Goal: Information Seeking & Learning: Check status

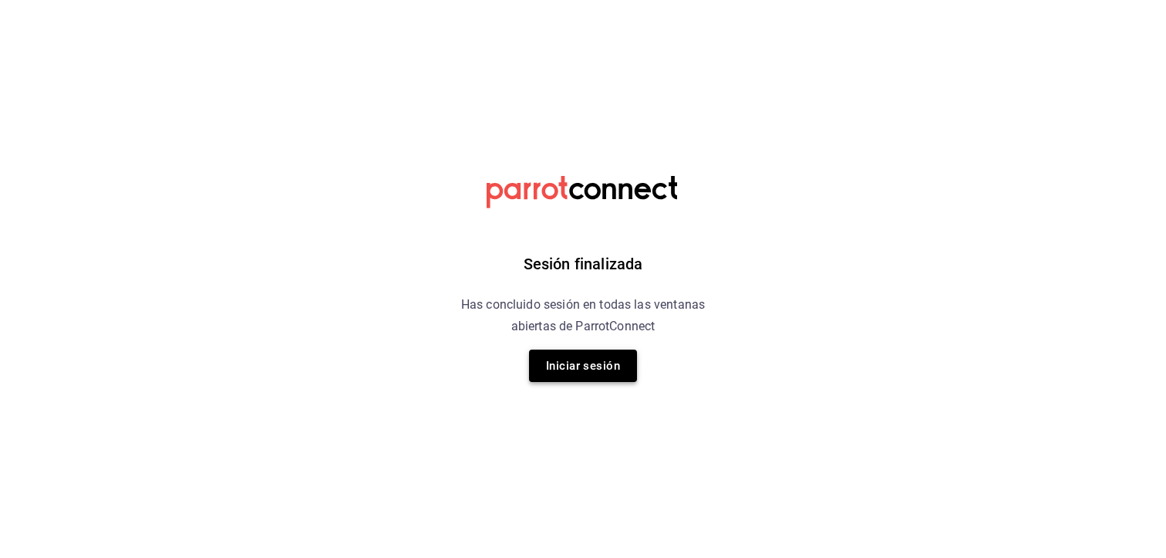
click at [585, 366] on button "Iniciar sesión" at bounding box center [583, 365] width 108 height 32
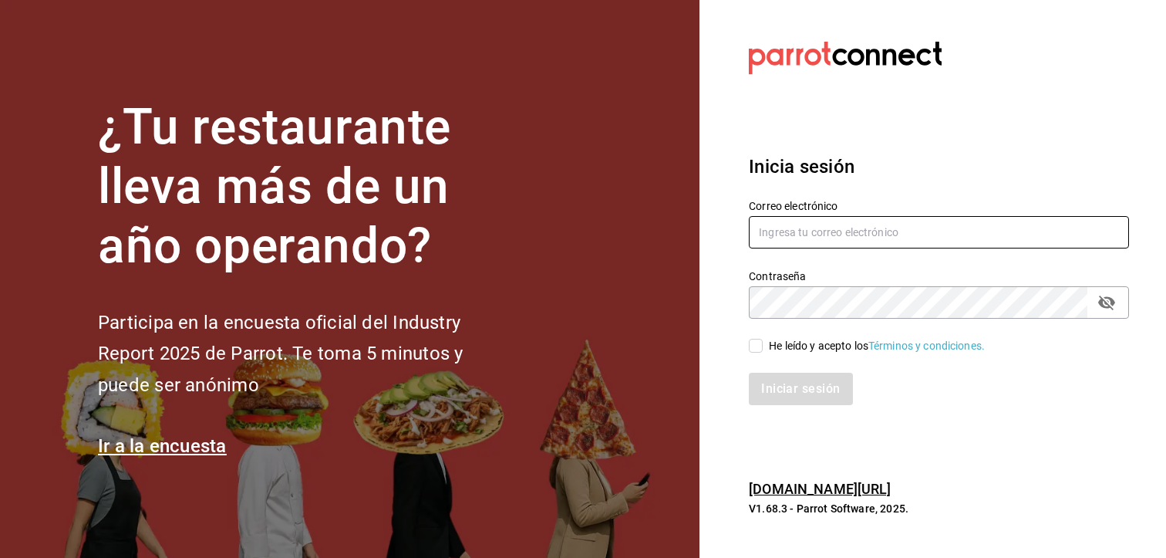
drag, startPoint x: 783, startPoint y: 232, endPoint x: 813, endPoint y: 241, distance: 30.5
click at [783, 232] on input "text" at bounding box center [939, 232] width 380 height 32
type input "olveravanessa968@gmail.com"
click at [759, 348] on input "He leído y acepto los Términos y condiciones." at bounding box center [756, 346] width 14 height 14
checkbox input "true"
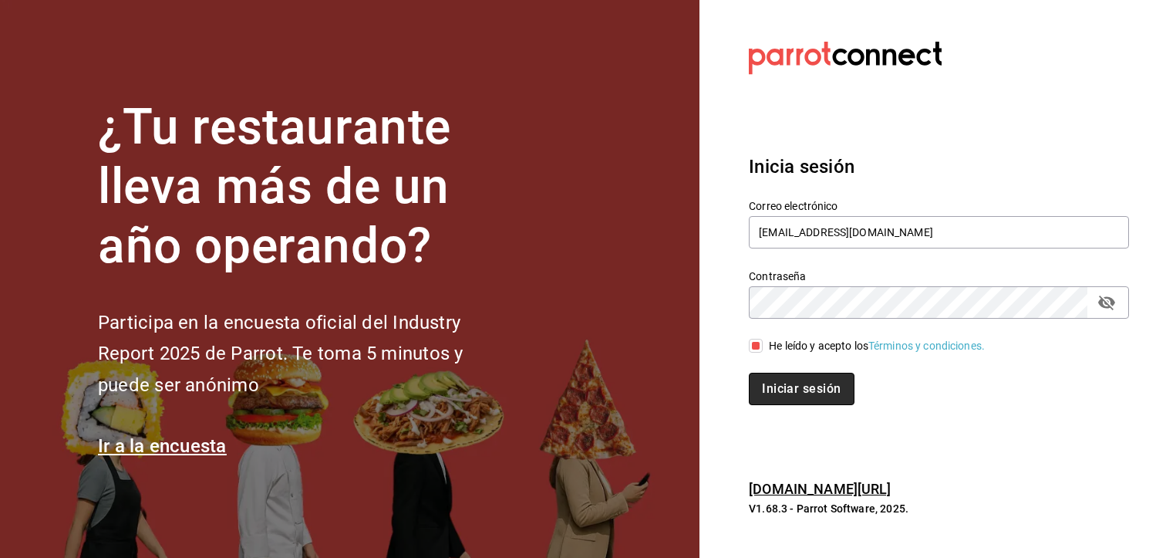
click at [798, 384] on button "Iniciar sesión" at bounding box center [801, 388] width 105 height 32
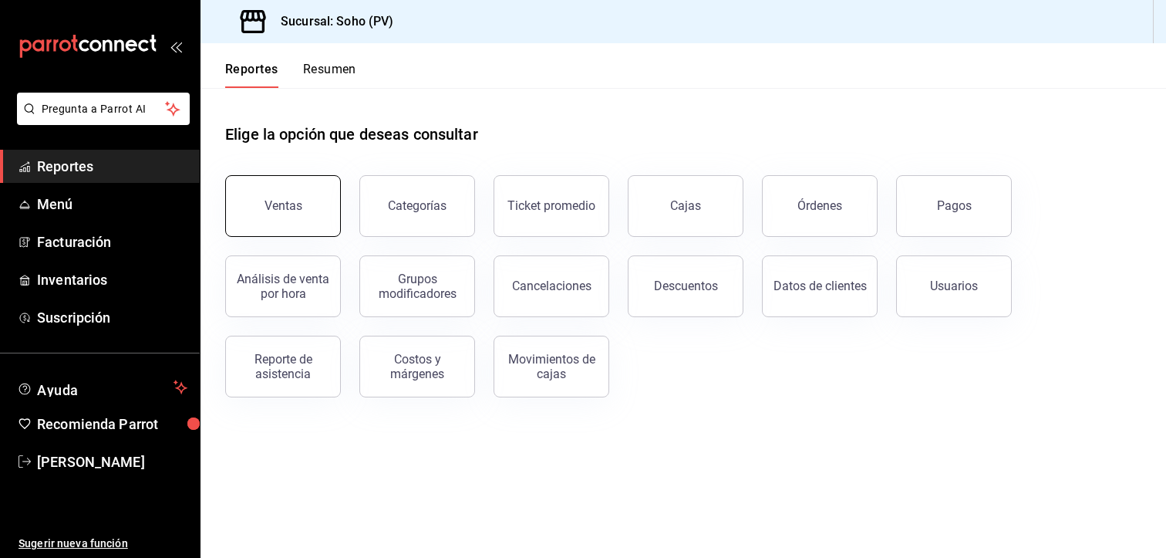
click at [302, 208] on button "Ventas" at bounding box center [283, 206] width 116 height 62
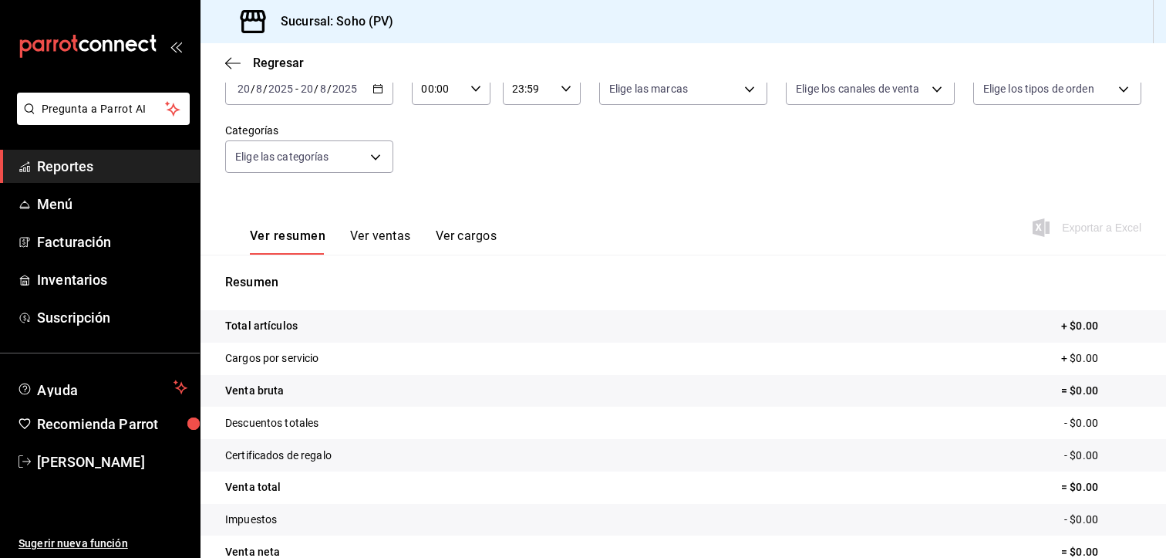
scroll to position [77, 0]
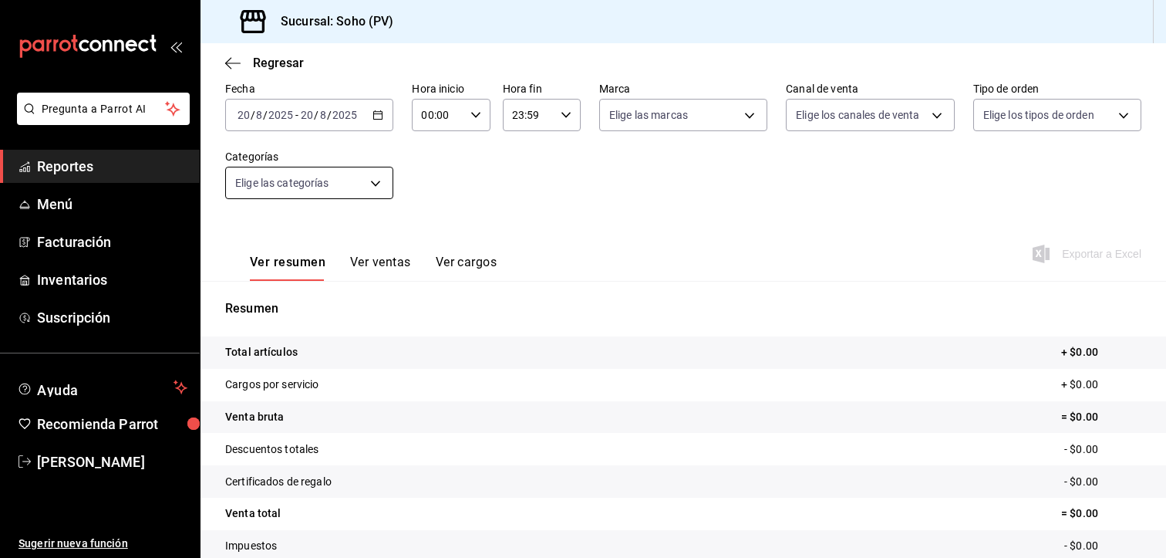
click at [372, 178] on body "Pregunta a Parrot AI Reportes Menú Facturación Inventarios Suscripción Ayuda Re…" at bounding box center [583, 279] width 1166 height 558
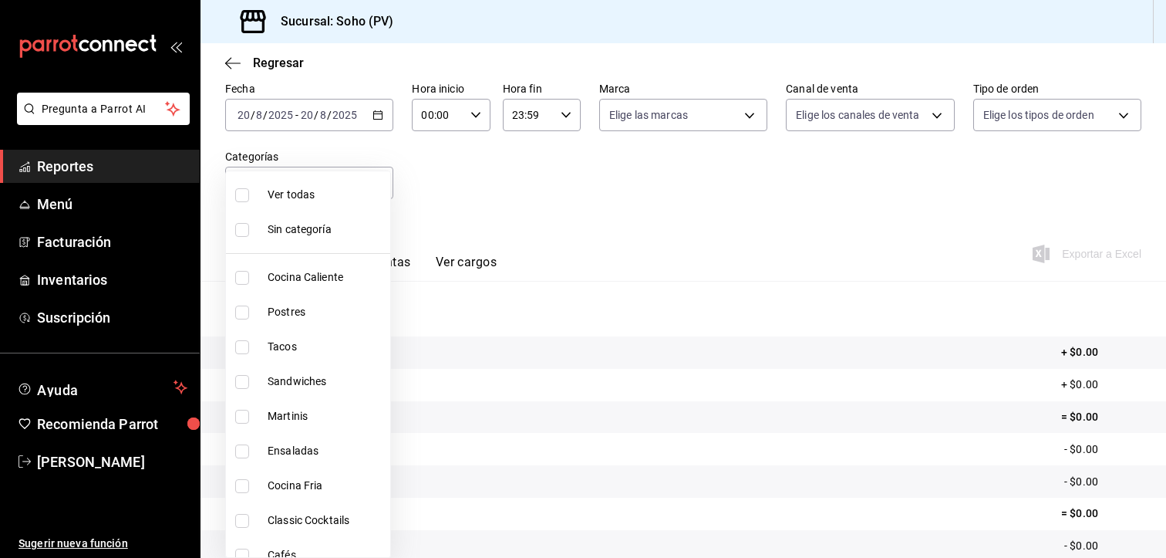
drag, startPoint x: 237, startPoint y: 280, endPoint x: 248, endPoint y: 280, distance: 10.8
click at [237, 280] on input "checkbox" at bounding box center [242, 278] width 14 height 14
checkbox input "true"
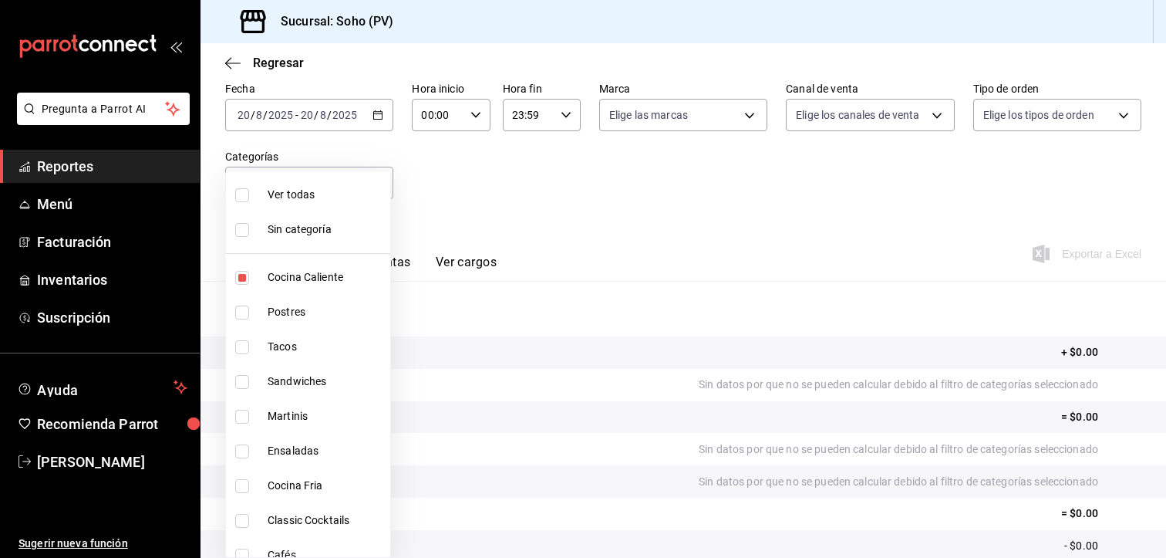
click at [715, 173] on div at bounding box center [583, 279] width 1166 height 558
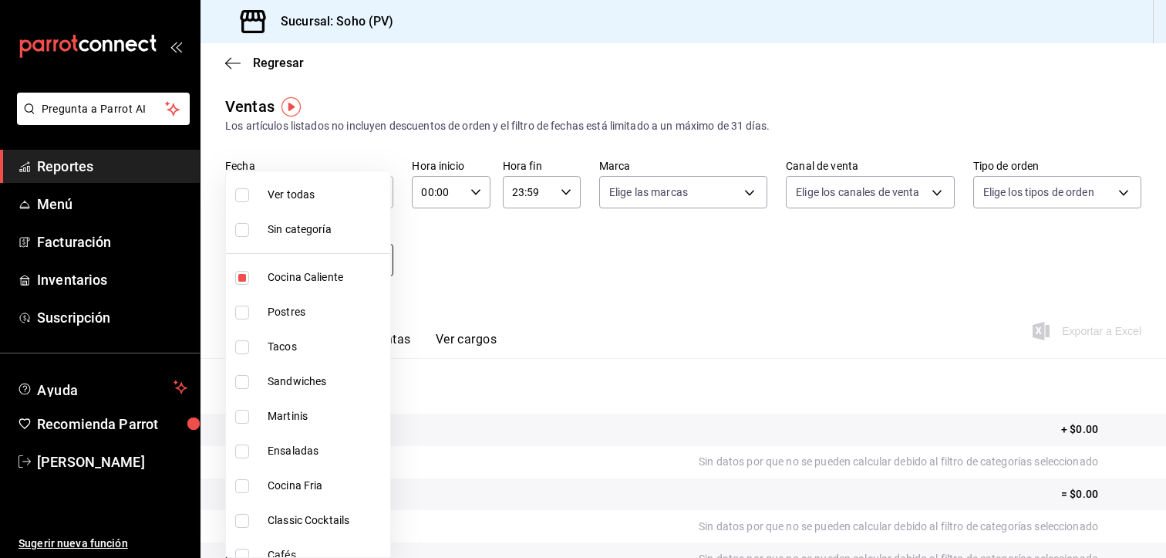
click at [379, 256] on body "Pregunta a Parrot AI Reportes Menú Facturación Inventarios Suscripción Ayuda Re…" at bounding box center [583, 279] width 1166 height 558
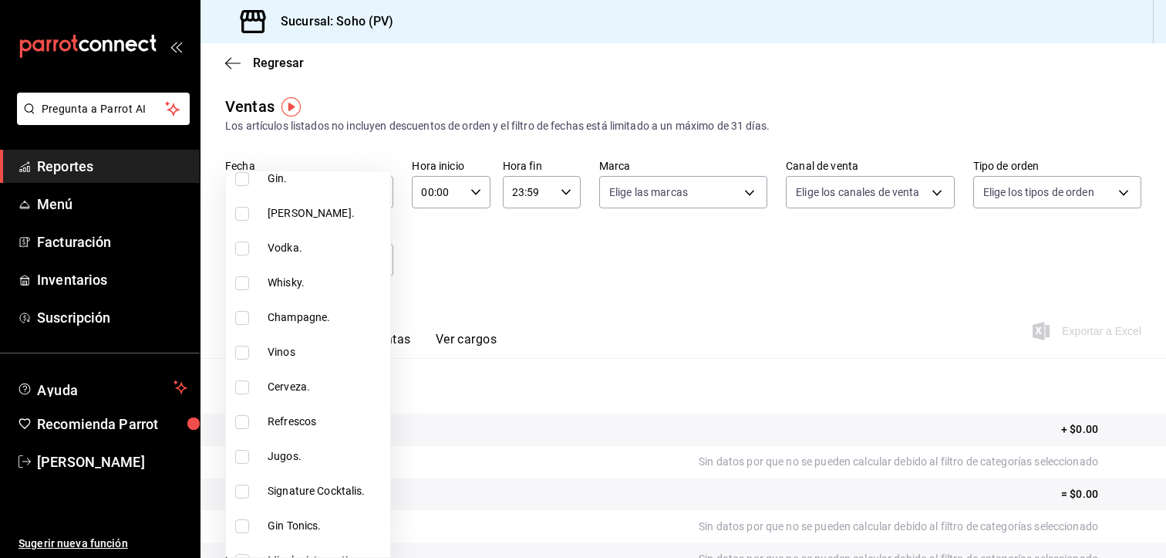
scroll to position [571, 0]
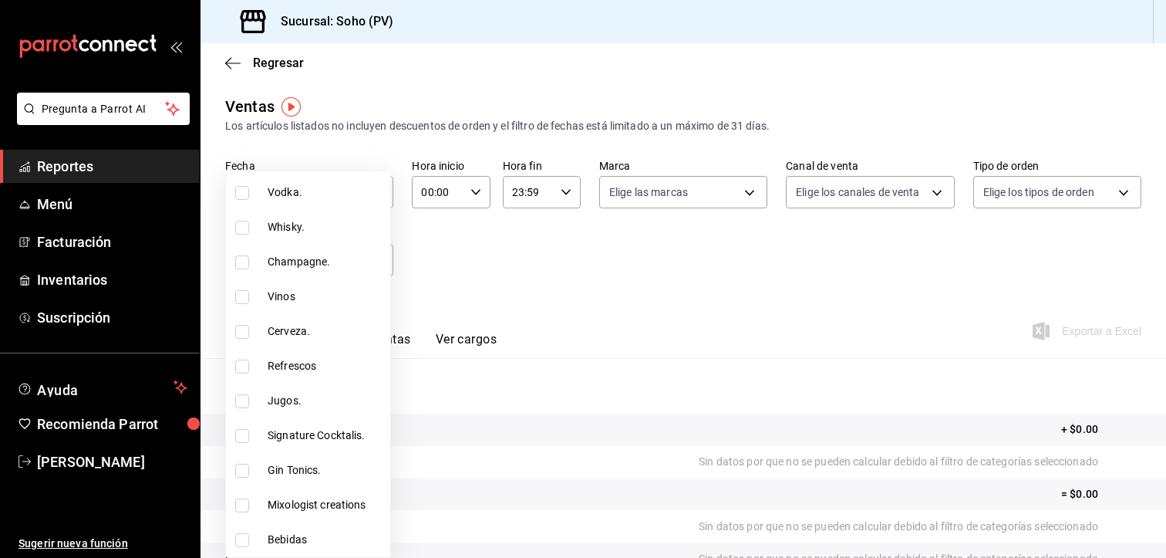
click at [306, 339] on li "Cerveza." at bounding box center [308, 331] width 164 height 35
type input "294dd8ab-7ded-4000-a2e2-9960a58c864d,58d3c31b-0844-441b-83fb-dfe0ff6c21cc"
checkbox input "true"
click at [545, 352] on div at bounding box center [583, 279] width 1166 height 558
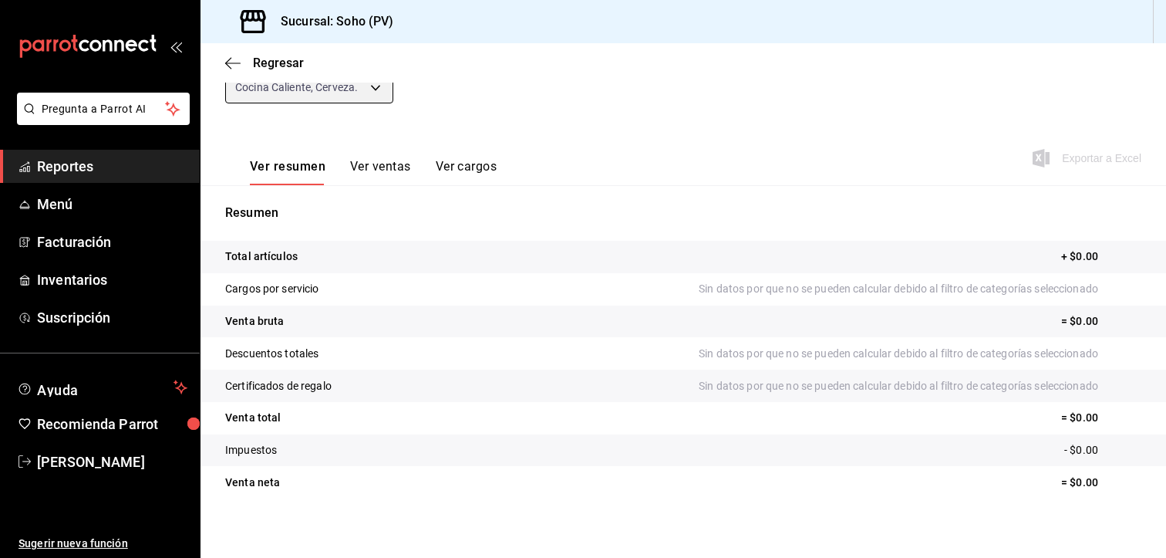
scroll to position [181, 0]
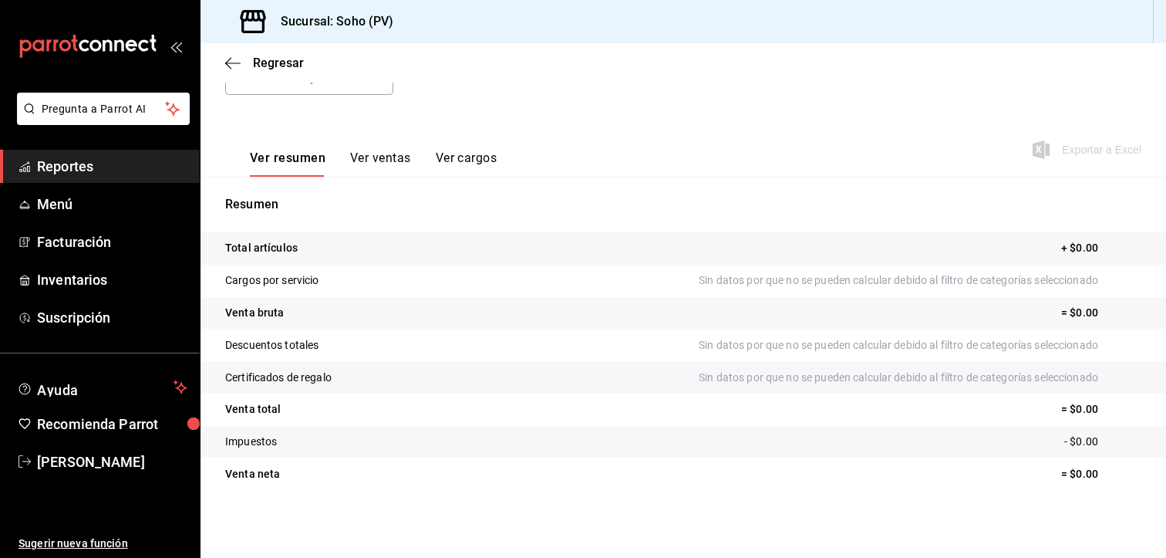
click at [374, 155] on button "Ver ventas" at bounding box center [380, 163] width 61 height 26
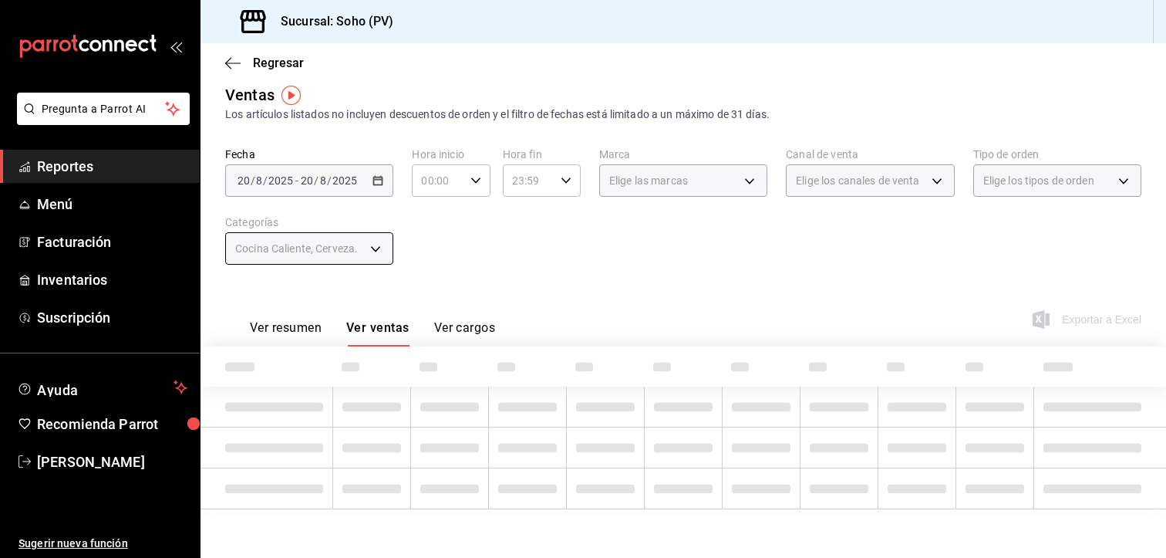
scroll to position [88, 0]
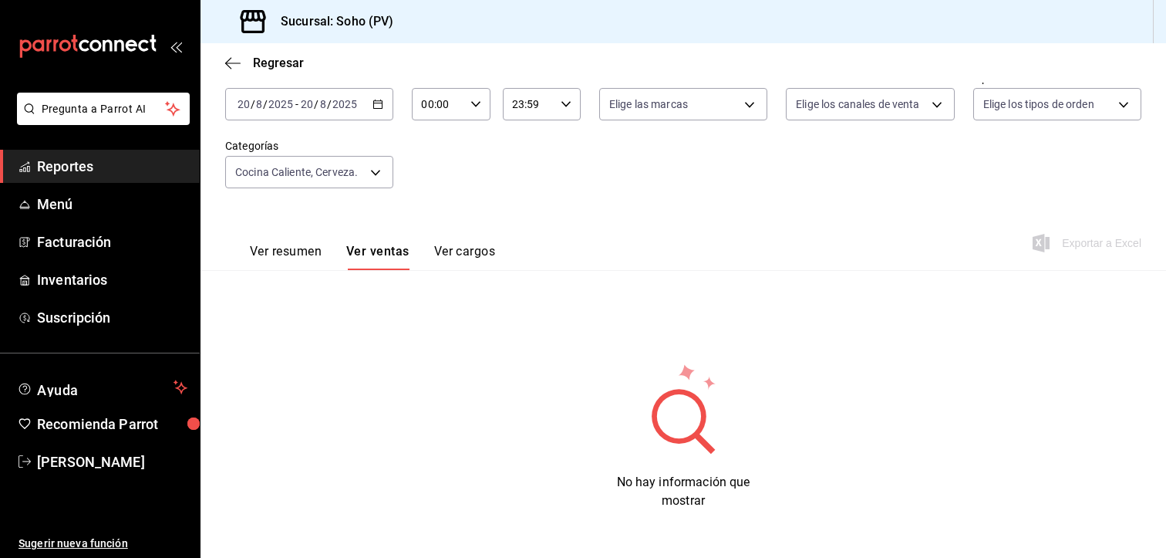
click at [471, 250] on button "Ver cargos" at bounding box center [465, 257] width 62 height 26
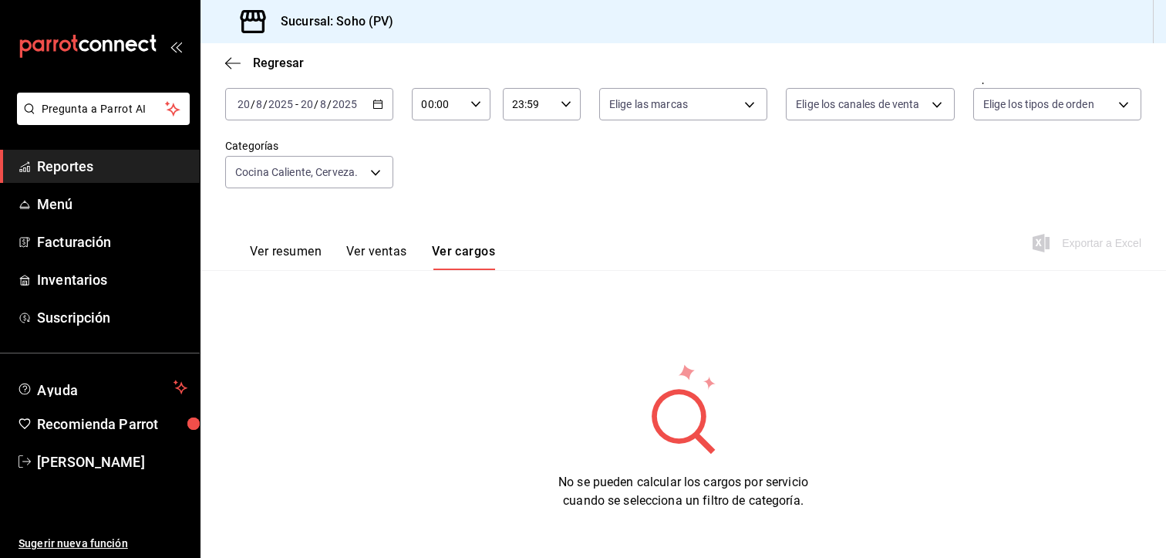
drag, startPoint x: 388, startPoint y: 246, endPoint x: 315, endPoint y: 227, distance: 75.6
click at [389, 246] on button "Ver ventas" at bounding box center [376, 257] width 61 height 26
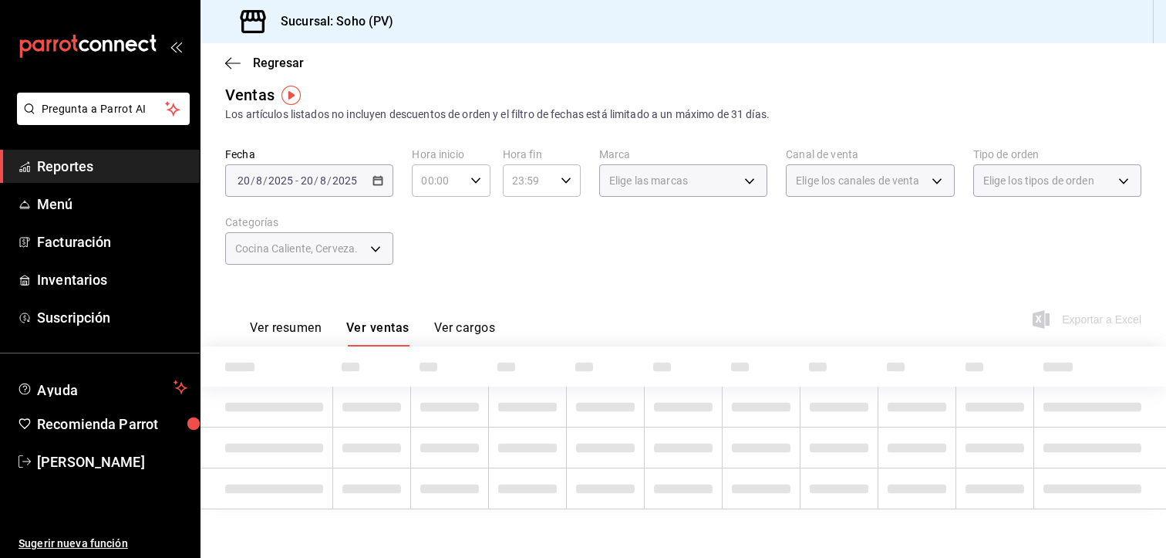
scroll to position [88, 0]
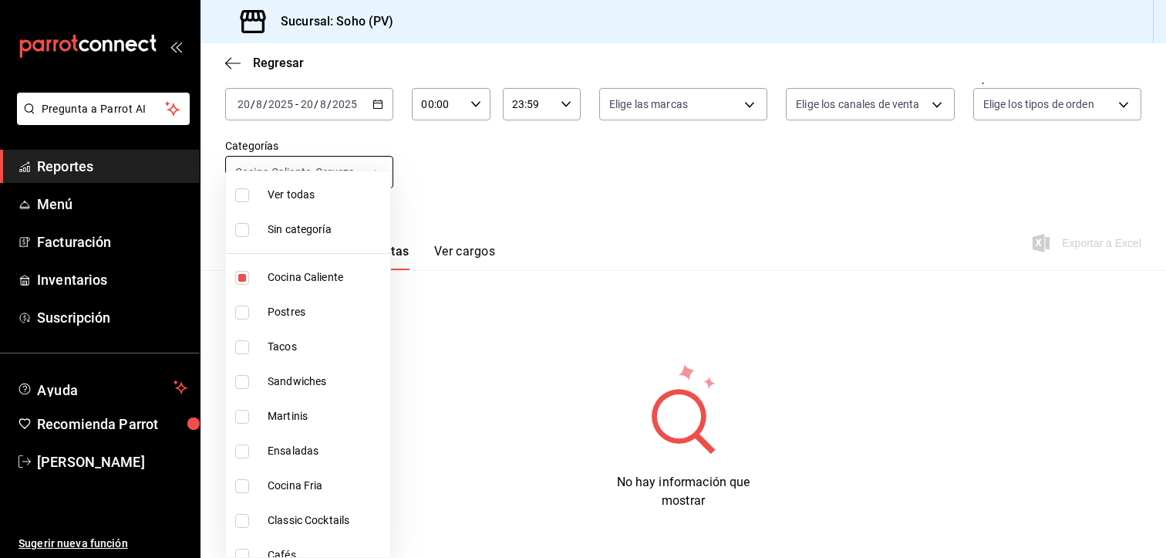
click at [373, 166] on body "Pregunta a Parrot AI Reportes Menú Facturación Inventarios Suscripción Ayuda Re…" at bounding box center [583, 279] width 1166 height 558
click at [242, 277] on input "checkbox" at bounding box center [242, 278] width 14 height 14
checkbox input "false"
type input "58d3c31b-0844-441b-83fb-dfe0ff6c21cc"
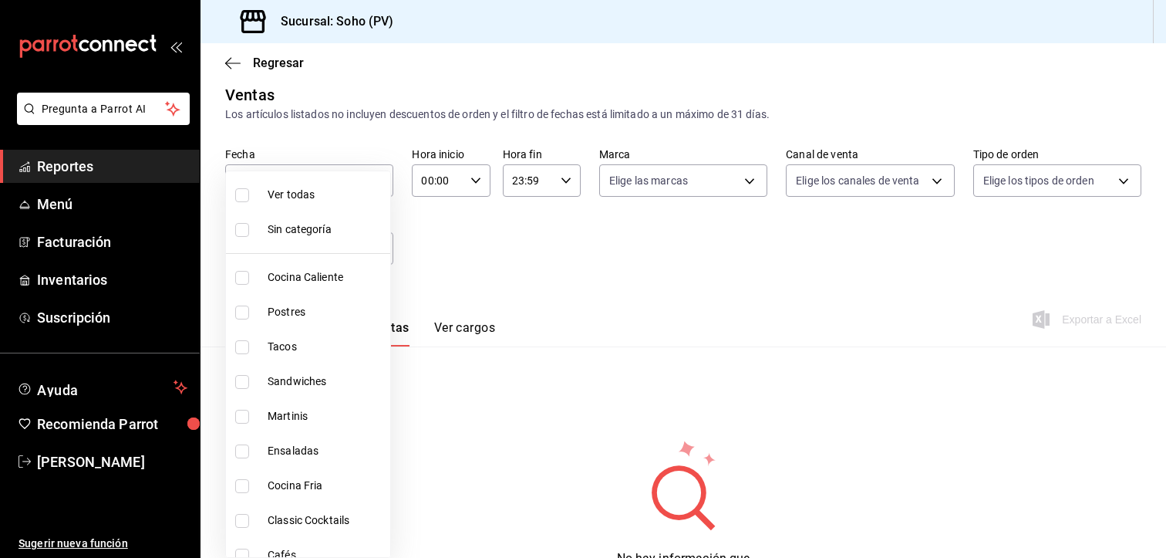
scroll to position [88, 0]
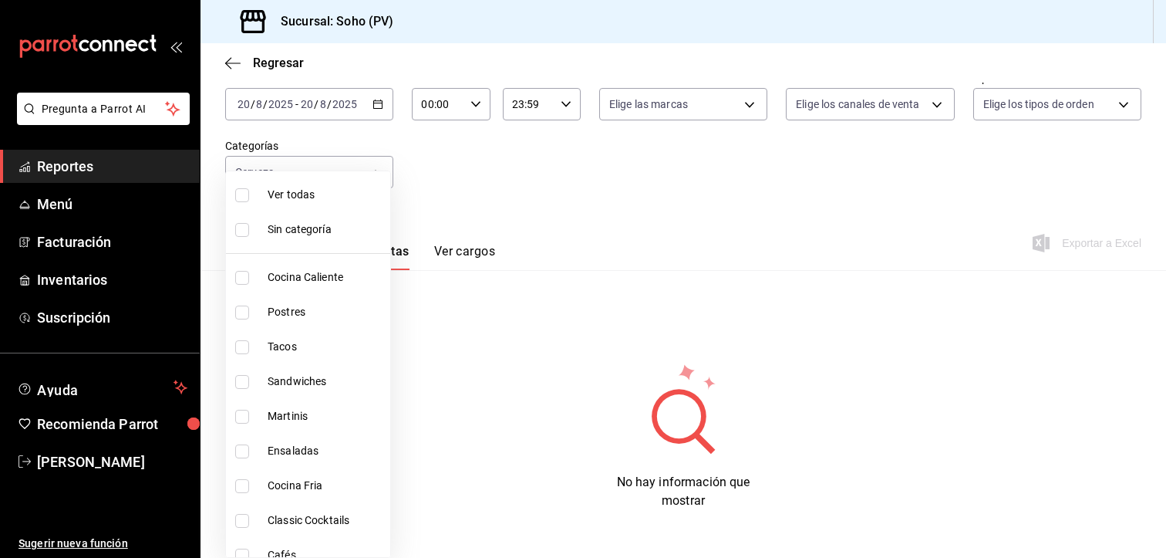
click at [237, 194] on input "checkbox" at bounding box center [242, 195] width 14 height 14
checkbox input "true"
type input "294dd8ab-7ded-4000-a2e2-9960a58c864d,97b1b117-c0dc-47b9-8b5d-f234750411ab,03d17…"
checkbox input "true"
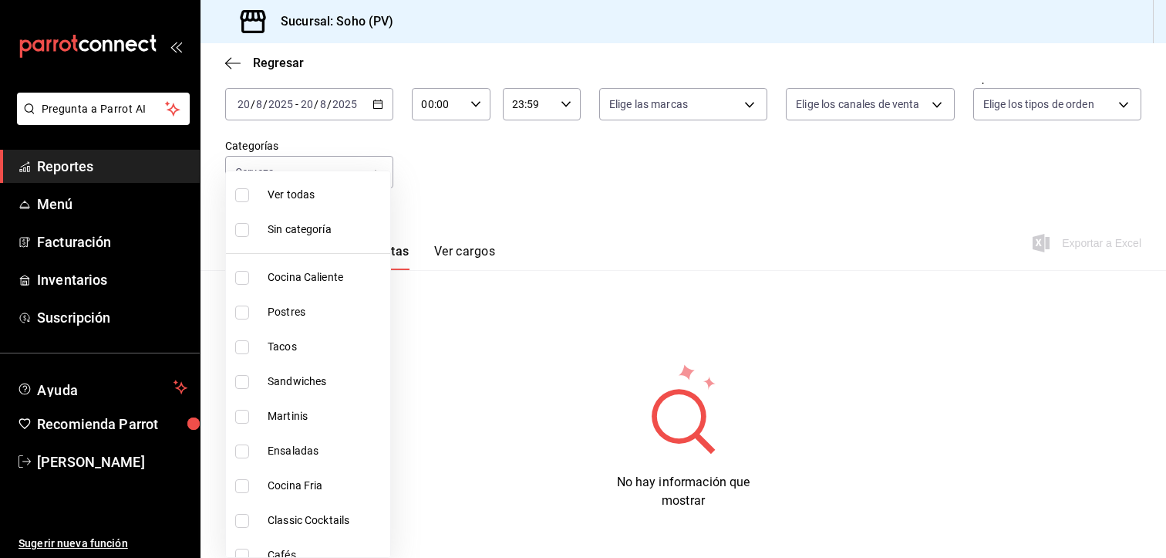
checkbox input "true"
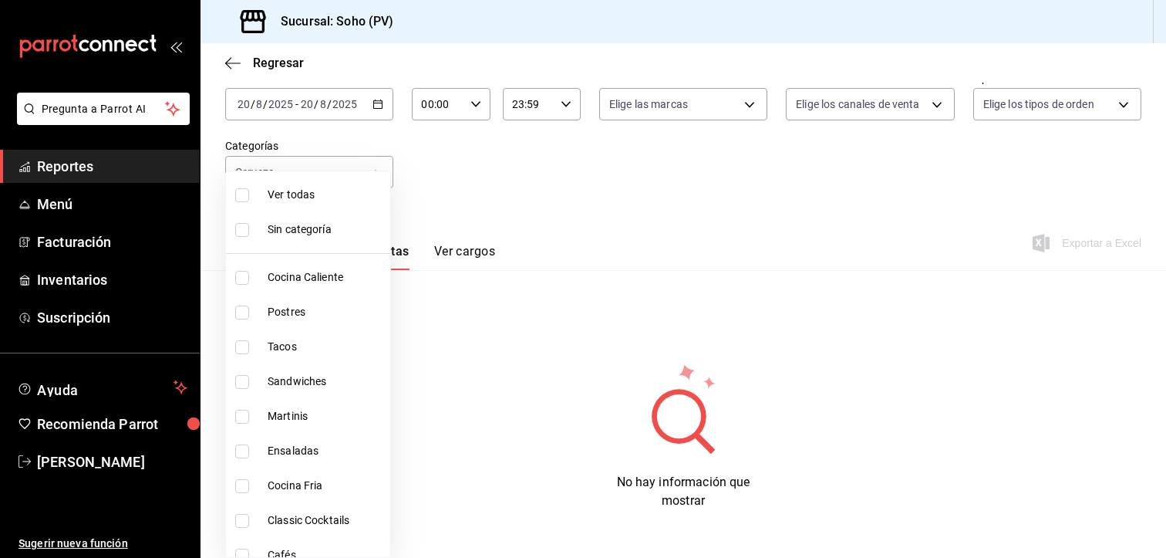
checkbox input "true"
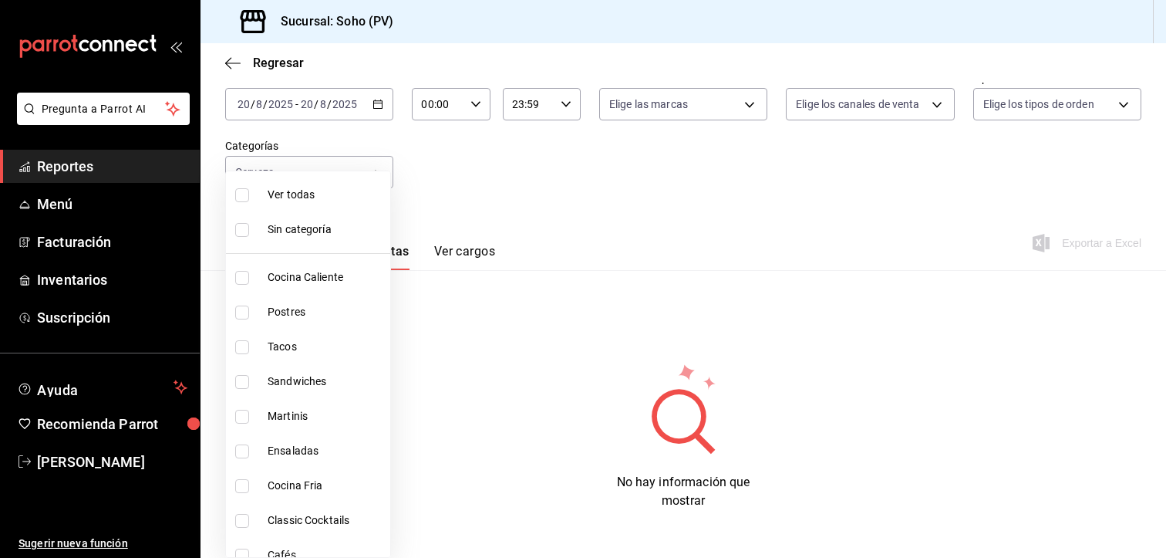
checkbox input "true"
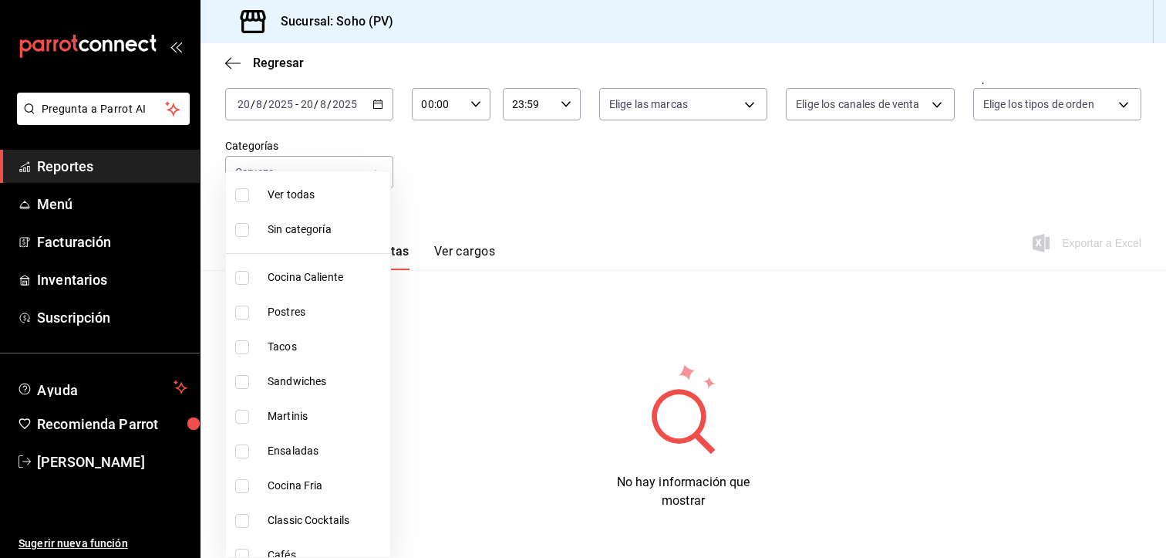
checkbox input "true"
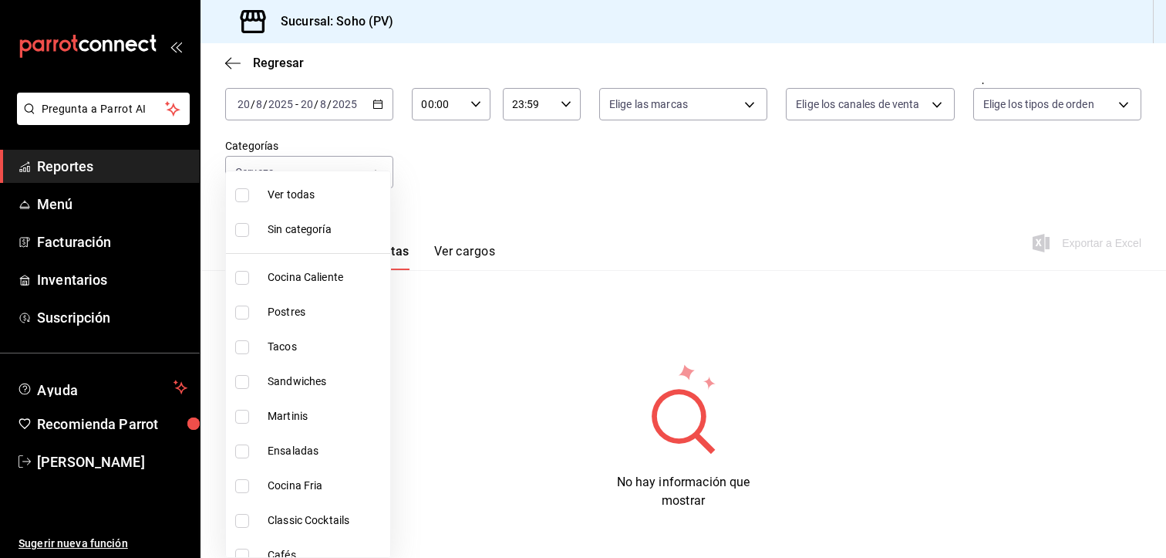
checkbox input "true"
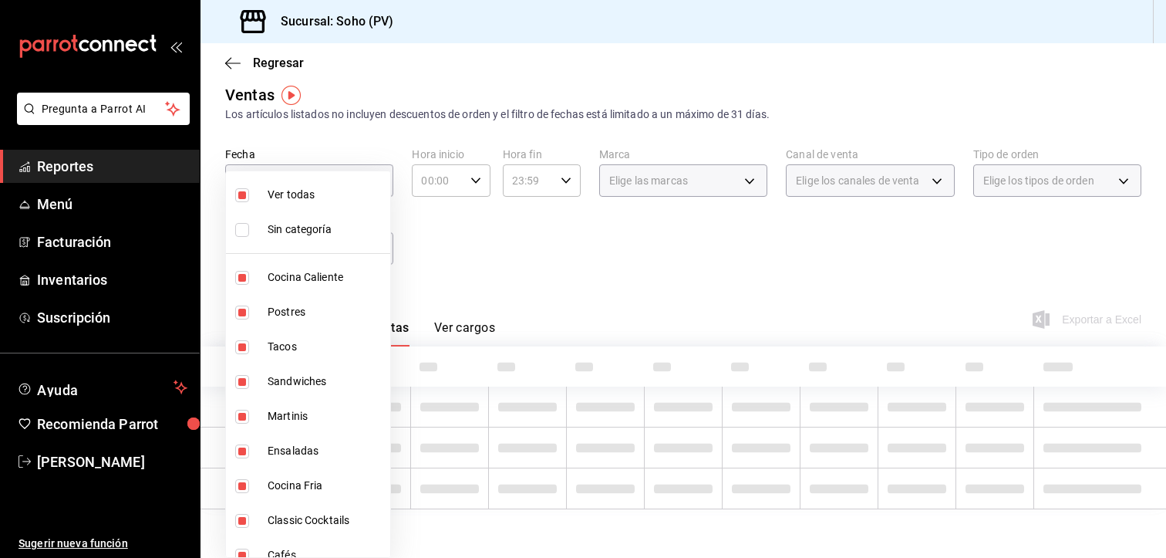
scroll to position [88, 0]
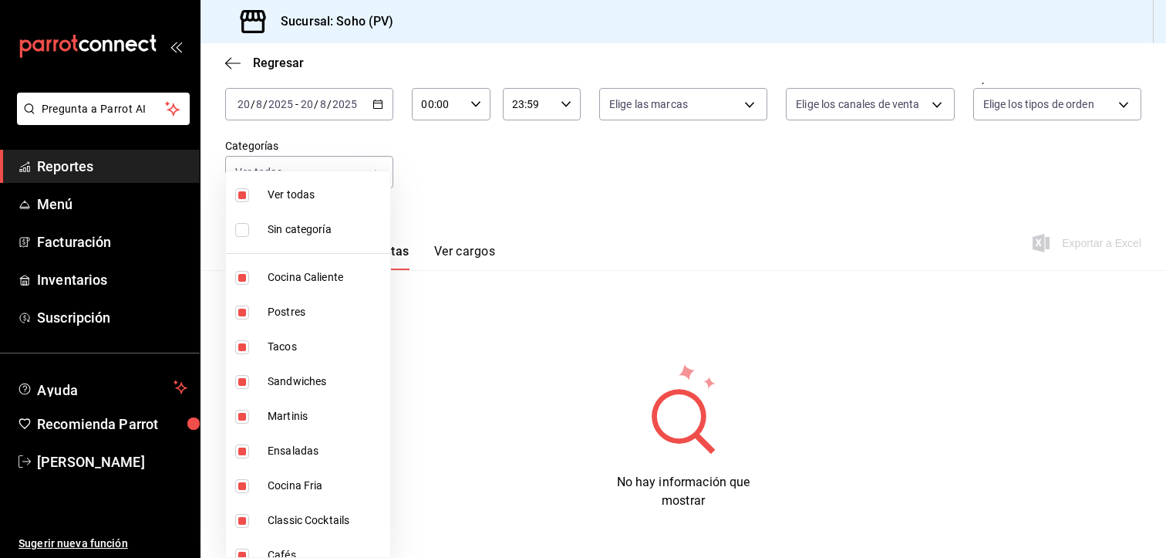
click at [237, 199] on input "checkbox" at bounding box center [242, 195] width 14 height 14
checkbox input "false"
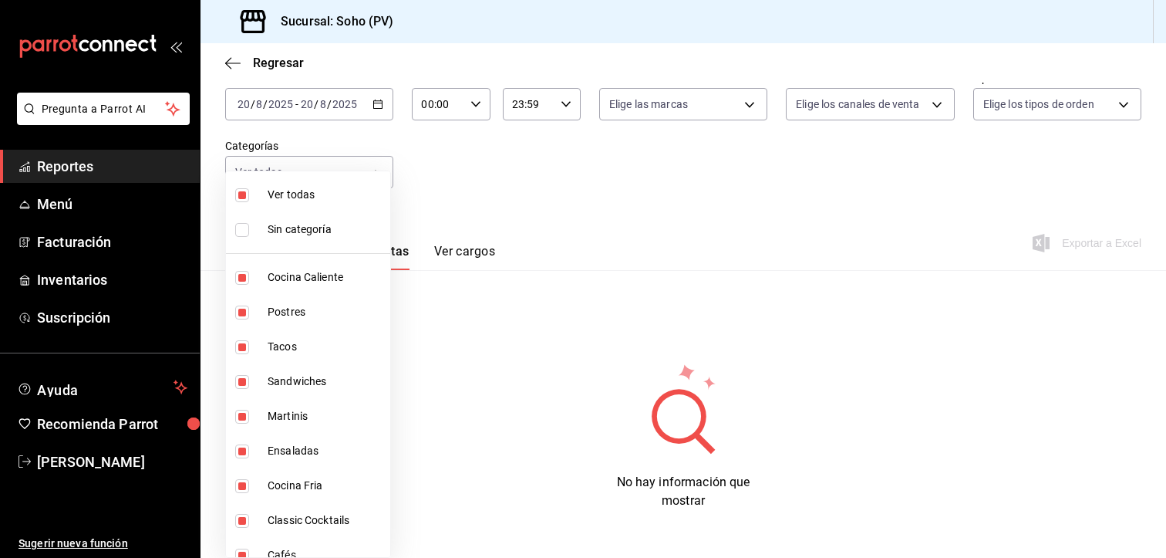
checkbox input "false"
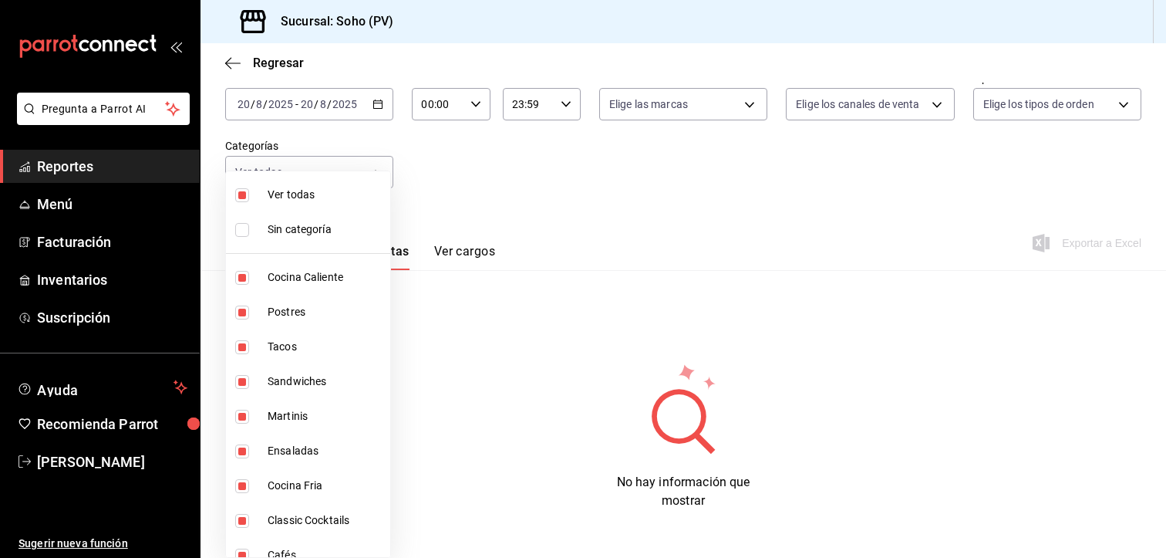
checkbox input "false"
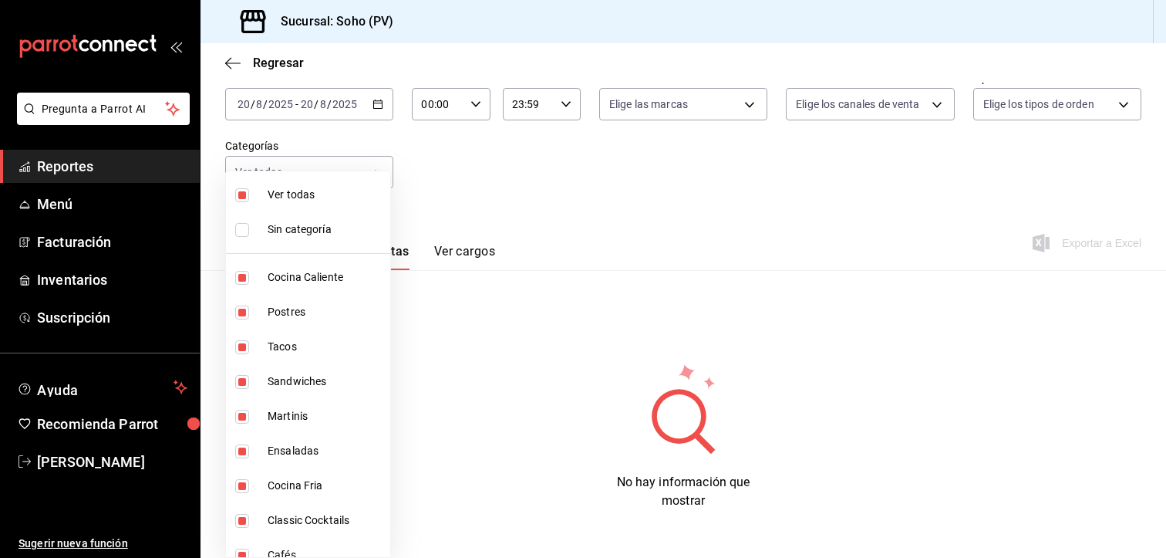
checkbox input "false"
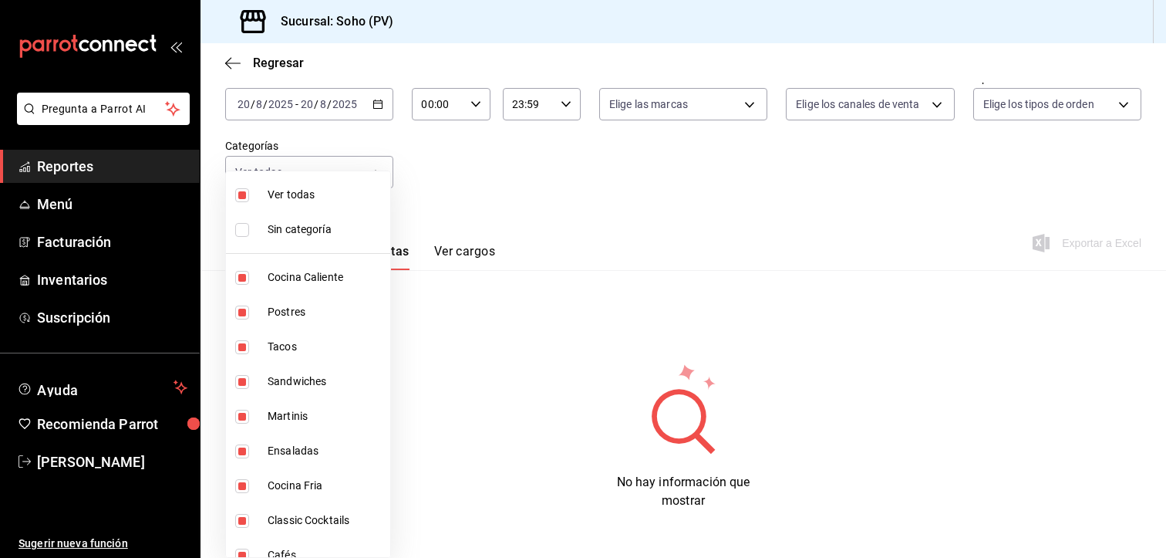
checkbox input "false"
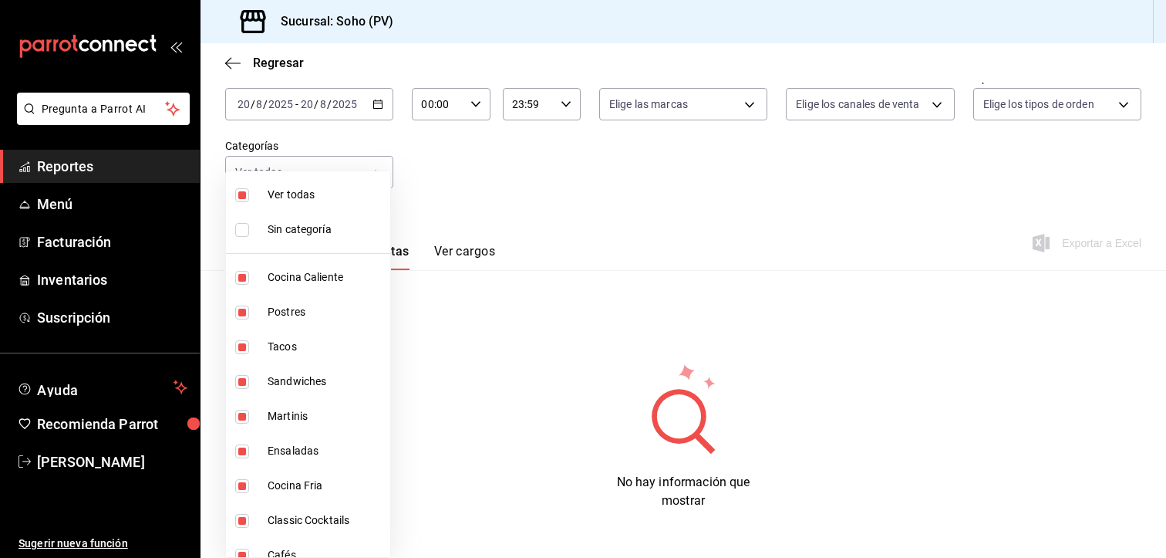
checkbox input "false"
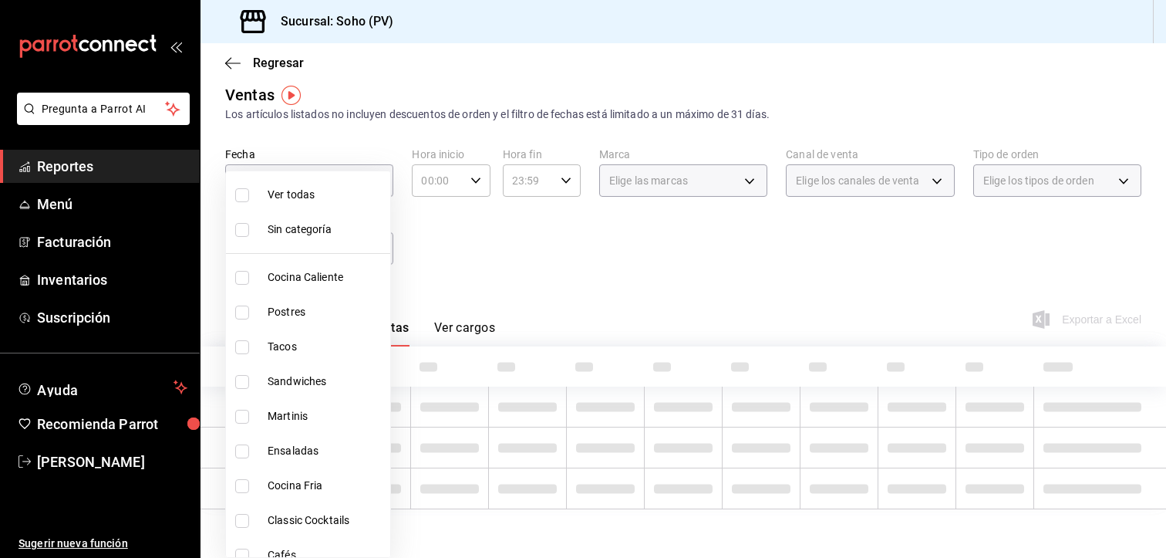
scroll to position [88, 0]
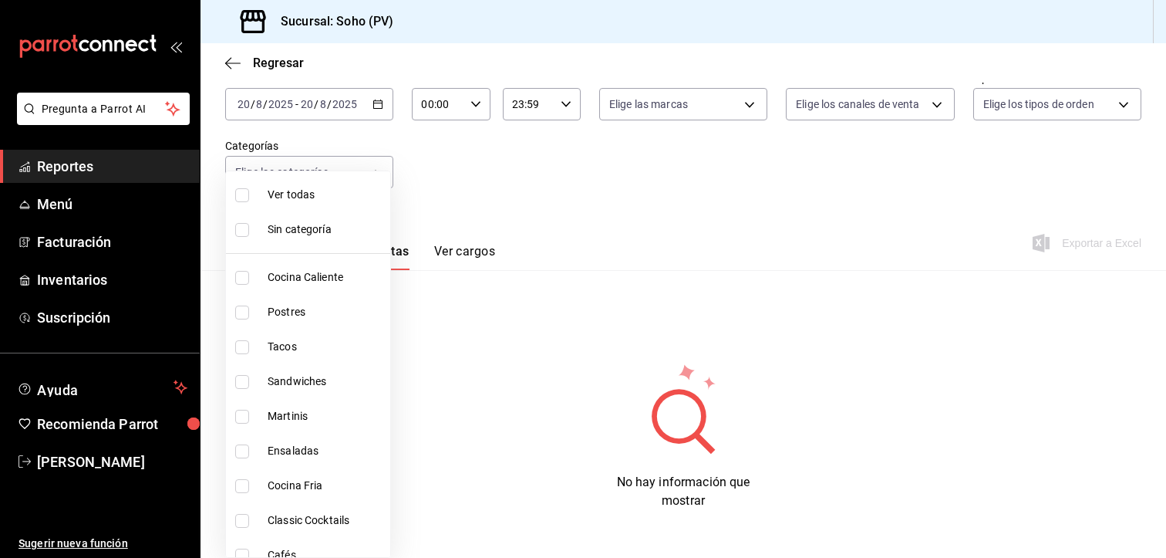
drag, startPoint x: 239, startPoint y: 230, endPoint x: 258, endPoint y: 234, distance: 19.8
click at [241, 231] on input "checkbox" at bounding box center [242, 230] width 14 height 14
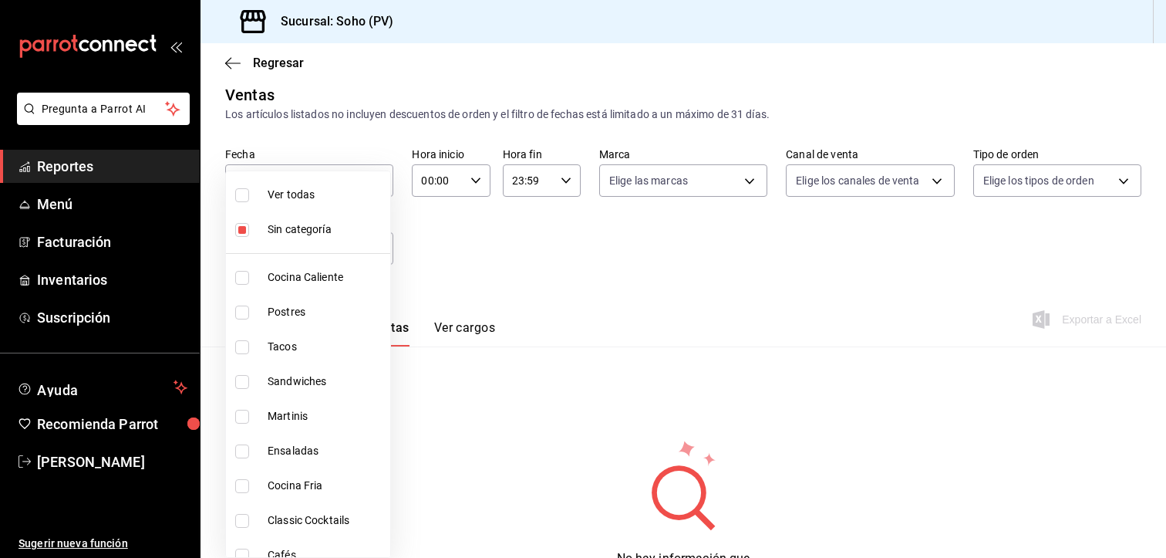
scroll to position [88, 0]
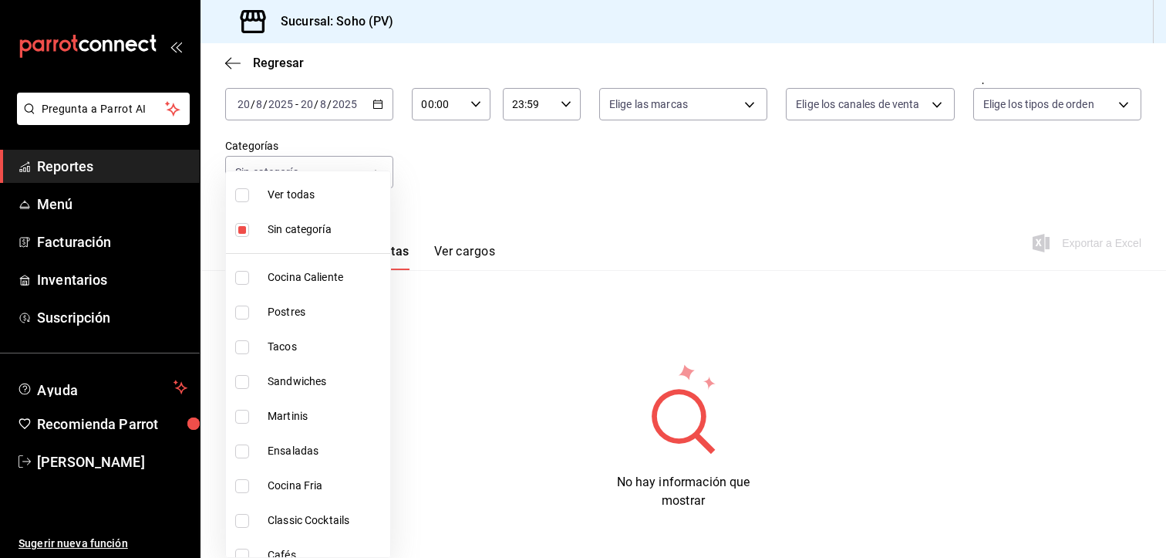
click at [237, 226] on input "checkbox" at bounding box center [242, 230] width 14 height 14
checkbox input "false"
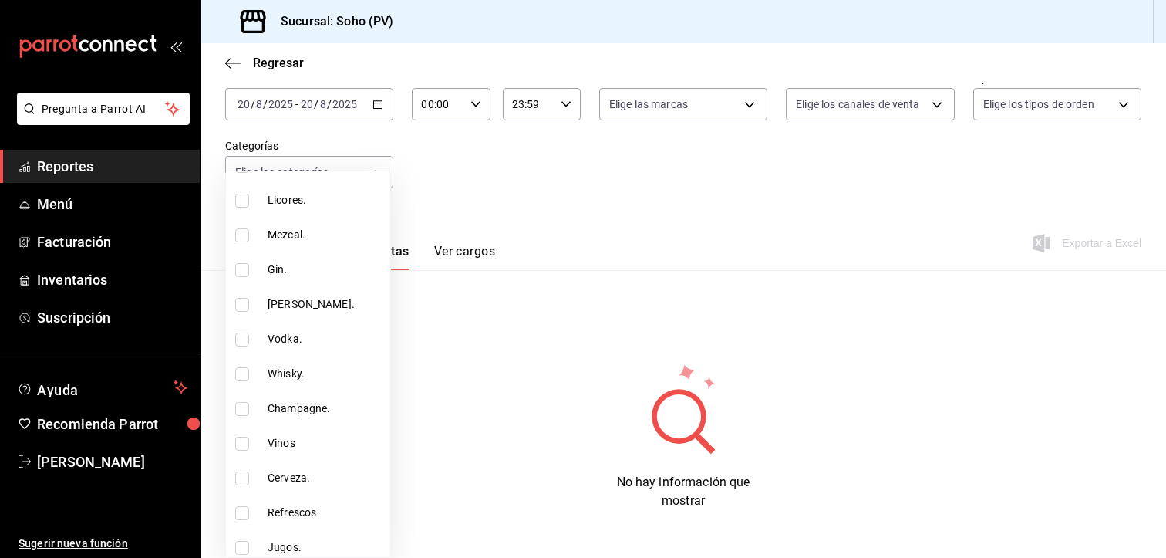
scroll to position [463, 0]
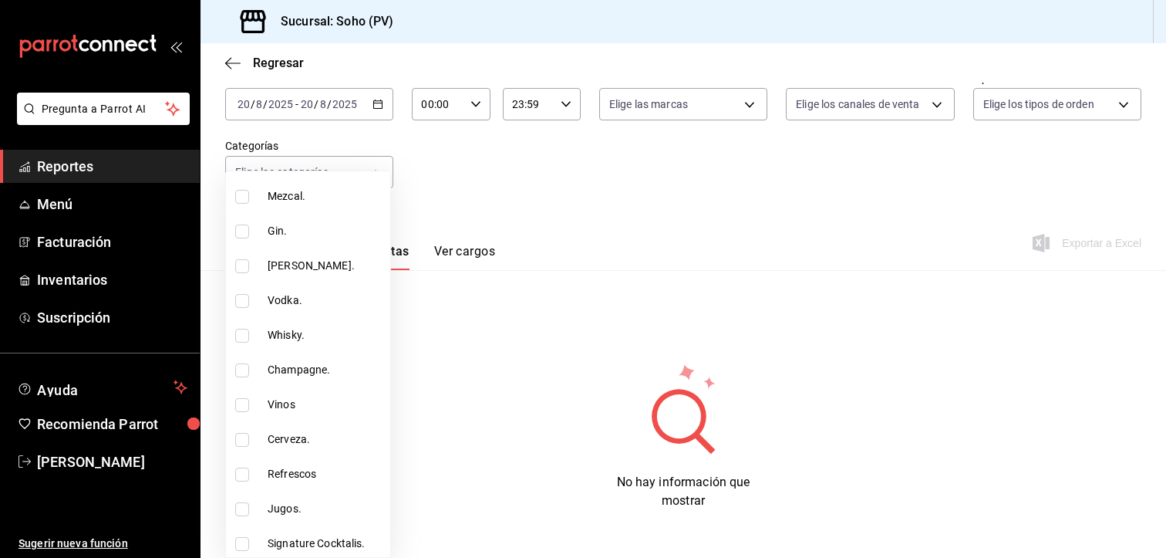
click at [289, 433] on span "Cerveza." at bounding box center [326, 439] width 116 height 16
type input "58d3c31b-0844-441b-83fb-dfe0ff6c21cc"
checkbox input "true"
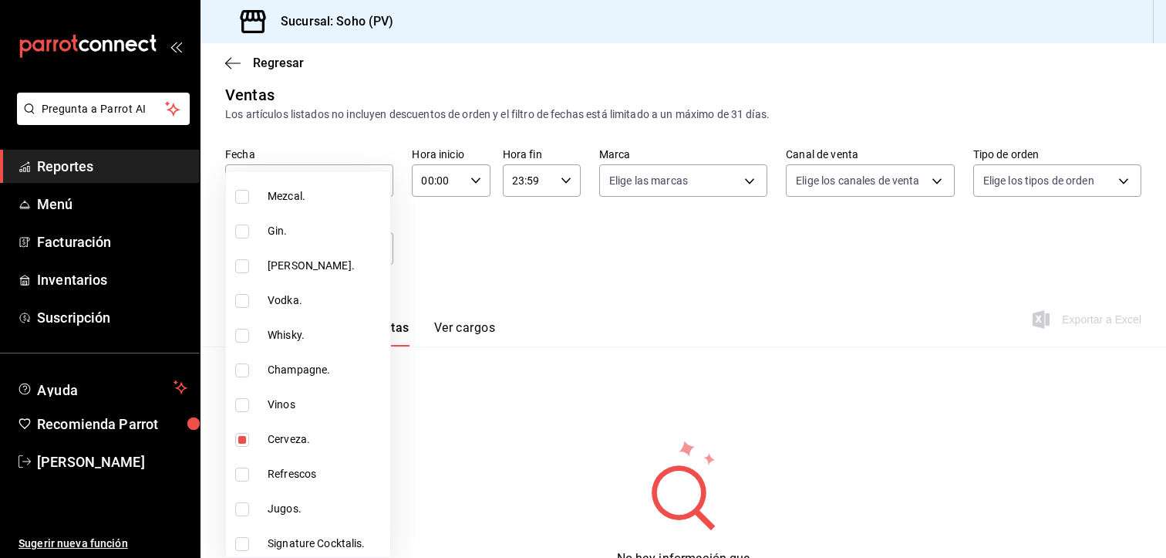
scroll to position [88, 0]
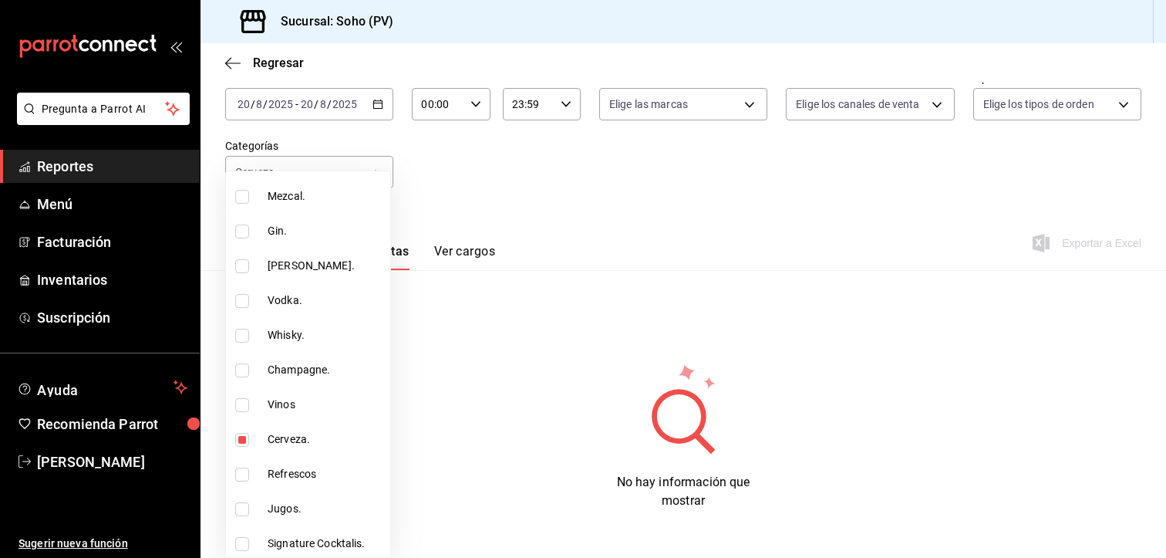
click at [517, 385] on div at bounding box center [583, 279] width 1166 height 558
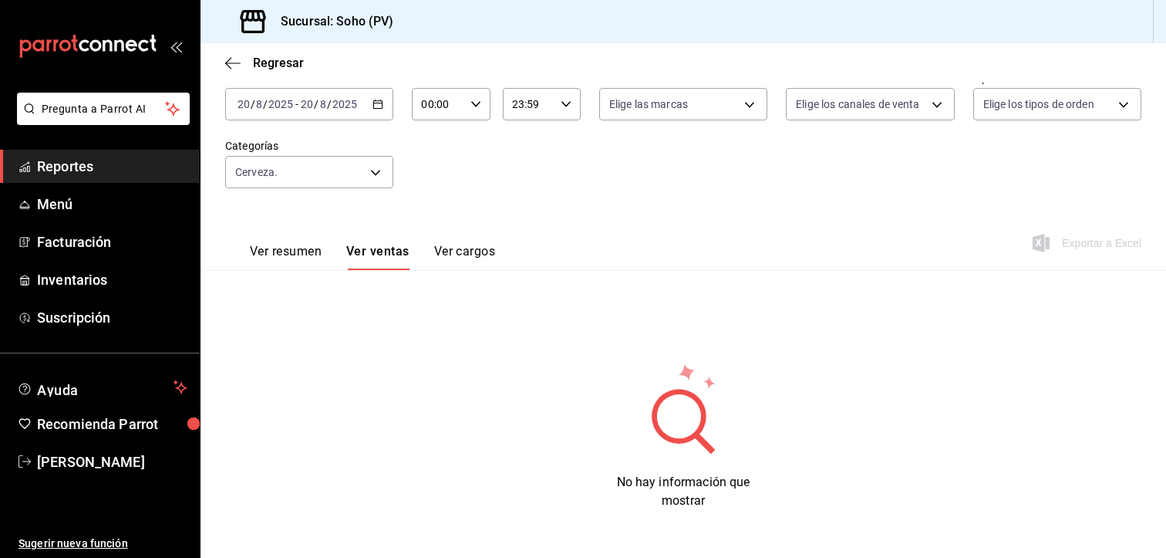
click at [370, 255] on button "Ver ventas" at bounding box center [377, 257] width 63 height 26
click at [295, 252] on button "Ver resumen" at bounding box center [286, 257] width 72 height 26
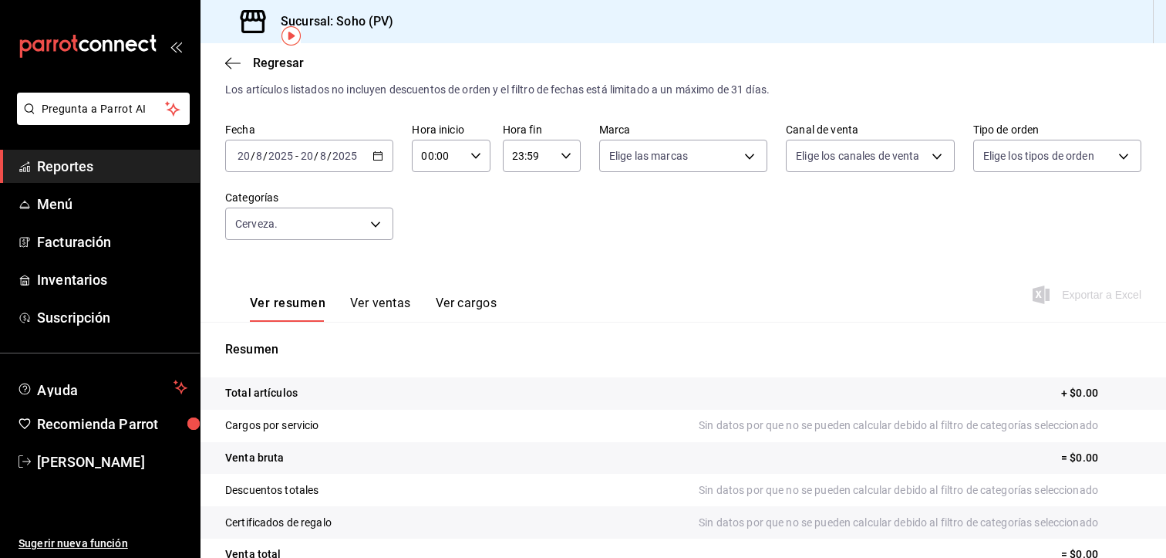
scroll to position [27, 0]
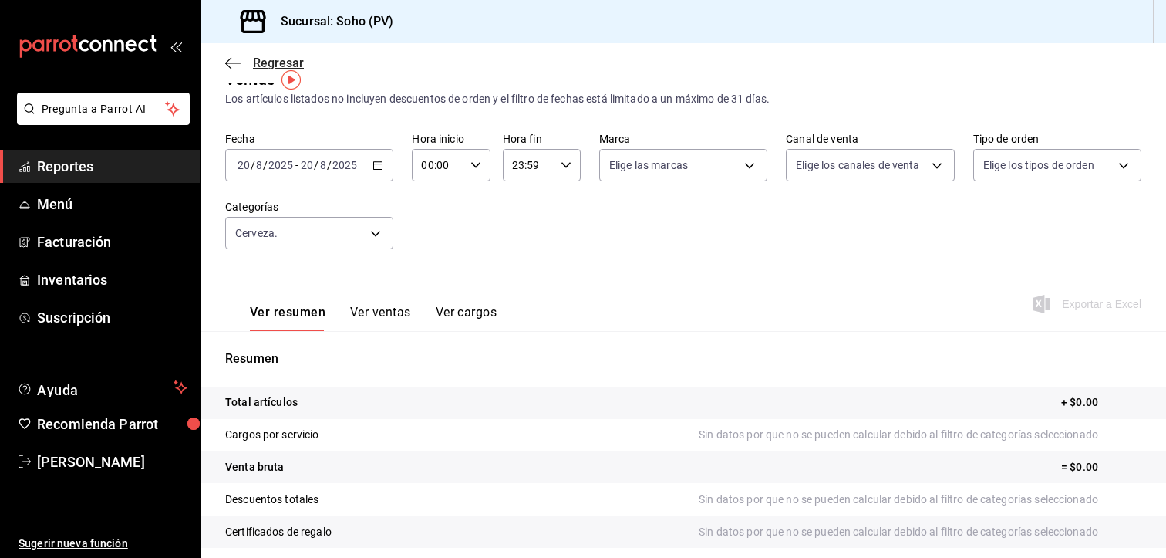
click at [231, 61] on icon "button" at bounding box center [232, 63] width 15 height 14
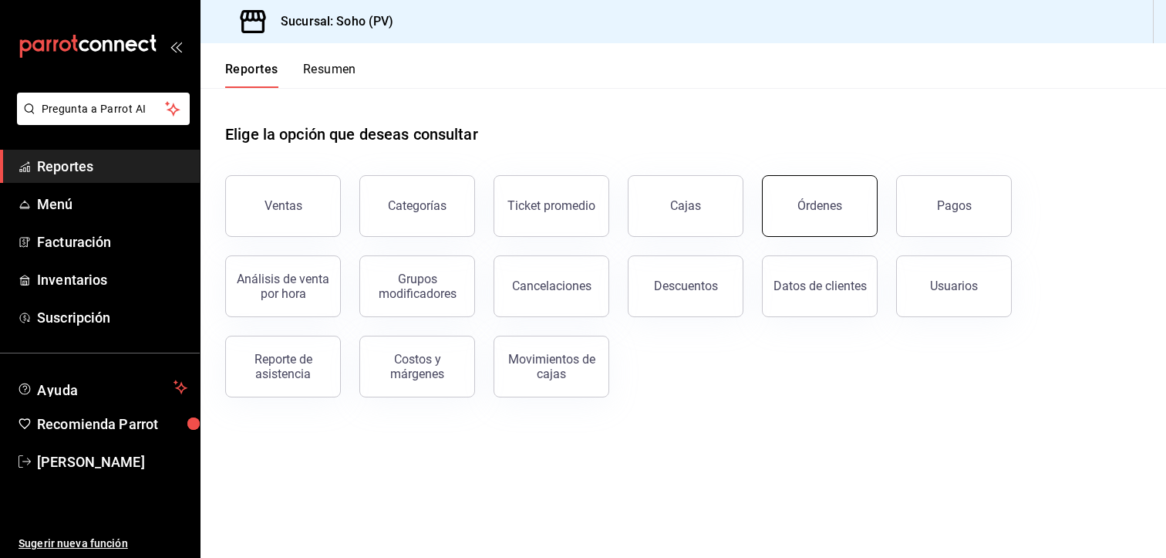
click at [817, 207] on div "Órdenes" at bounding box center [819, 205] width 45 height 15
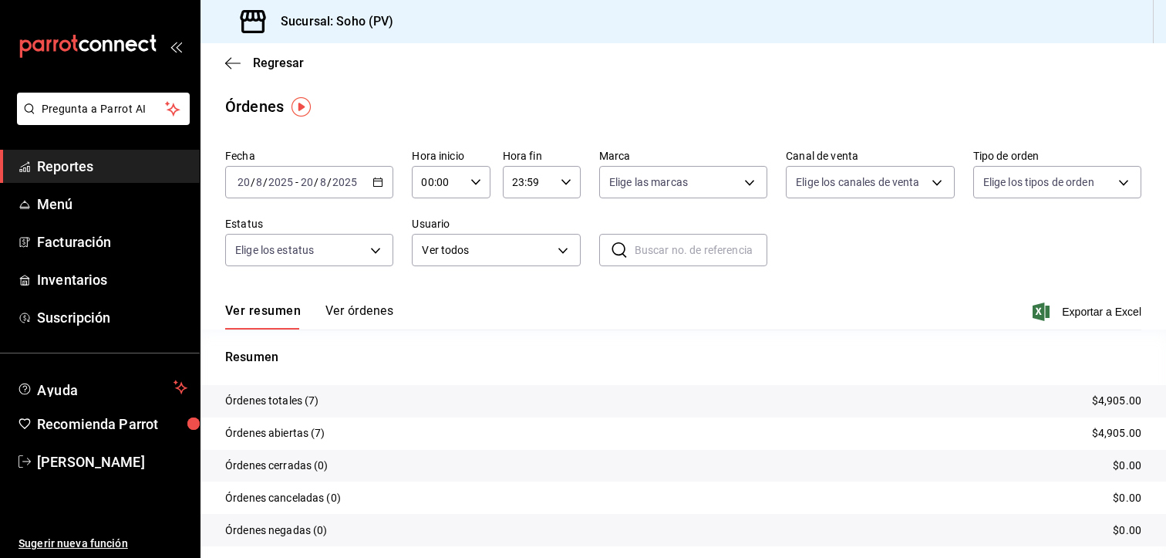
click at [224, 59] on div "Regresar" at bounding box center [682, 62] width 965 height 39
click at [234, 64] on icon "button" at bounding box center [232, 63] width 15 height 14
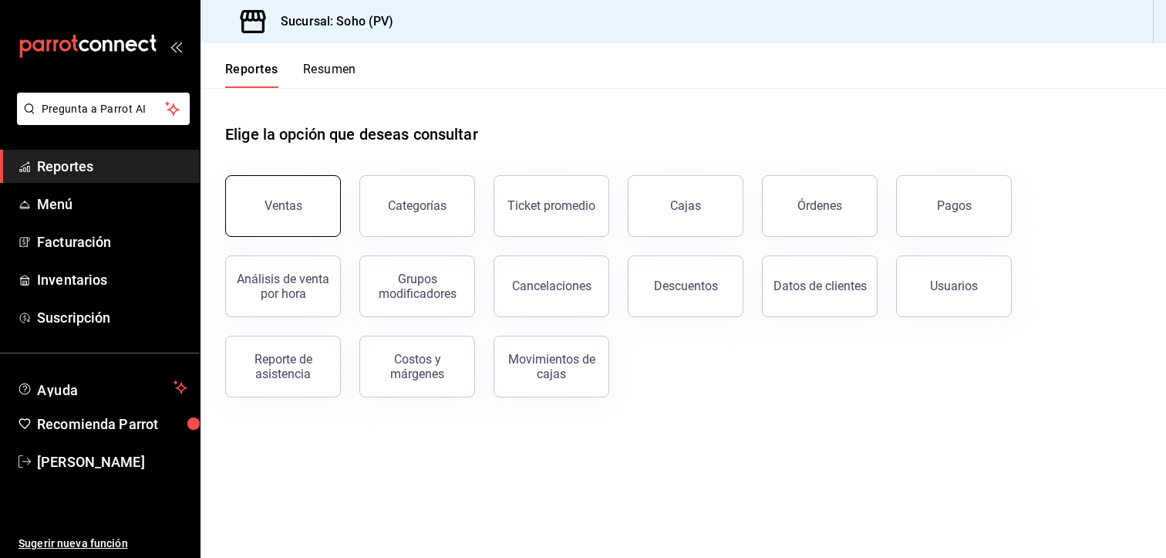
click at [295, 215] on button "Ventas" at bounding box center [283, 206] width 116 height 62
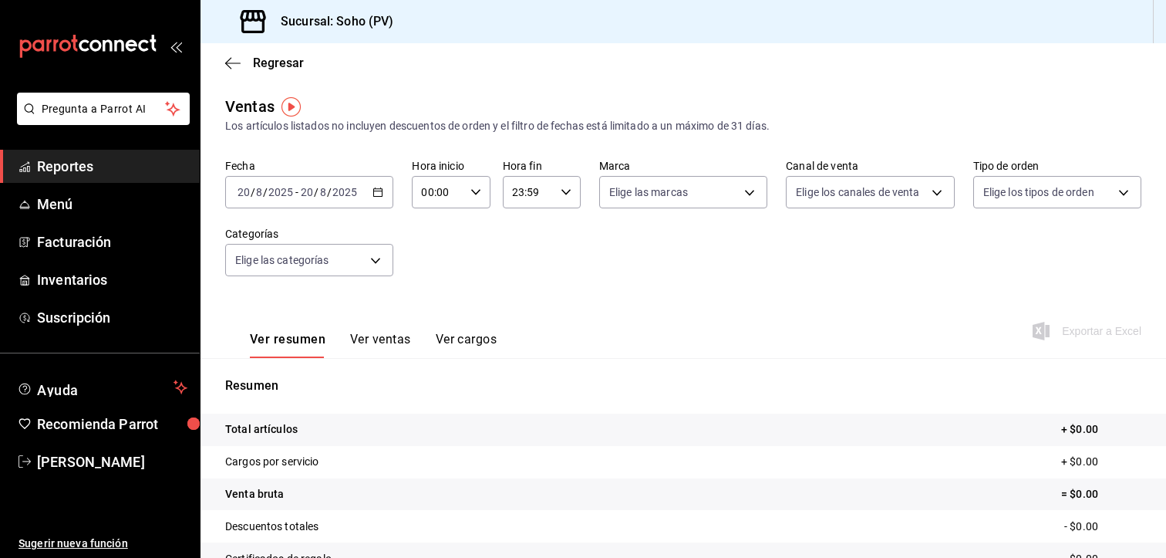
click at [382, 193] on div "[DATE] [DATE] - [DATE] [DATE]" at bounding box center [309, 192] width 168 height 32
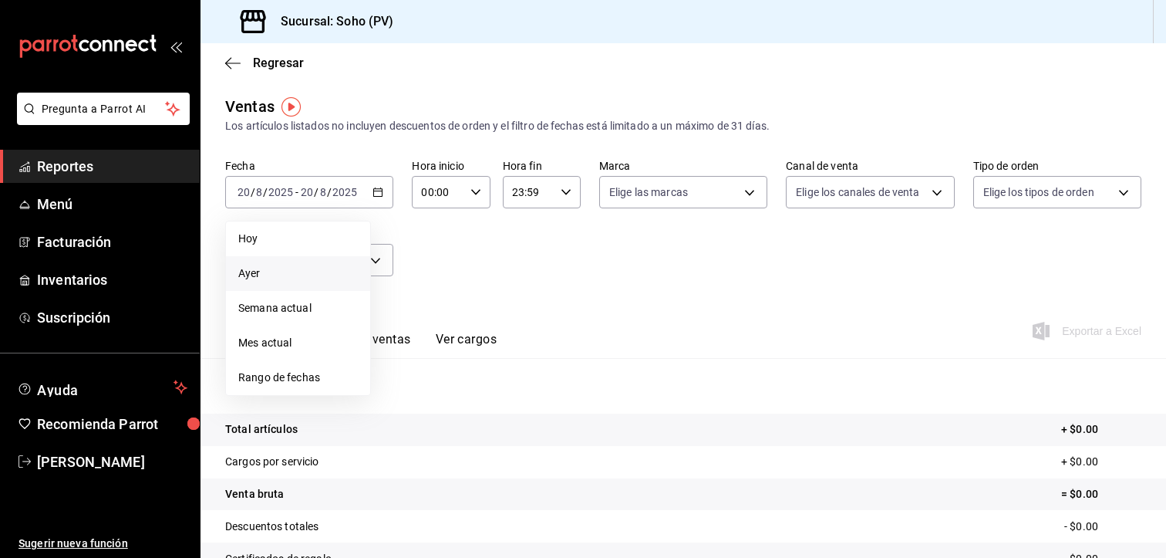
click at [283, 276] on span "Ayer" at bounding box center [298, 273] width 120 height 16
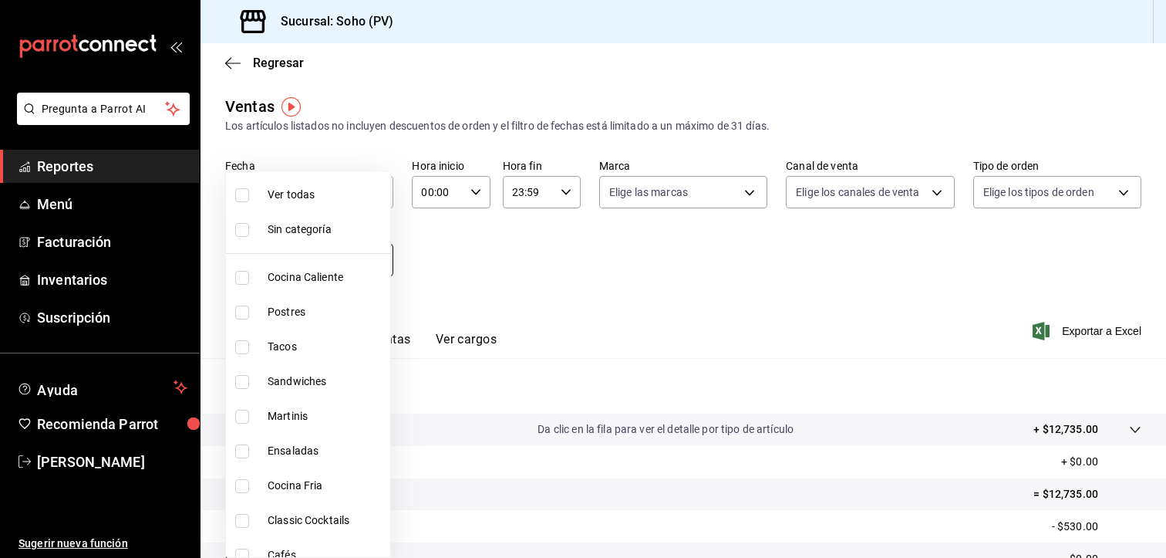
click at [365, 256] on body "Pregunta a Parrot AI Reportes Menú Facturación Inventarios Suscripción Ayuda Re…" at bounding box center [583, 279] width 1166 height 558
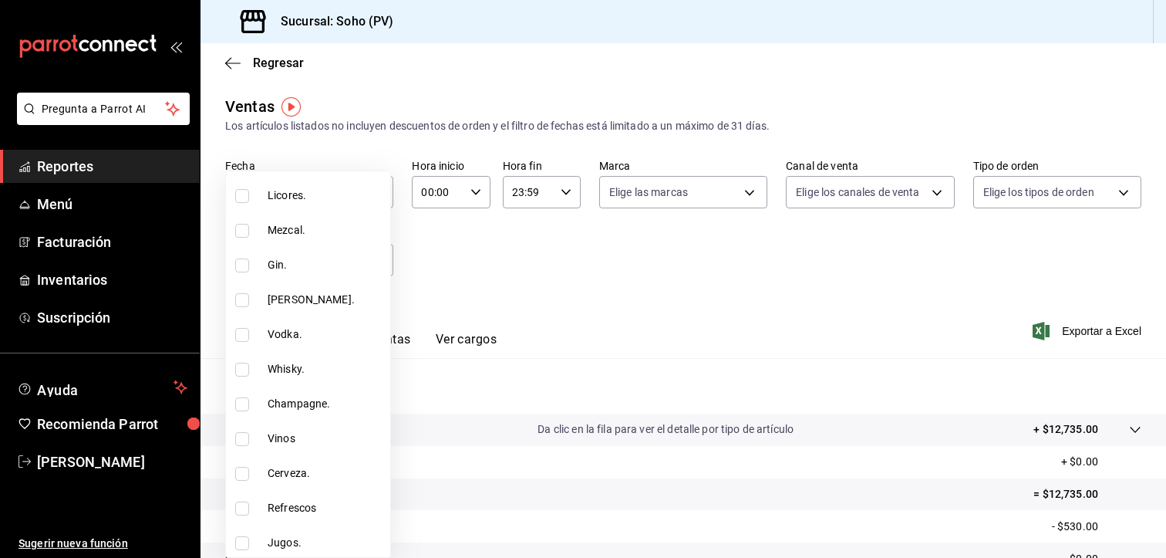
scroll to position [463, 0]
click at [299, 440] on span "Cerveza." at bounding box center [326, 439] width 116 height 16
type input "58d3c31b-0844-441b-83fb-dfe0ff6c21cc"
checkbox input "true"
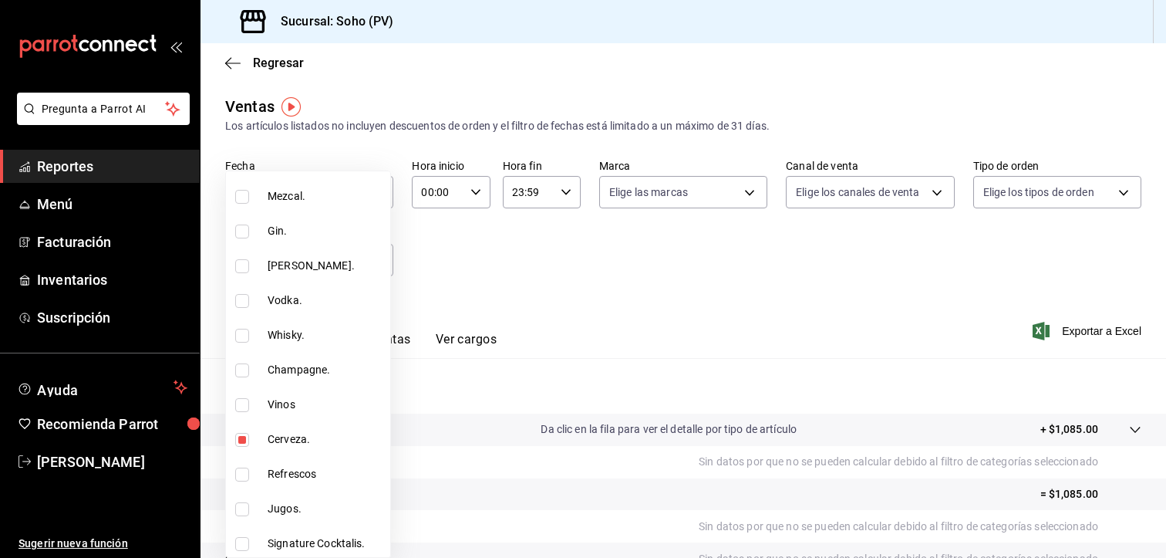
click at [568, 330] on div at bounding box center [583, 279] width 1166 height 558
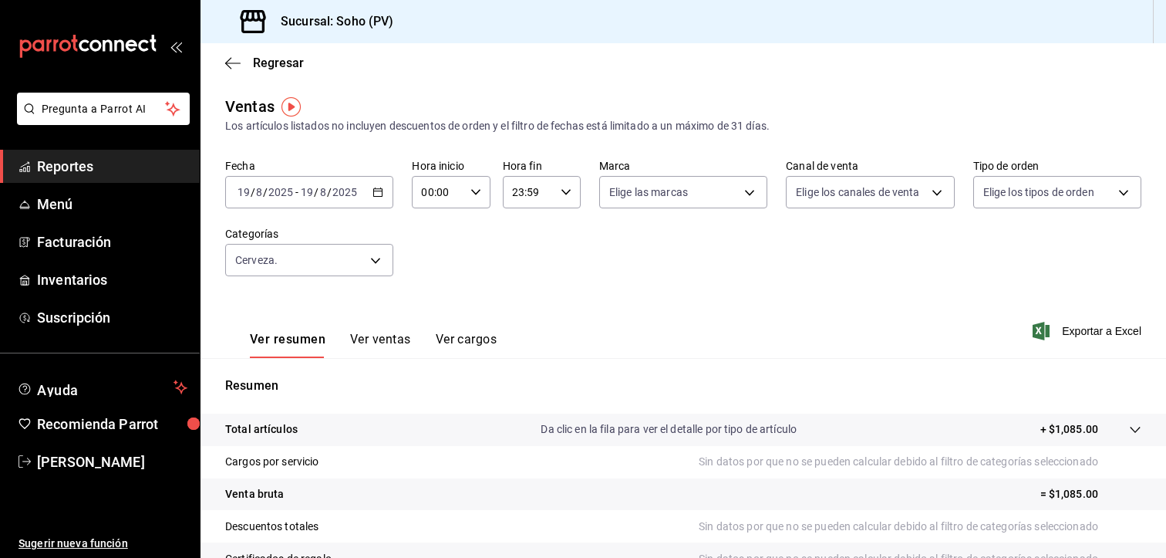
click at [379, 334] on button "Ver ventas" at bounding box center [380, 345] width 61 height 26
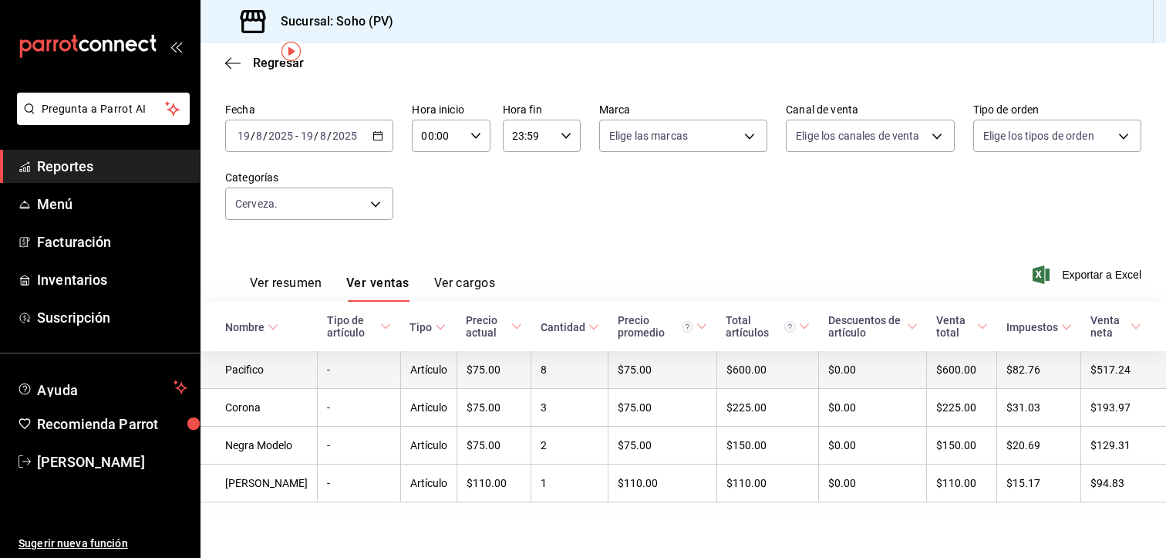
scroll to position [72, 0]
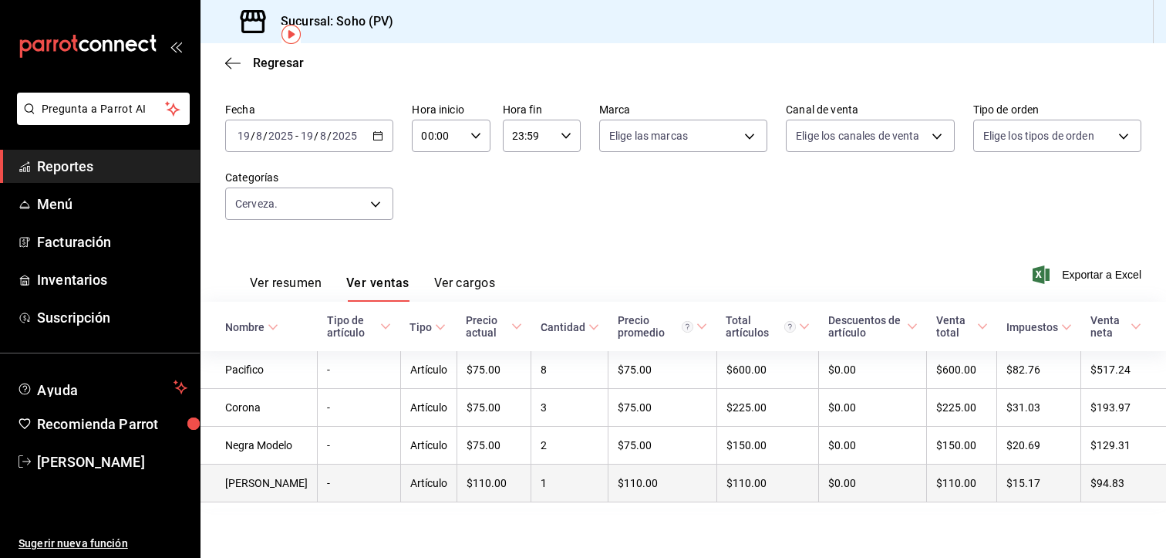
click at [261, 487] on td "[PERSON_NAME]" at bounding box center [258, 483] width 117 height 38
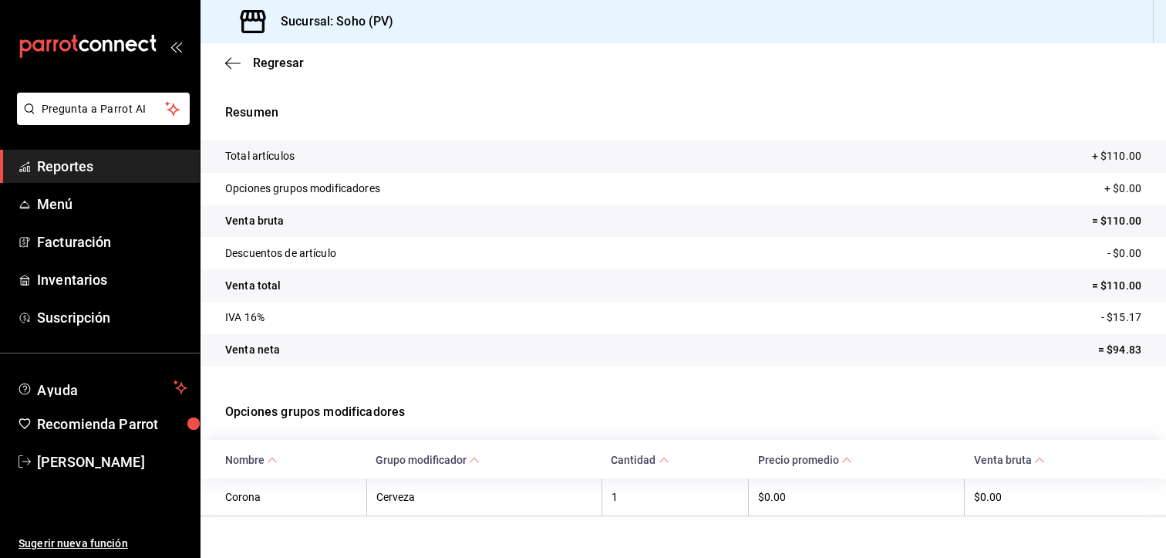
scroll to position [59, 0]
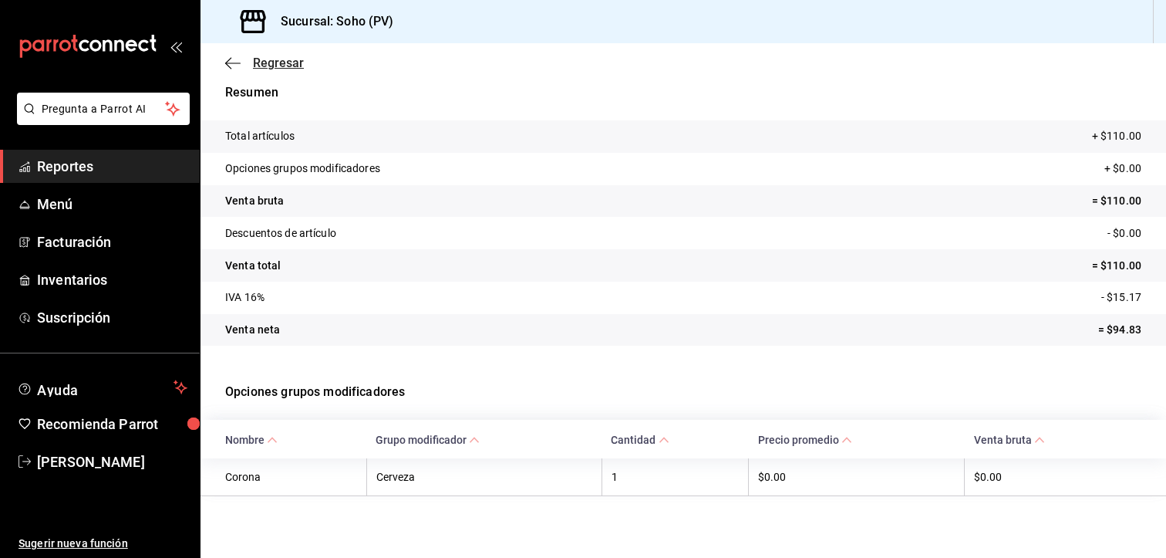
click at [230, 63] on icon "button" at bounding box center [232, 63] width 15 height 14
click at [231, 59] on icon "button" at bounding box center [232, 63] width 15 height 14
click at [230, 60] on icon "button" at bounding box center [232, 63] width 15 height 14
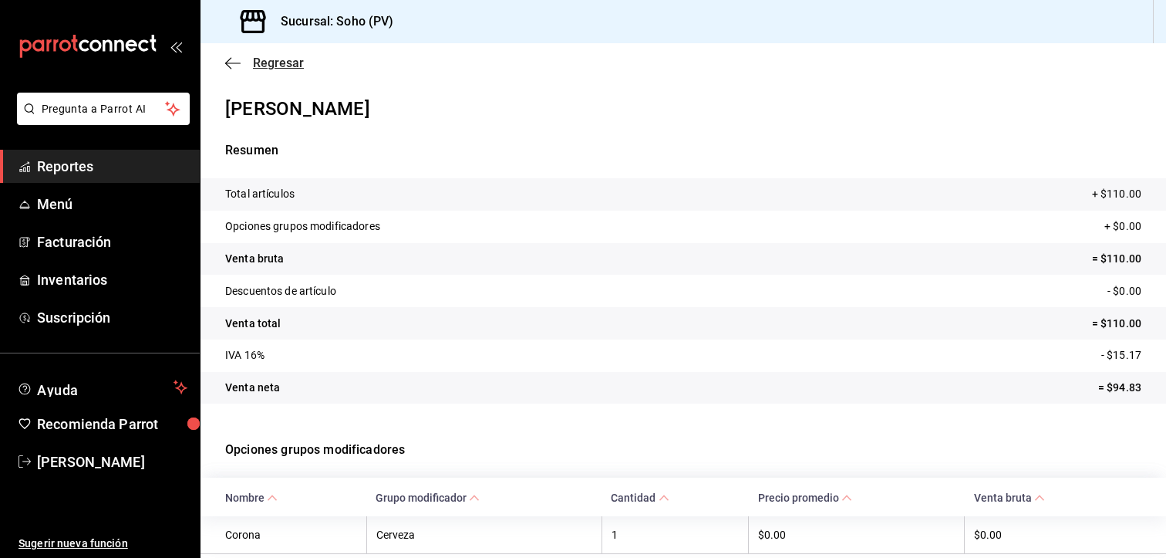
click at [231, 65] on icon "button" at bounding box center [232, 63] width 15 height 14
click at [231, 67] on icon "button" at bounding box center [232, 63] width 15 height 14
click at [486, 275] on tr "Descuentos de artículo - $0.00" at bounding box center [682, 291] width 965 height 32
click at [228, 62] on icon "button" at bounding box center [232, 62] width 15 height 1
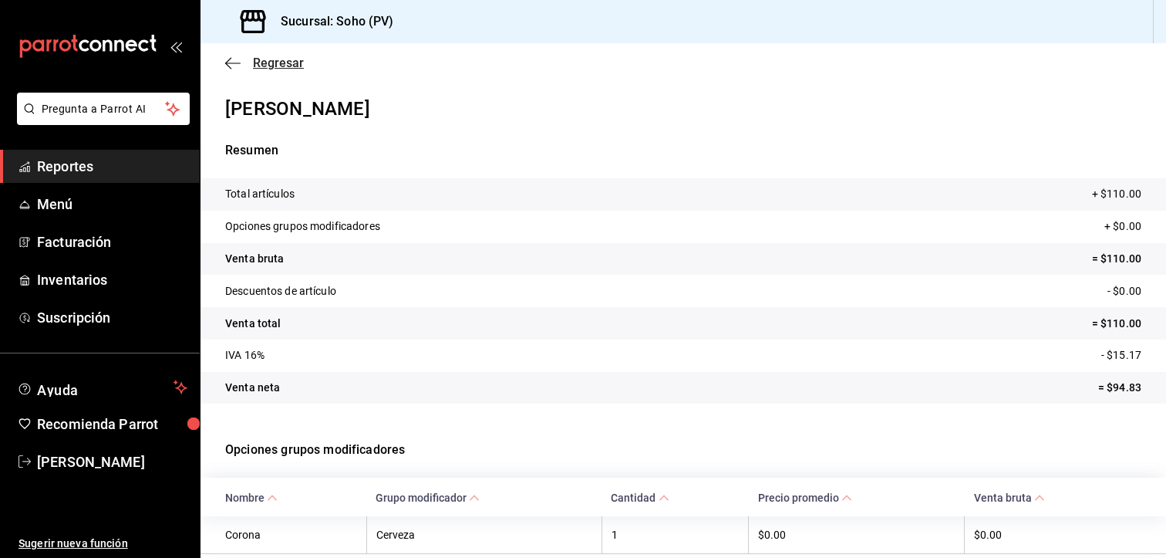
click at [284, 61] on span "Regresar" at bounding box center [278, 63] width 51 height 15
click at [228, 61] on icon "button" at bounding box center [232, 63] width 15 height 14
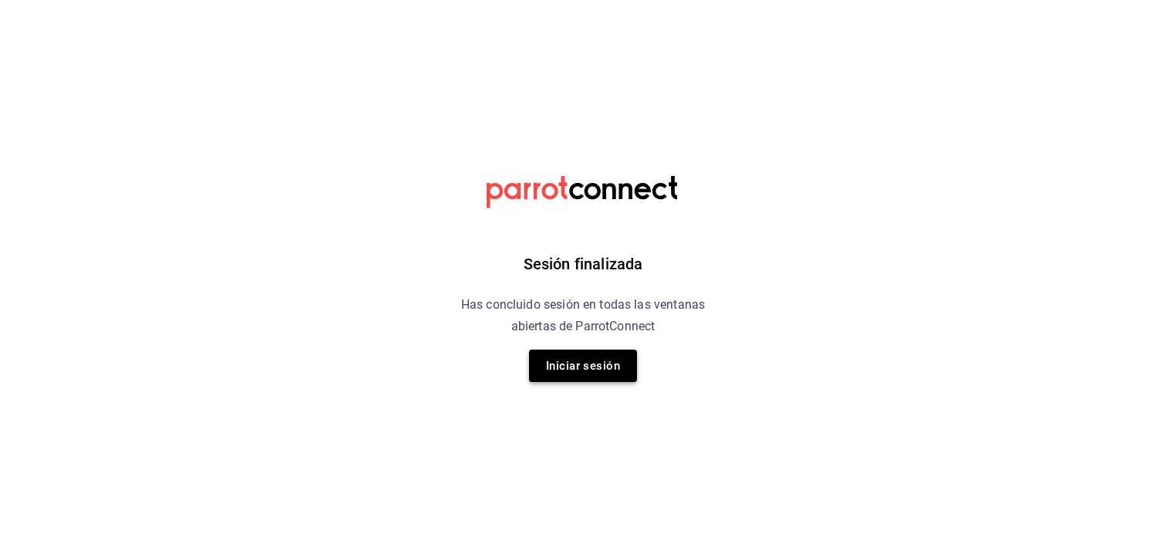
click at [573, 359] on button "Iniciar sesión" at bounding box center [583, 365] width 108 height 32
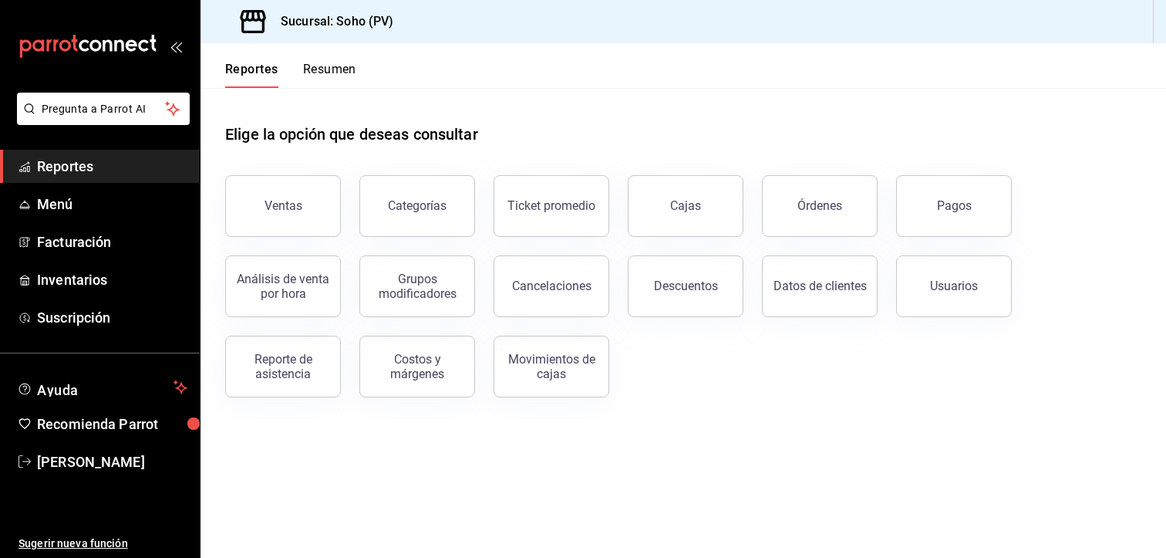
click at [64, 163] on span "Reportes" at bounding box center [112, 166] width 150 height 21
click at [275, 206] on div "Ventas" at bounding box center [283, 205] width 38 height 15
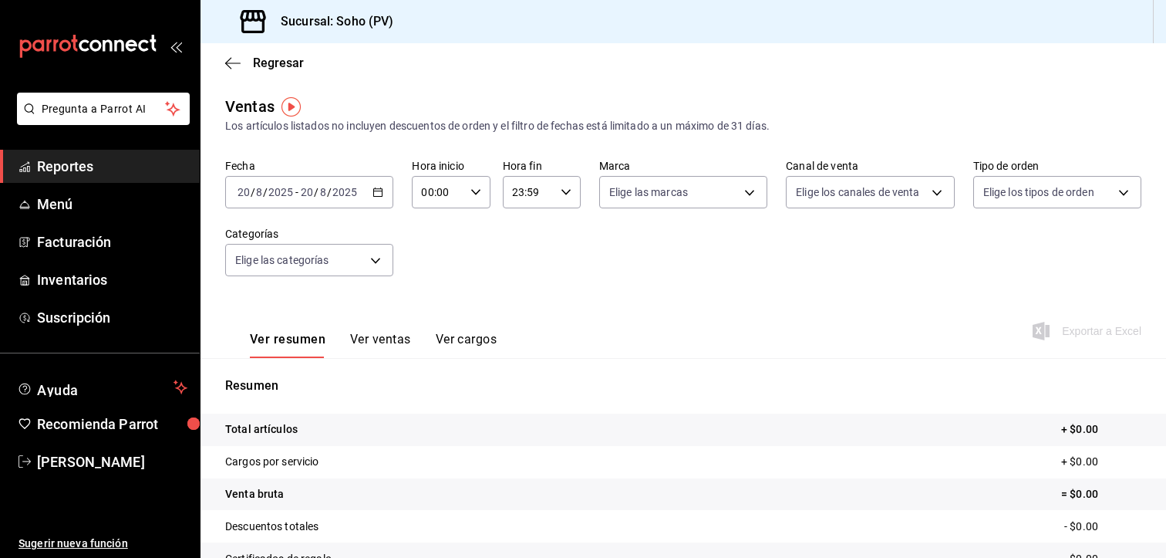
click at [377, 194] on icon "button" at bounding box center [377, 192] width 11 height 11
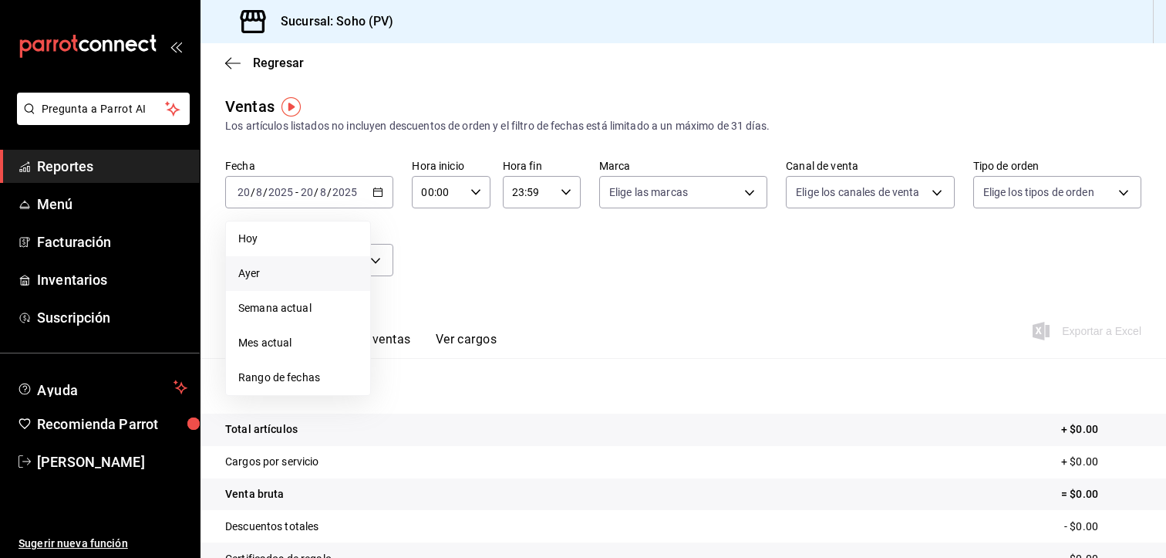
click at [296, 275] on span "Ayer" at bounding box center [298, 273] width 120 height 16
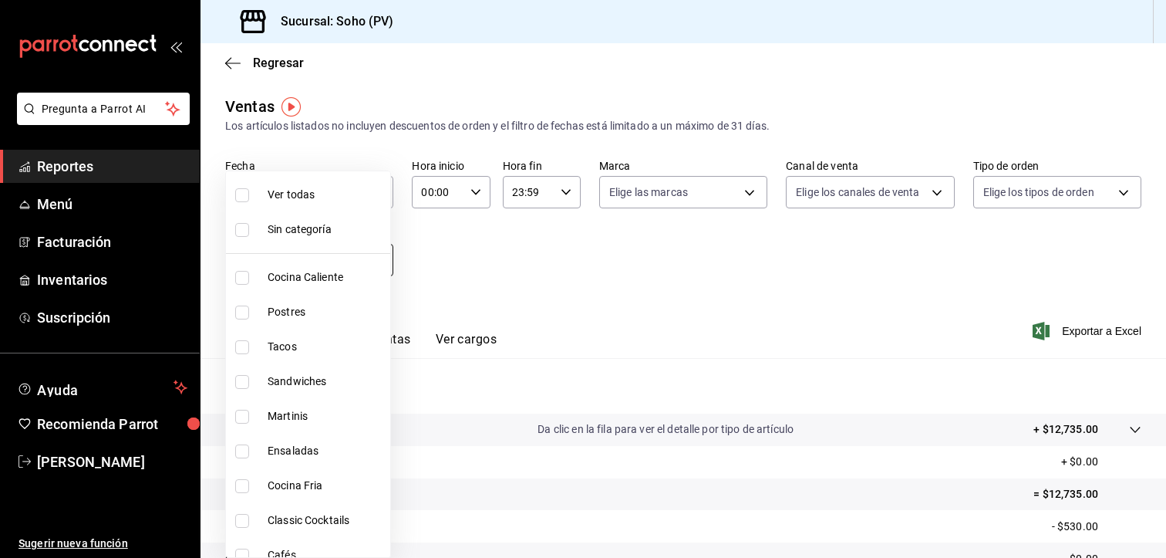
click at [376, 264] on body "Pregunta a Parrot AI Reportes Menú Facturación Inventarios Suscripción Ayuda Re…" at bounding box center [583, 279] width 1166 height 558
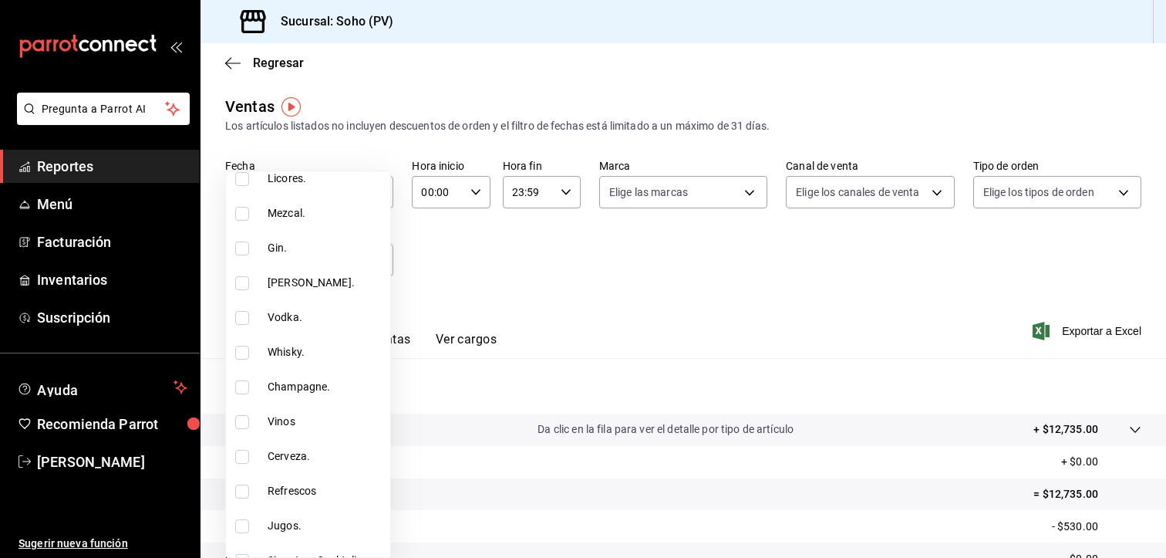
scroll to position [571, 0]
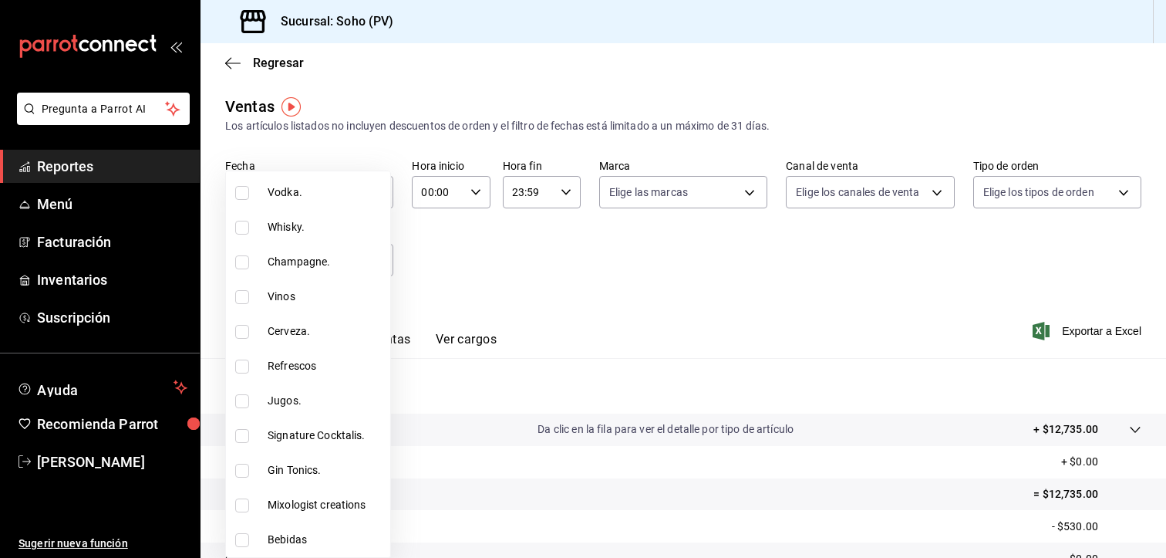
click at [311, 365] on span "Refrescos" at bounding box center [326, 366] width 116 height 16
type input "3e9e1dcd-4b63-47bb-97a5-965492ad52b8"
checkbox input "true"
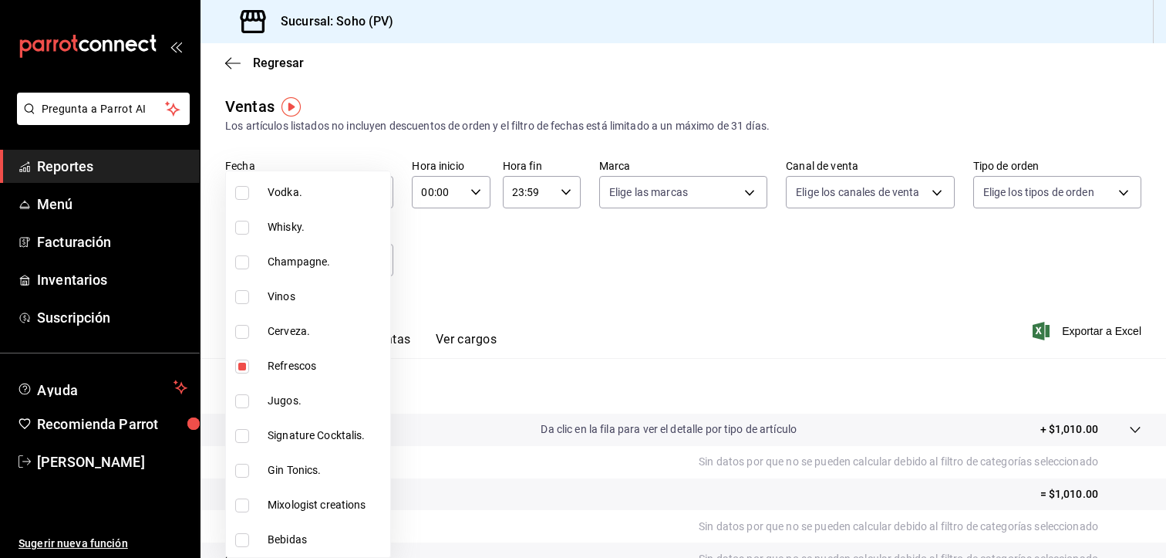
click at [617, 339] on div at bounding box center [583, 279] width 1166 height 558
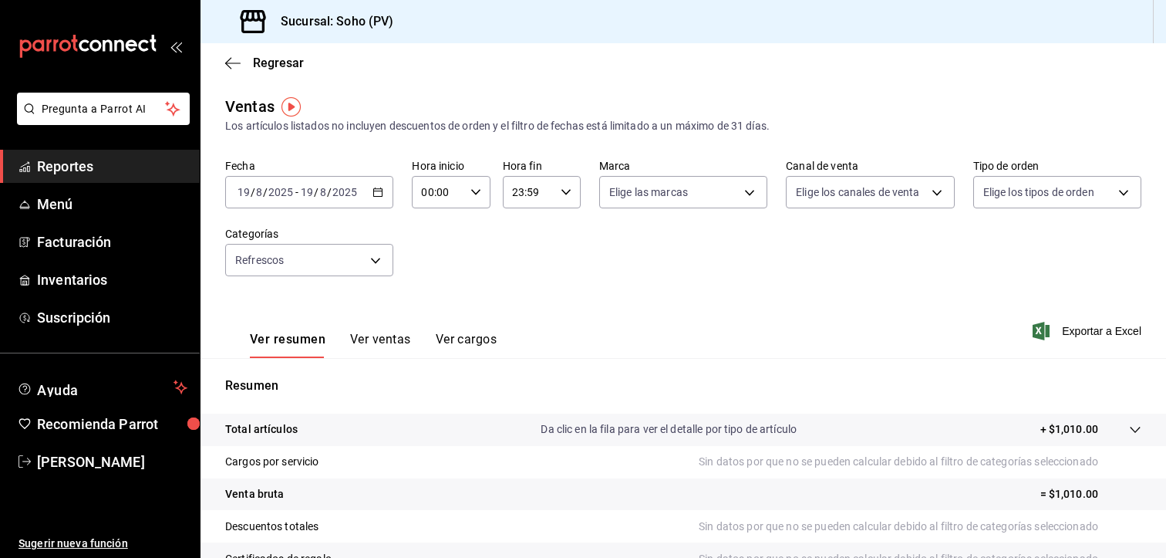
click at [375, 336] on button "Ver ventas" at bounding box center [380, 345] width 61 height 26
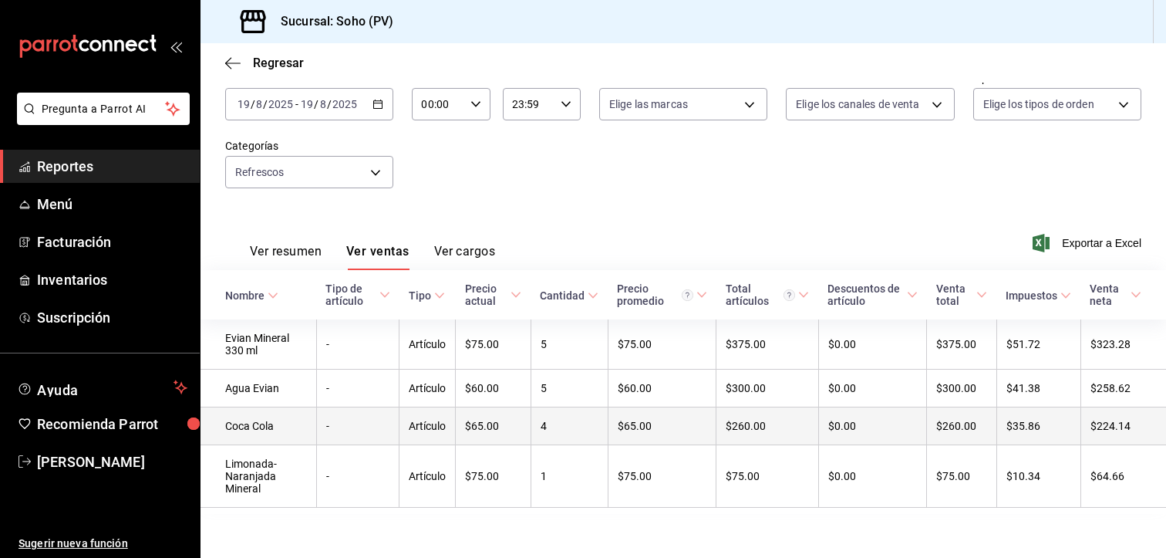
scroll to position [98, 0]
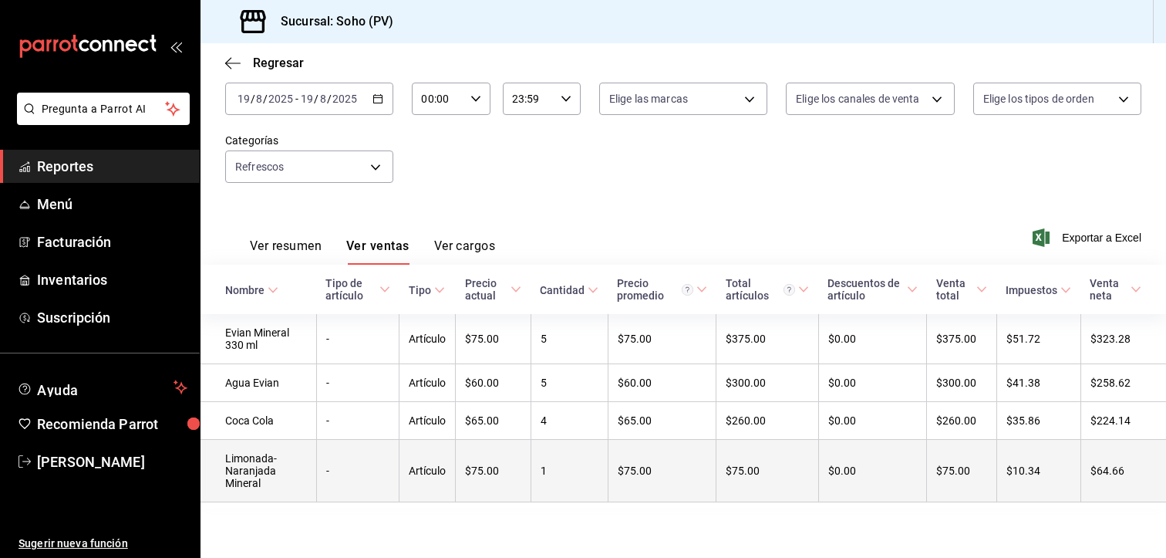
click at [261, 484] on td "Limonada-Naranjada Mineral" at bounding box center [258, 471] width 116 height 62
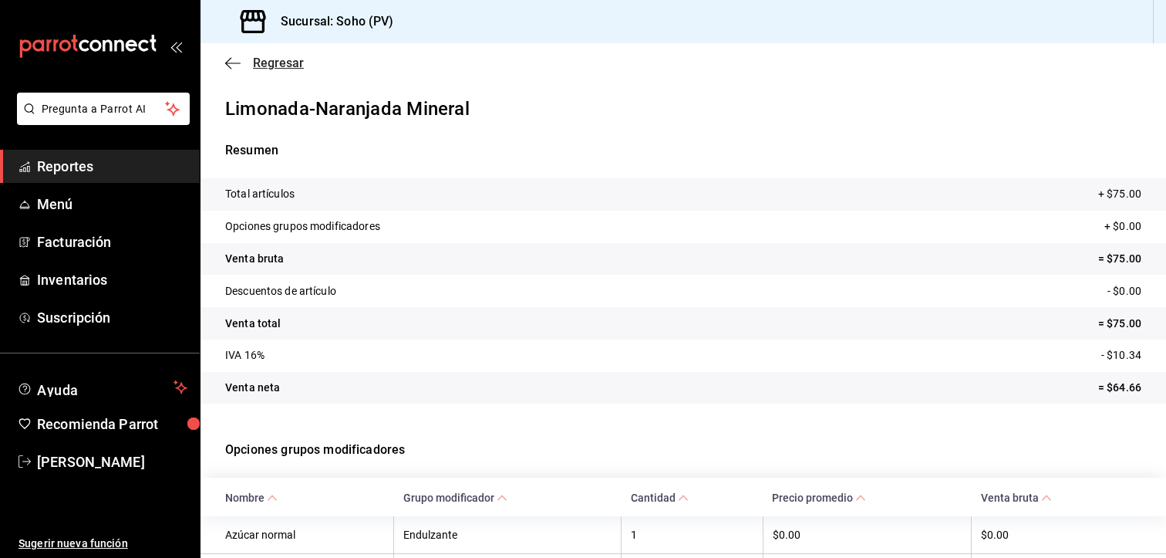
click at [229, 66] on icon "button" at bounding box center [232, 63] width 15 height 14
click at [280, 60] on span "Regresar" at bounding box center [278, 63] width 51 height 15
click at [284, 58] on span "Regresar" at bounding box center [278, 63] width 51 height 15
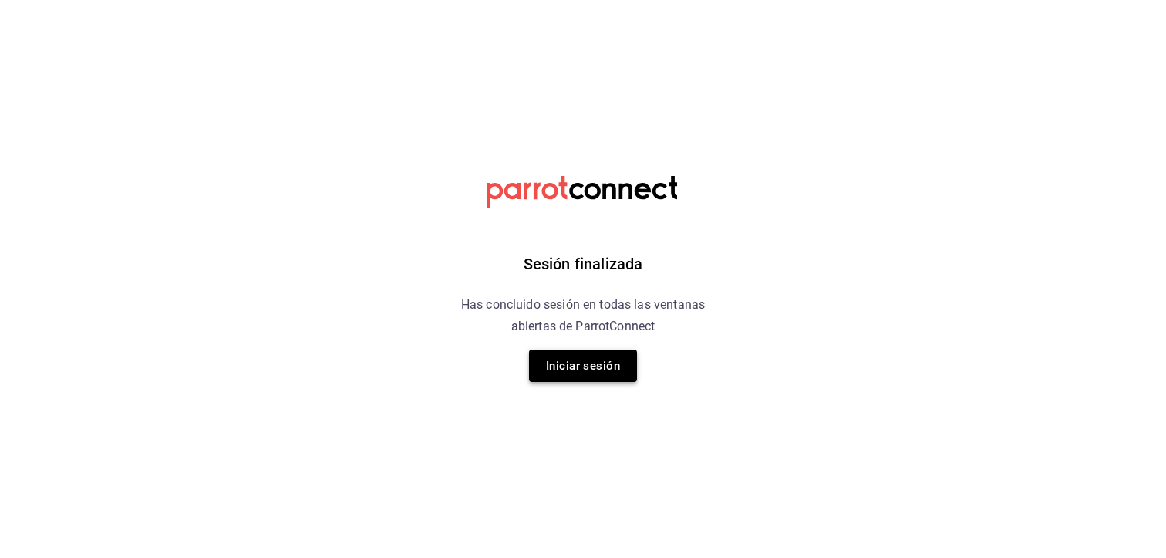
click at [580, 360] on button "Iniciar sesión" at bounding box center [583, 365] width 108 height 32
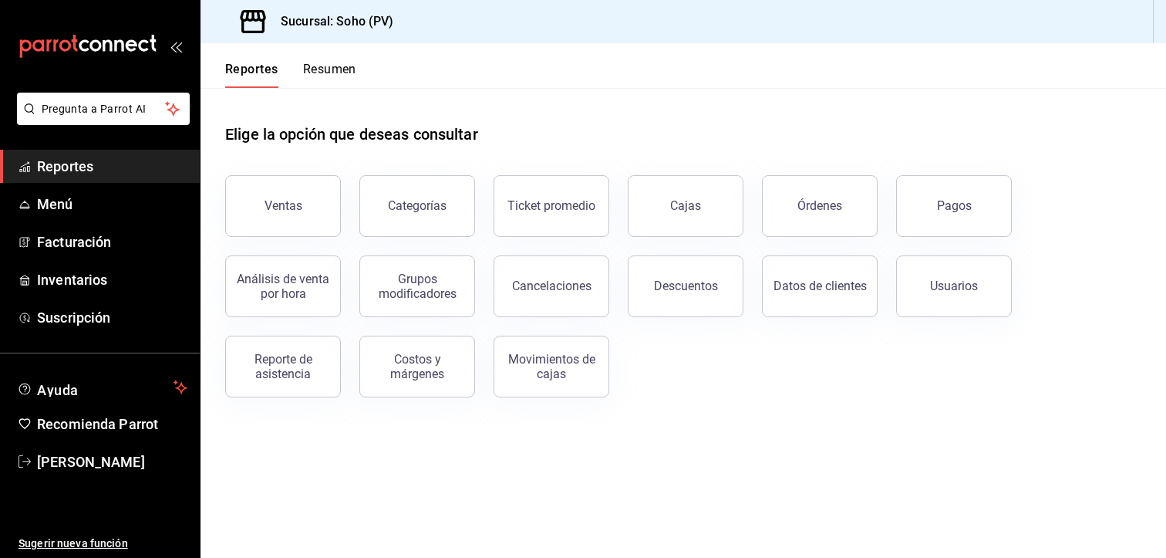
click at [335, 207] on button "Ventas" at bounding box center [283, 206] width 116 height 62
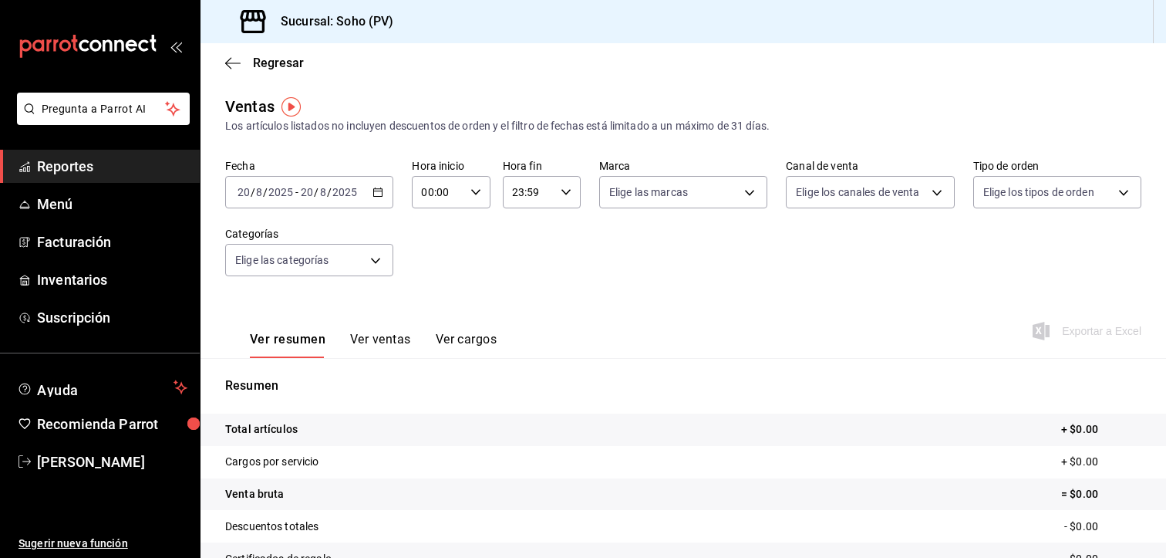
click at [373, 185] on div "[DATE] [DATE] - [DATE] [DATE]" at bounding box center [309, 192] width 168 height 32
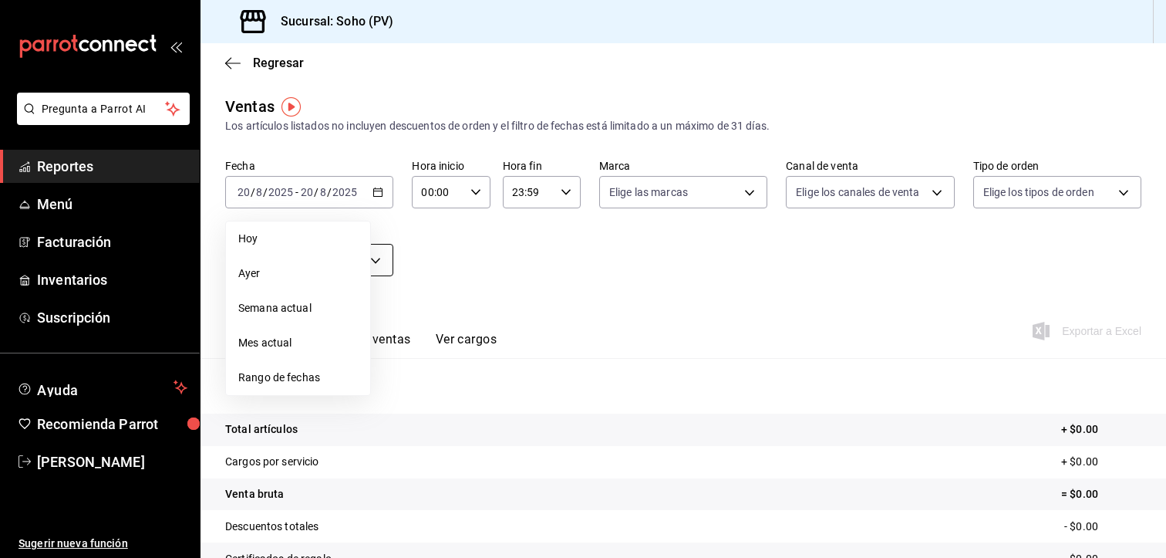
click at [262, 272] on span "Ayer" at bounding box center [298, 273] width 120 height 16
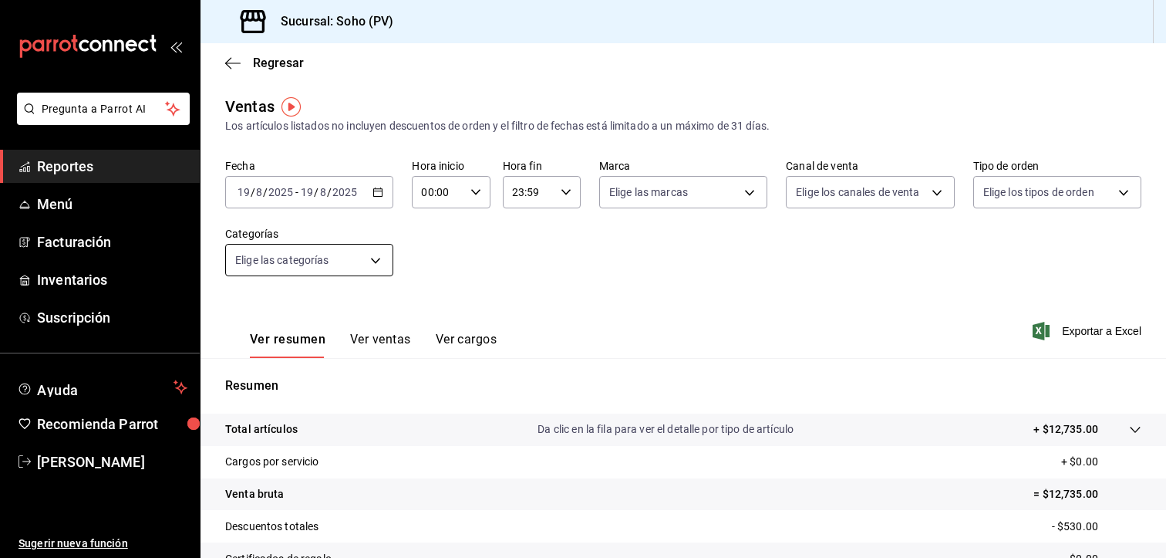
click at [371, 260] on body "Pregunta a Parrot AI Reportes Menú Facturación Inventarios Suscripción Ayuda Re…" at bounding box center [583, 279] width 1166 height 558
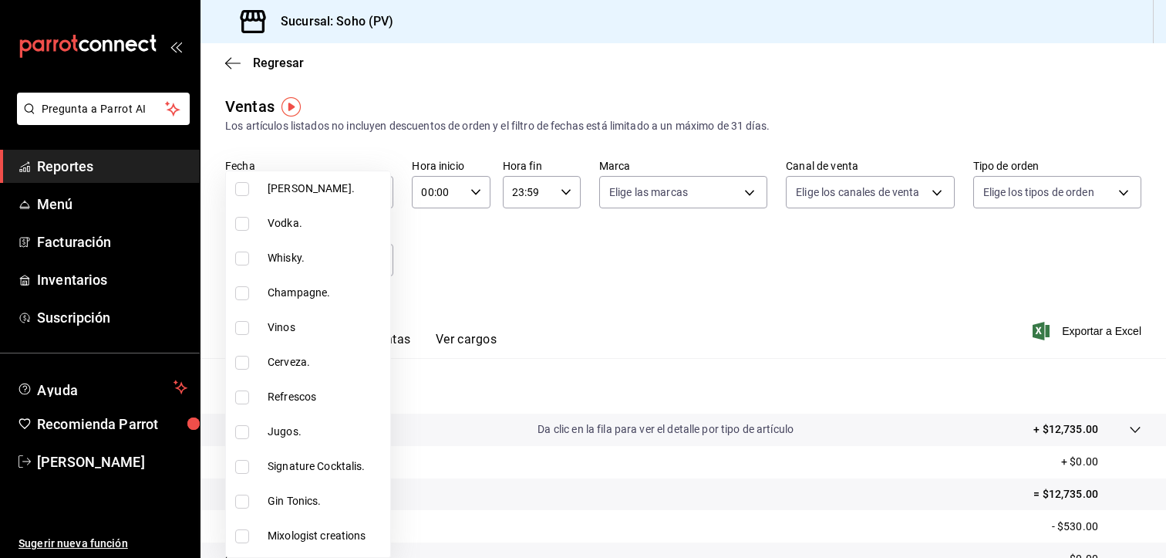
scroll to position [571, 0]
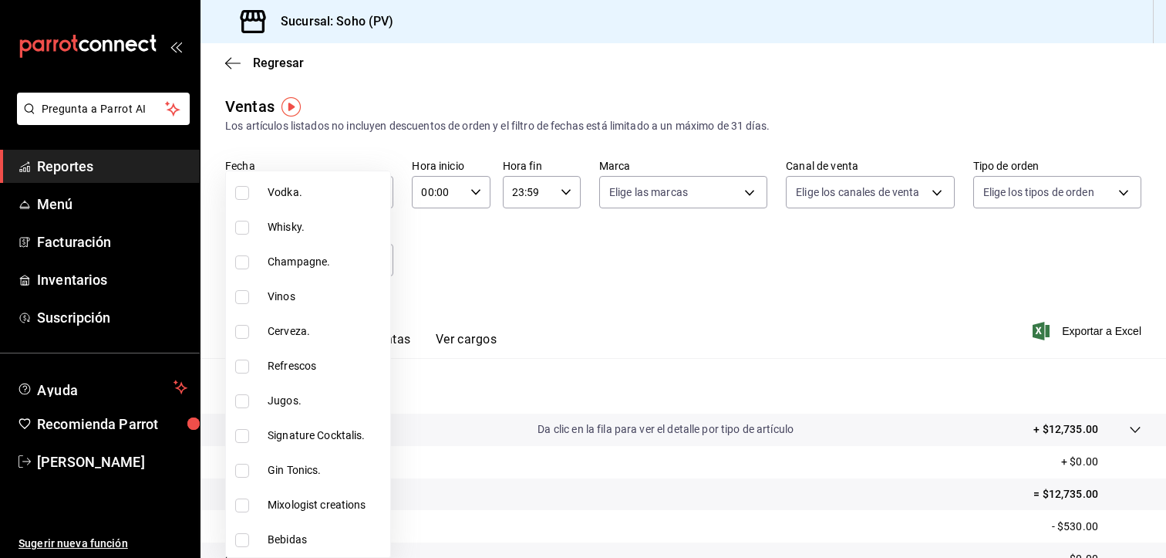
click at [309, 366] on span "Refrescos" at bounding box center [326, 366] width 116 height 16
type input "3e9e1dcd-4b63-47bb-97a5-965492ad52b8"
checkbox input "true"
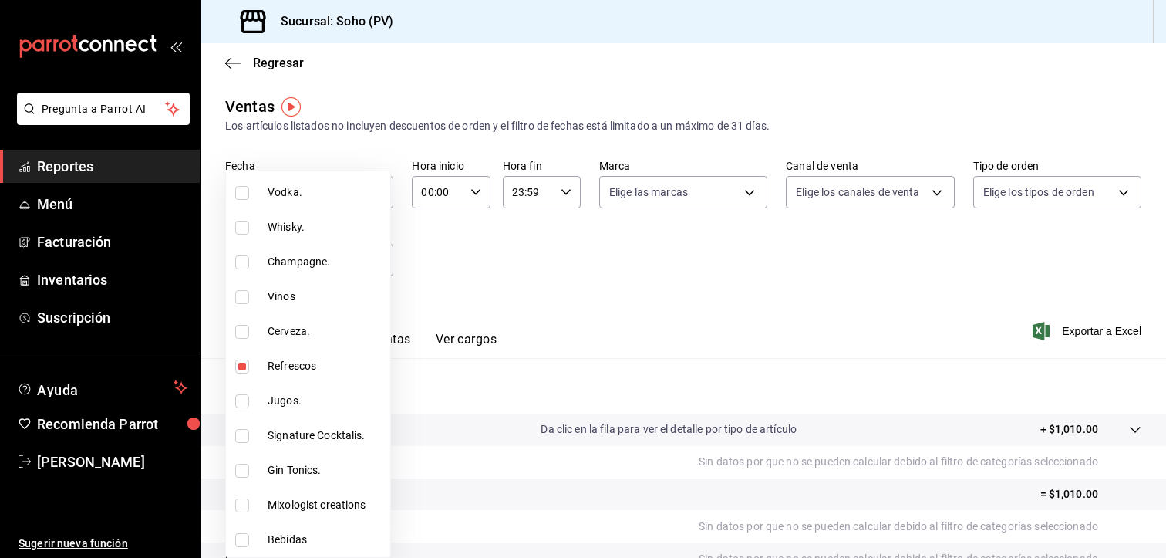
click at [470, 449] on div at bounding box center [583, 279] width 1166 height 558
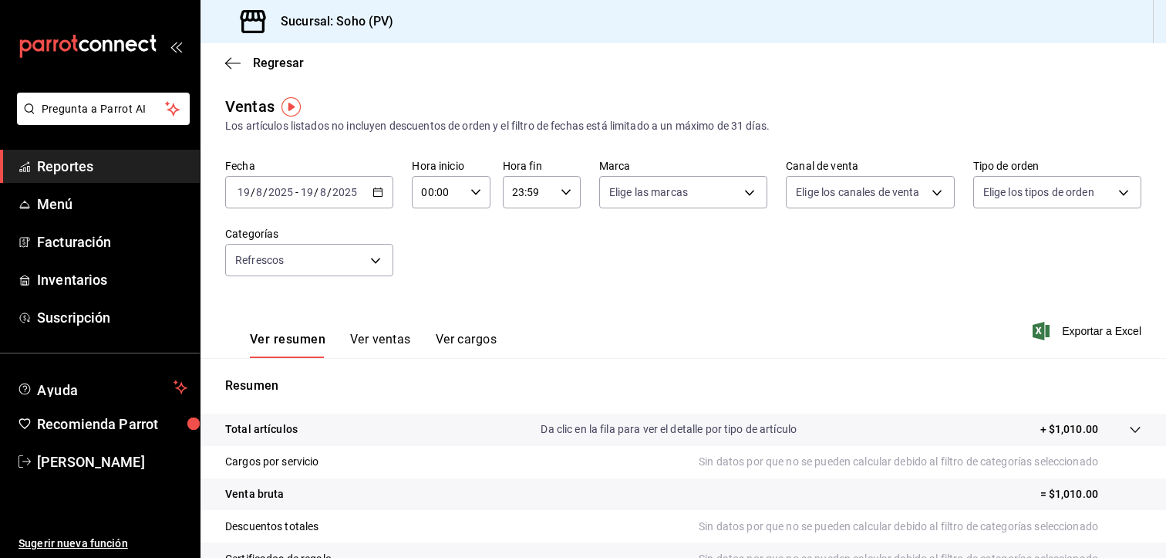
click at [387, 339] on button "Ver ventas" at bounding box center [380, 345] width 61 height 26
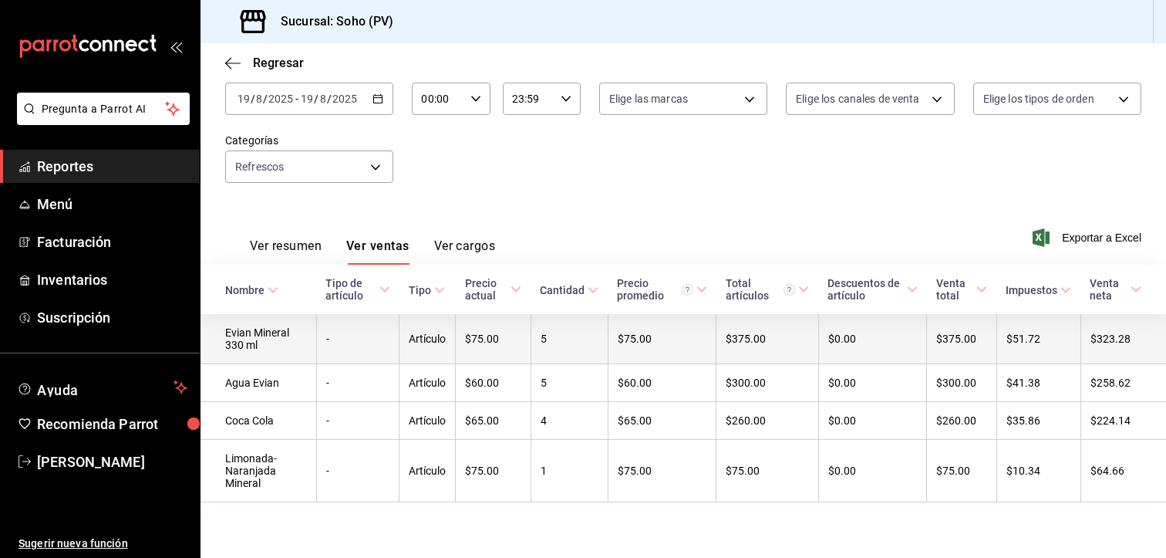
scroll to position [98, 0]
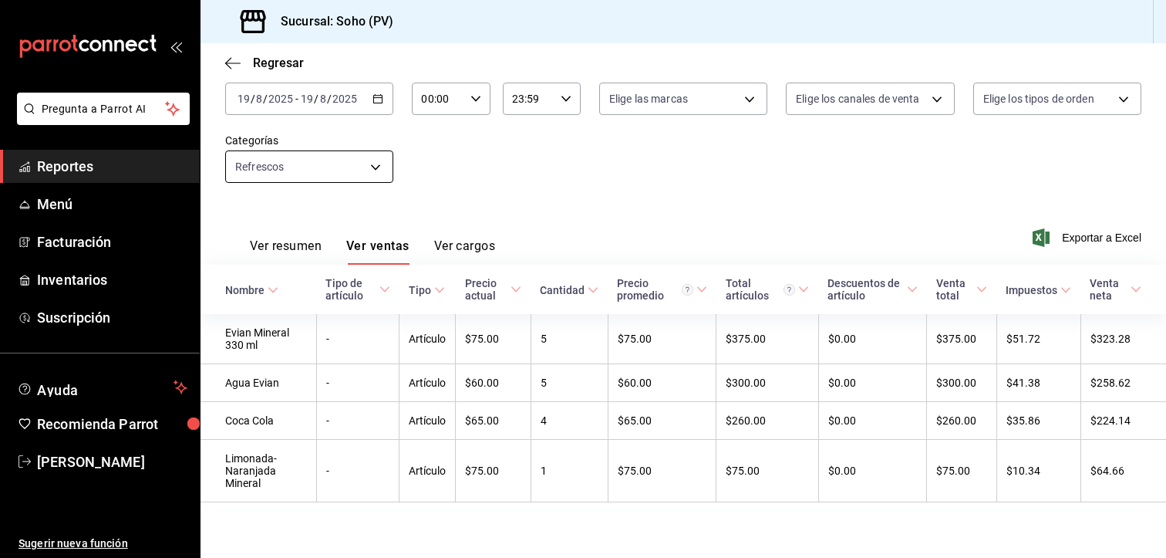
click at [379, 155] on body "Pregunta a Parrot AI Reportes Menú Facturación Inventarios Suscripción Ayuda Re…" at bounding box center [583, 279] width 1166 height 558
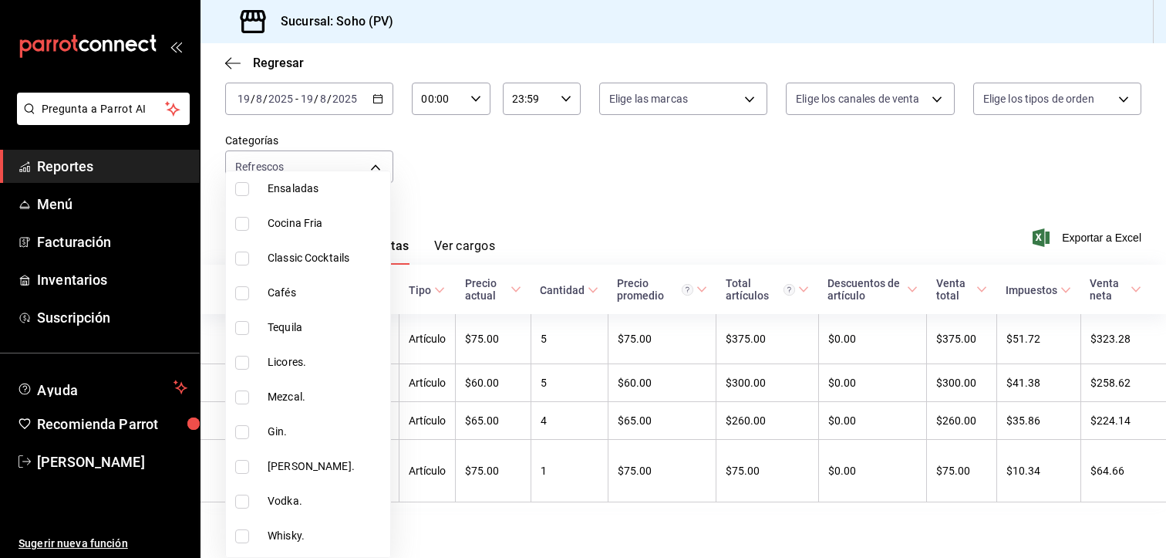
scroll to position [185, 0]
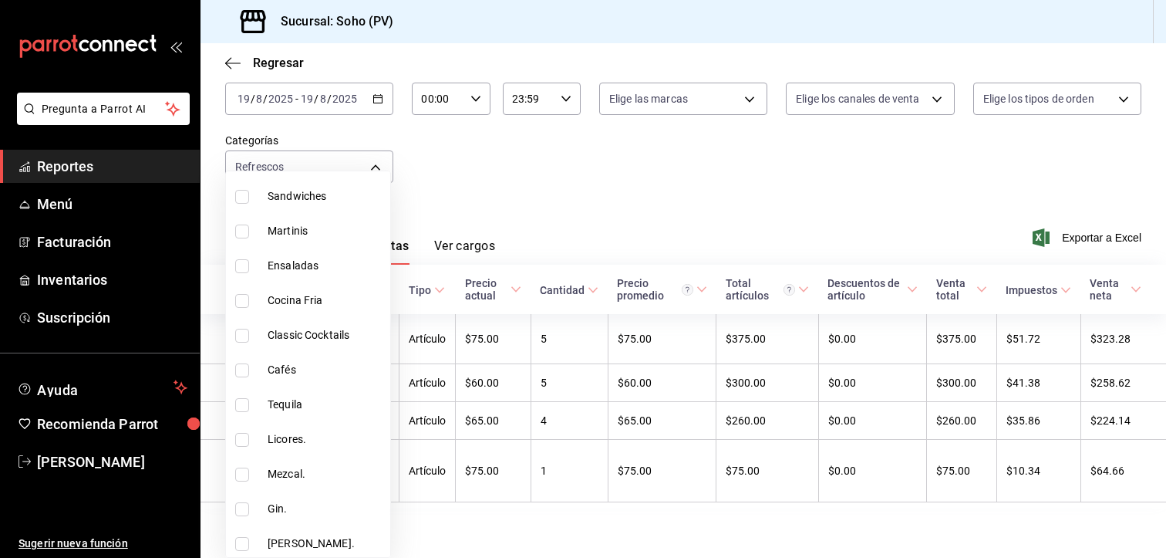
click at [302, 303] on span "Cocina Fria" at bounding box center [326, 300] width 116 height 16
type input "3e9e1dcd-4b63-47bb-97a5-965492ad52b8,e7f9d21e-bf74-4904-9510-14b2d79851dc"
checkbox input "true"
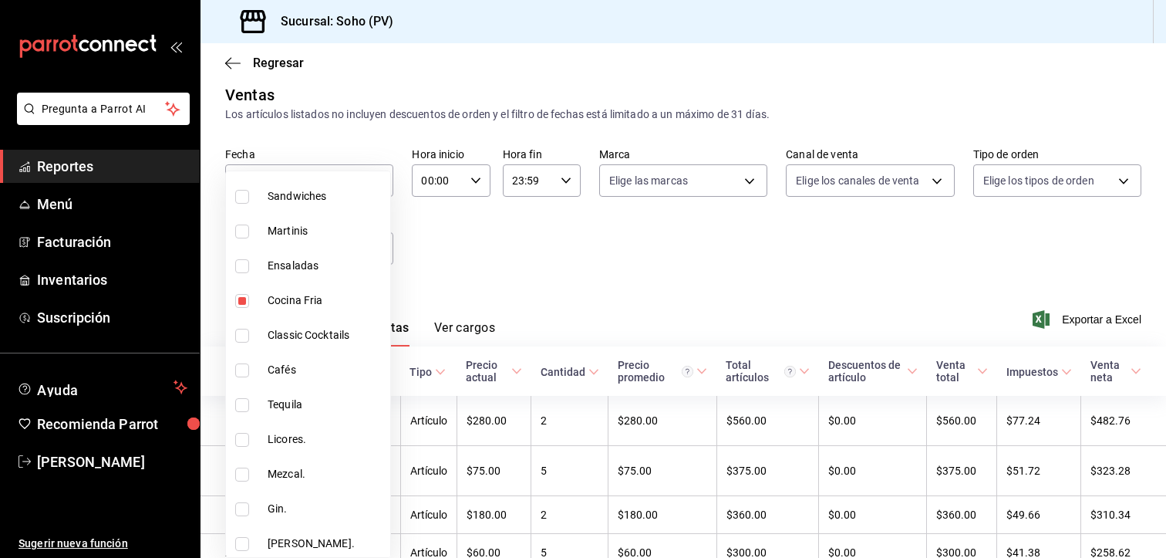
scroll to position [98, 0]
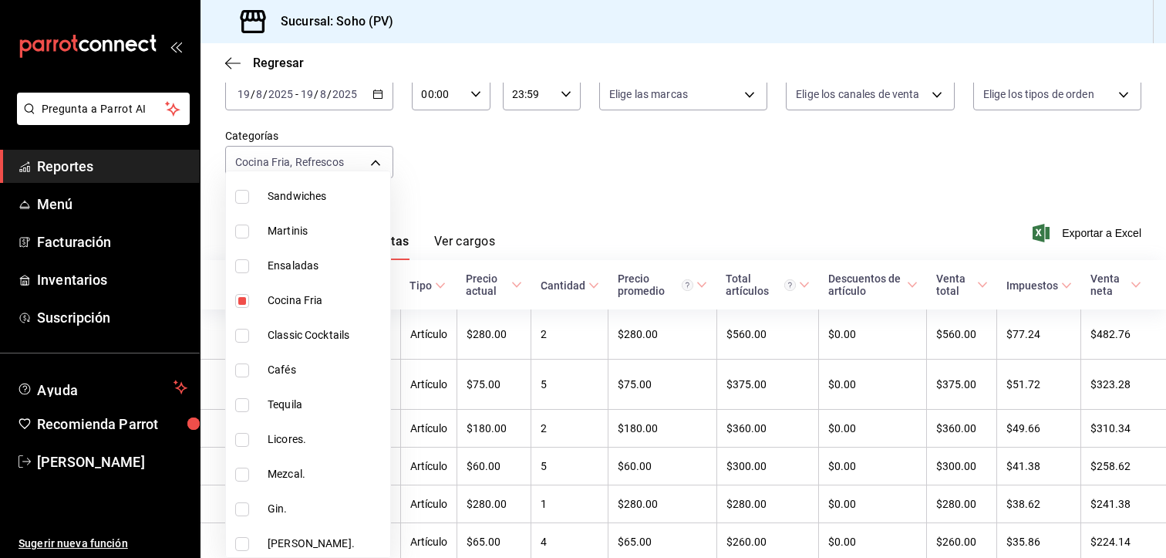
click at [549, 217] on div at bounding box center [583, 279] width 1166 height 558
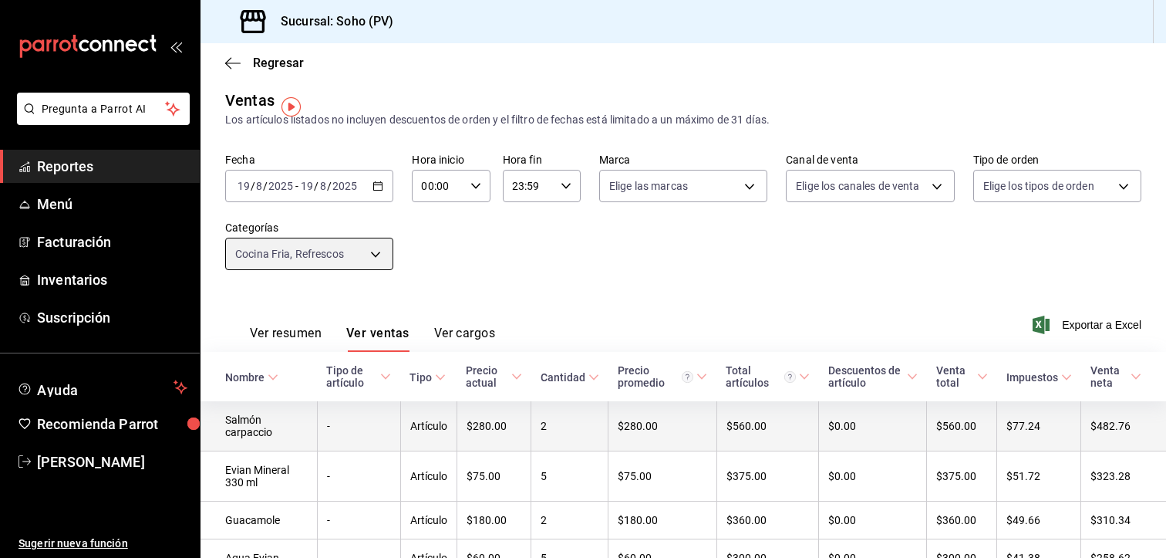
scroll to position [0, 0]
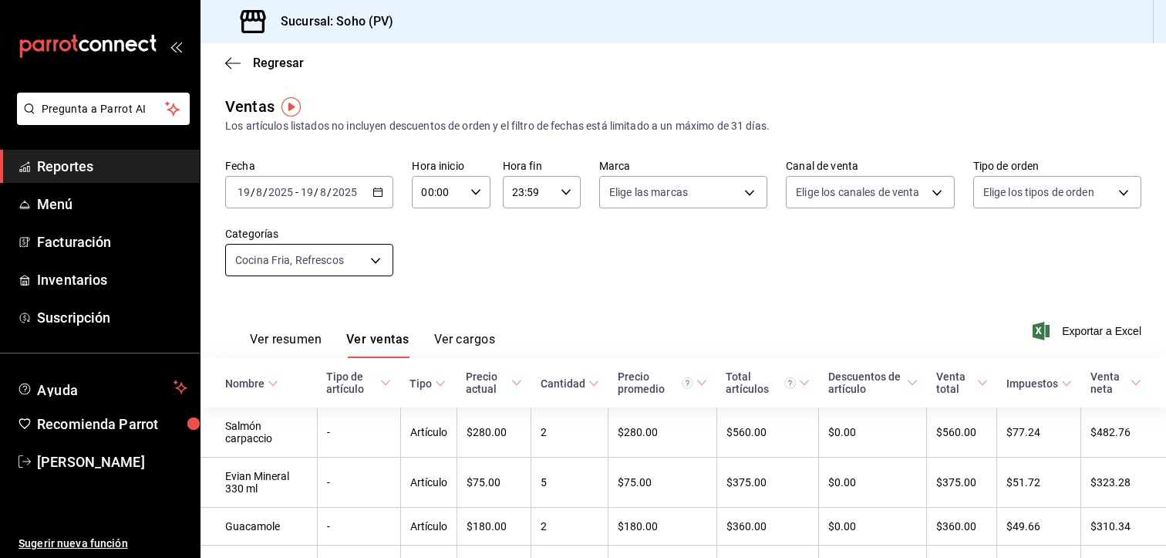
click at [369, 261] on body "Pregunta a Parrot AI Reportes Menú Facturación Inventarios Suscripción Ayuda Re…" at bounding box center [583, 279] width 1166 height 558
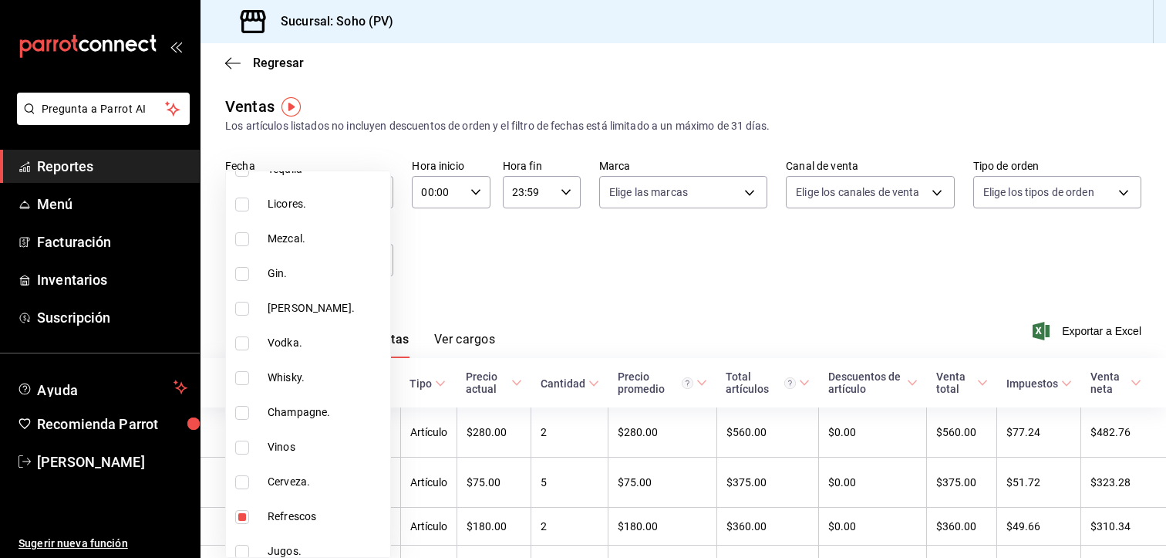
scroll to position [463, 0]
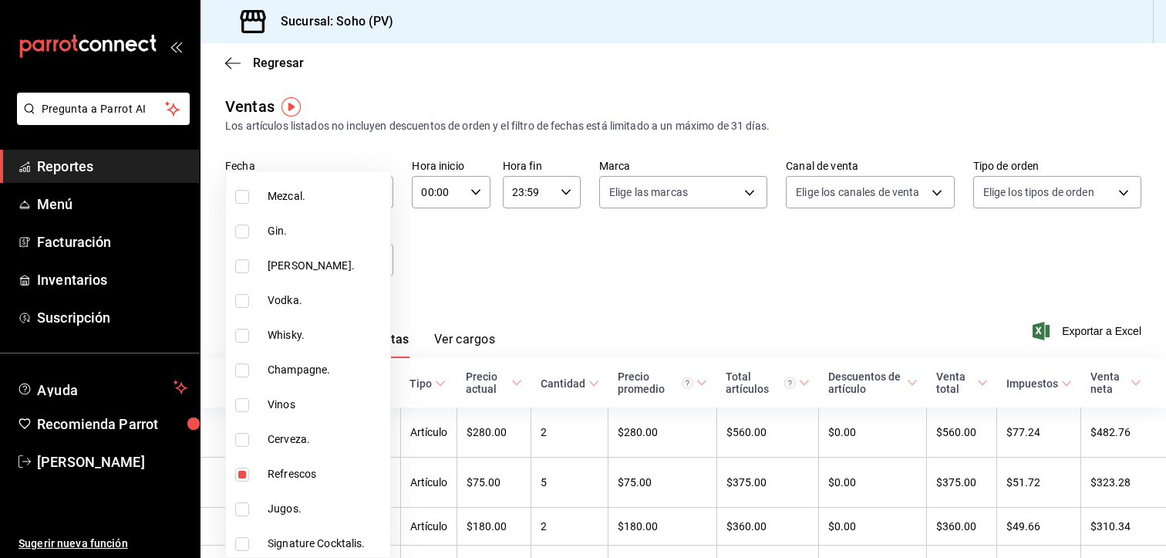
click at [244, 475] on input "checkbox" at bounding box center [242, 474] width 14 height 14
checkbox input "false"
type input "e7f9d21e-bf74-4904-9510-14b2d79851dc"
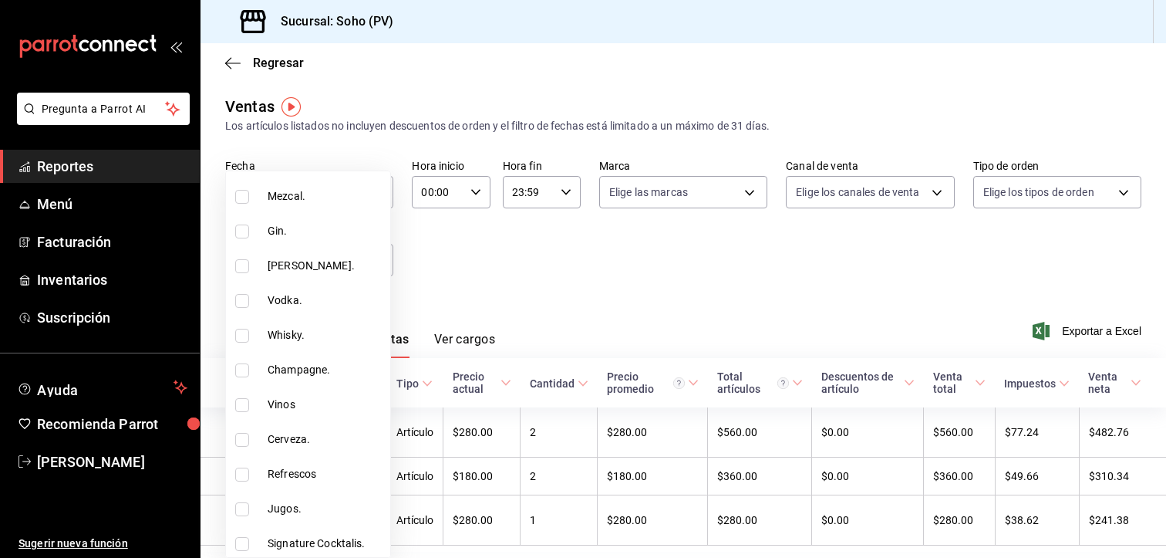
click at [527, 274] on div at bounding box center [583, 279] width 1166 height 558
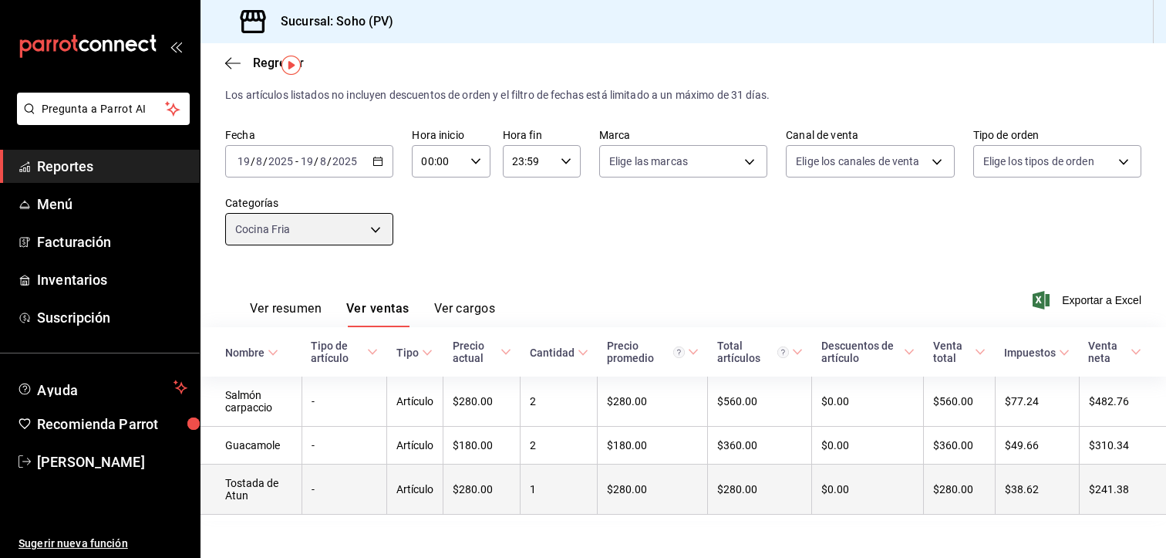
scroll to position [46, 0]
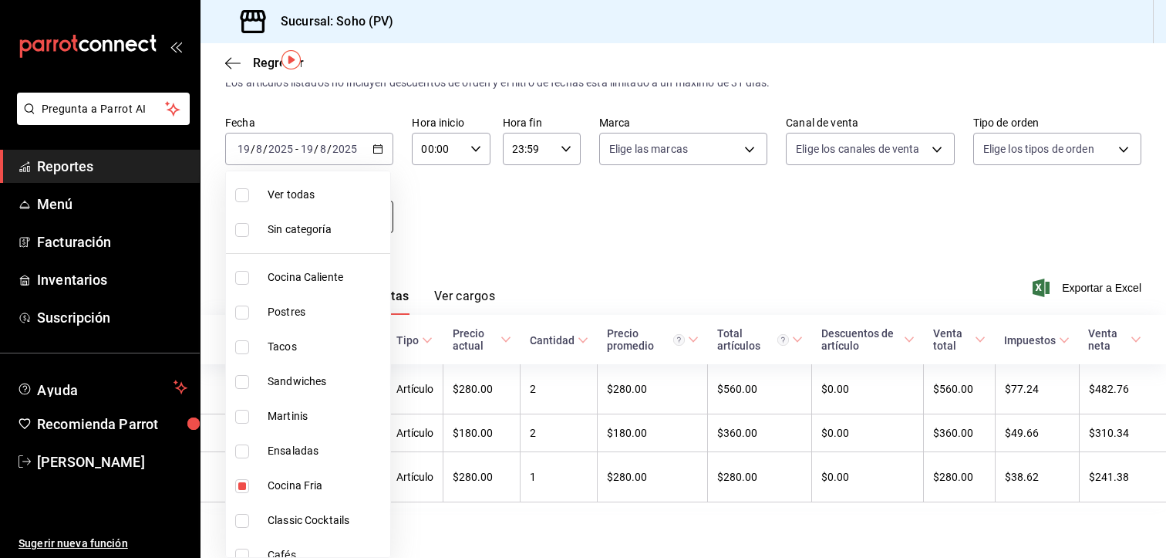
click at [372, 212] on body "Pregunta a Parrot AI Reportes Menú Facturación Inventarios Suscripción Ayuda Re…" at bounding box center [583, 279] width 1166 height 558
click at [242, 483] on input "checkbox" at bounding box center [242, 486] width 14 height 14
checkbox input "false"
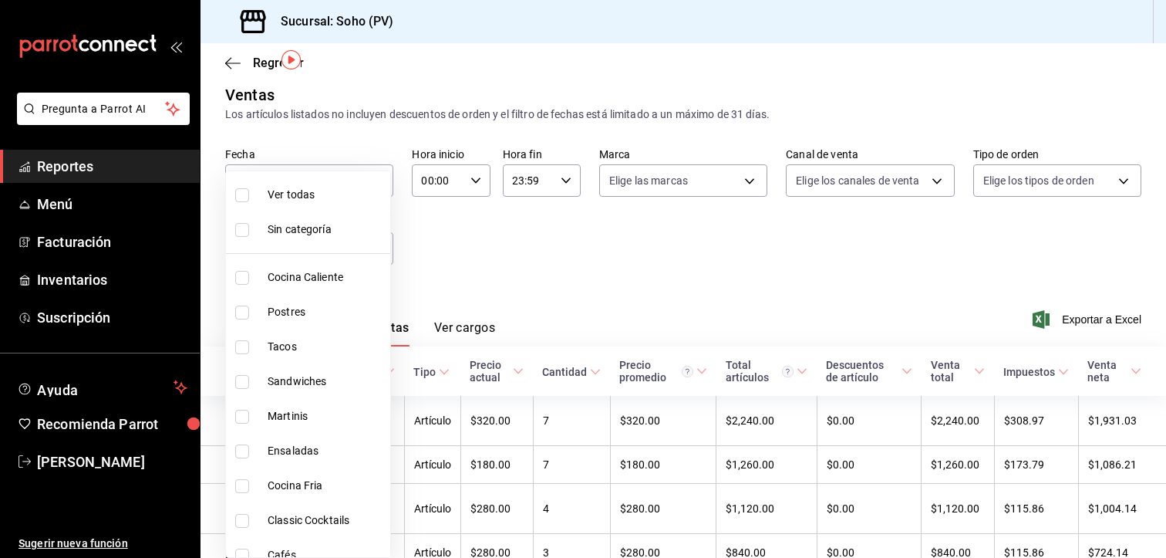
scroll to position [46, 0]
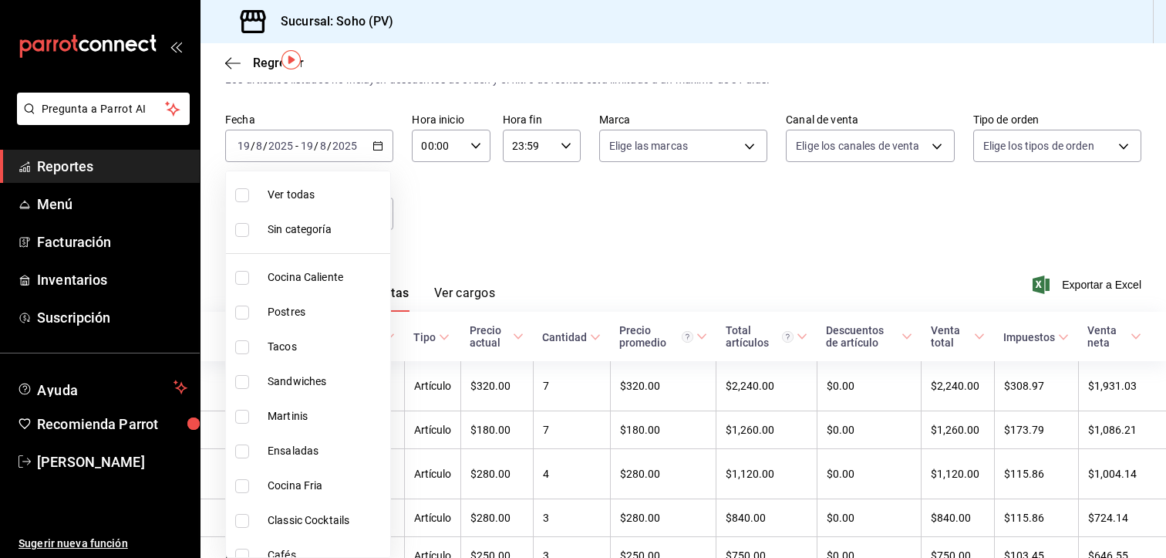
click at [240, 453] on input "checkbox" at bounding box center [242, 451] width 14 height 14
checkbox input "true"
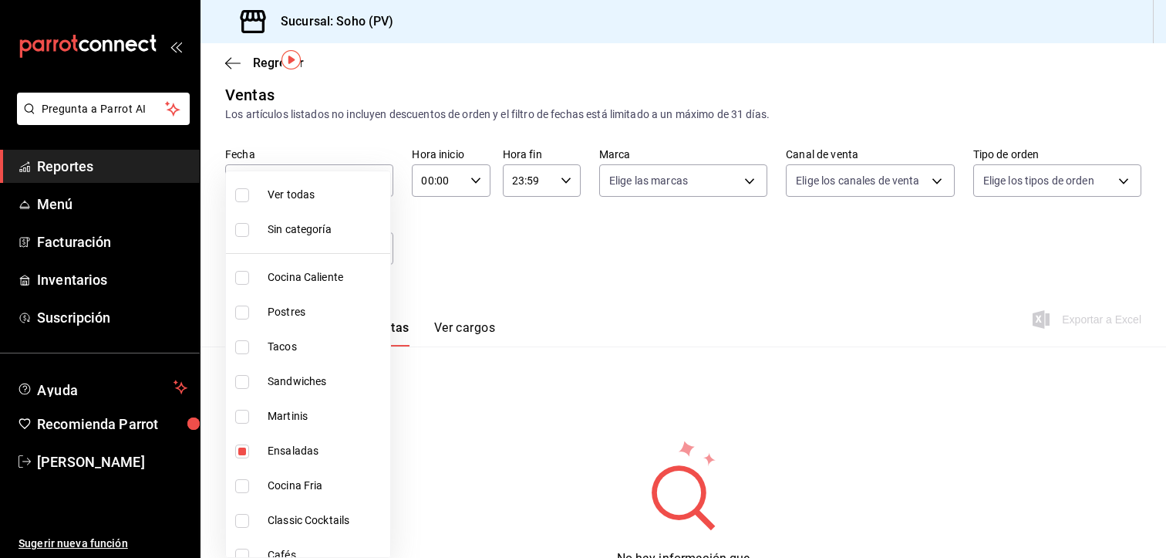
scroll to position [46, 0]
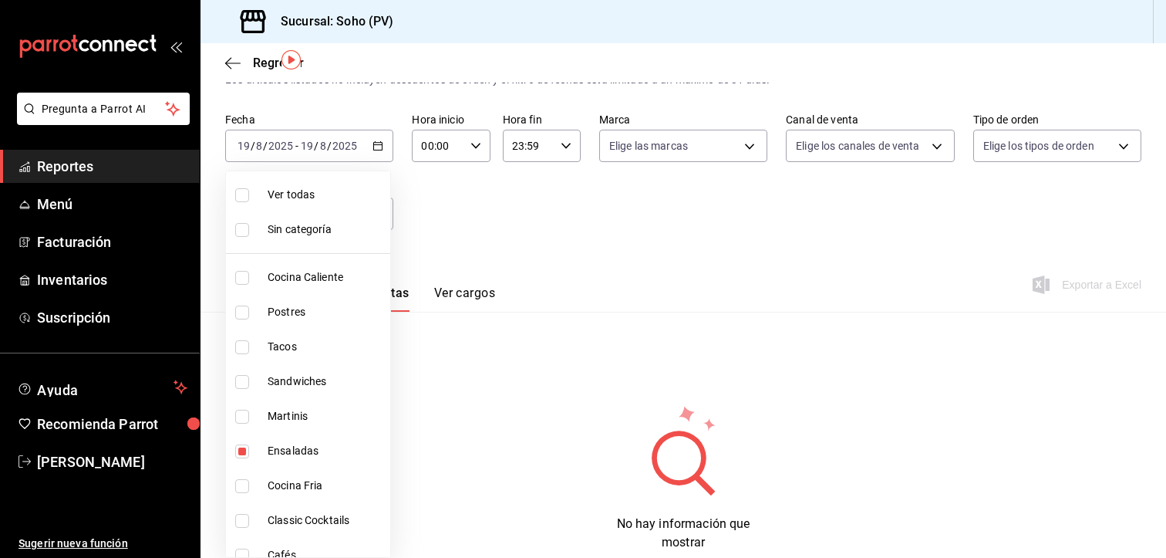
click at [517, 406] on div at bounding box center [583, 279] width 1166 height 558
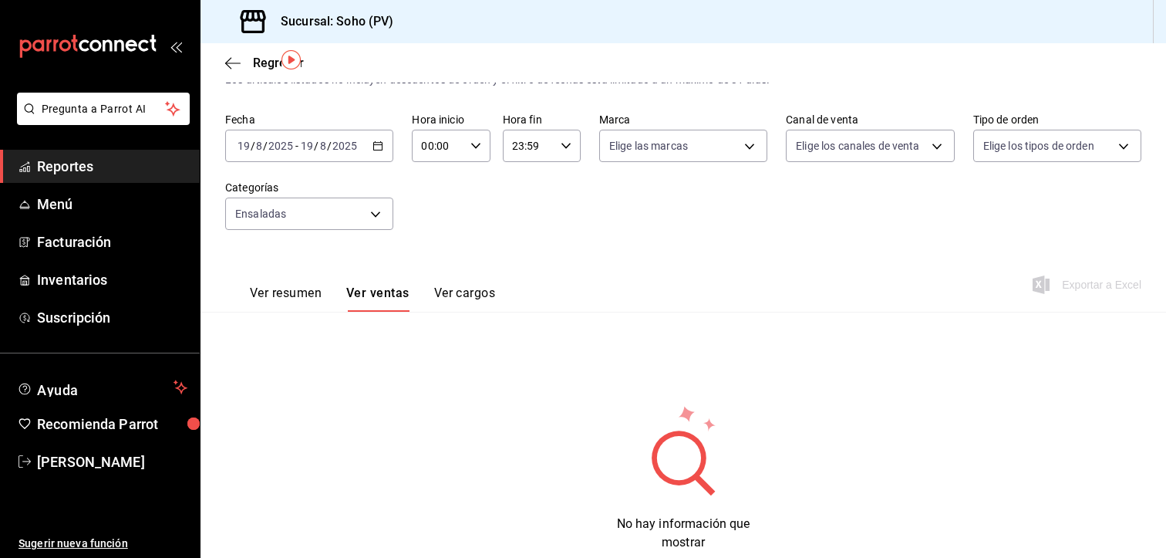
click at [383, 297] on button "Ver ventas" at bounding box center [377, 298] width 63 height 26
click at [364, 292] on button "Ver ventas" at bounding box center [377, 298] width 63 height 26
click at [477, 291] on button "Ver cargos" at bounding box center [465, 298] width 62 height 26
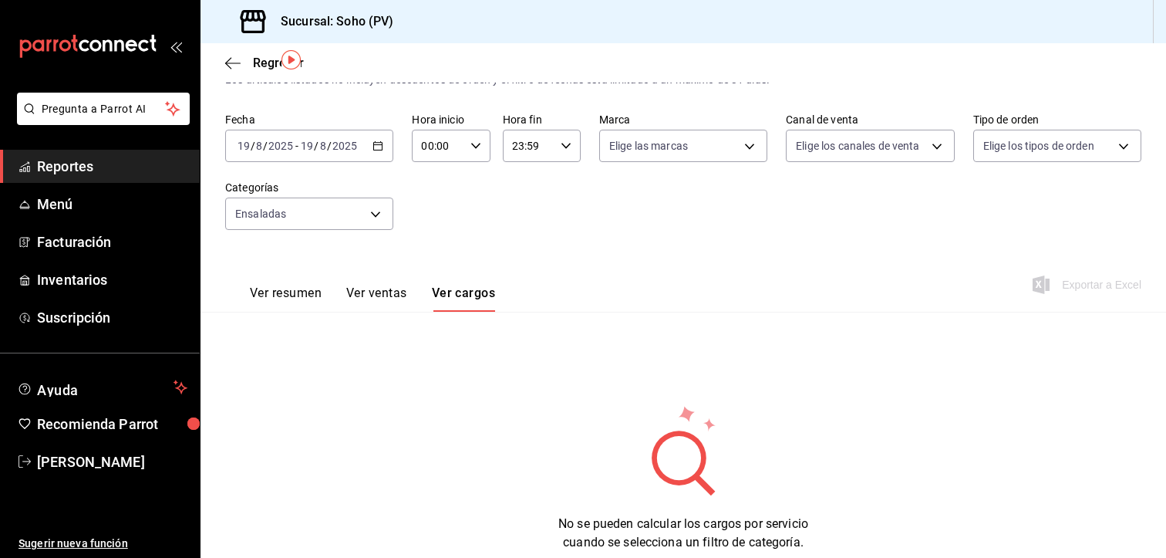
click at [392, 288] on button "Ver ventas" at bounding box center [376, 298] width 61 height 26
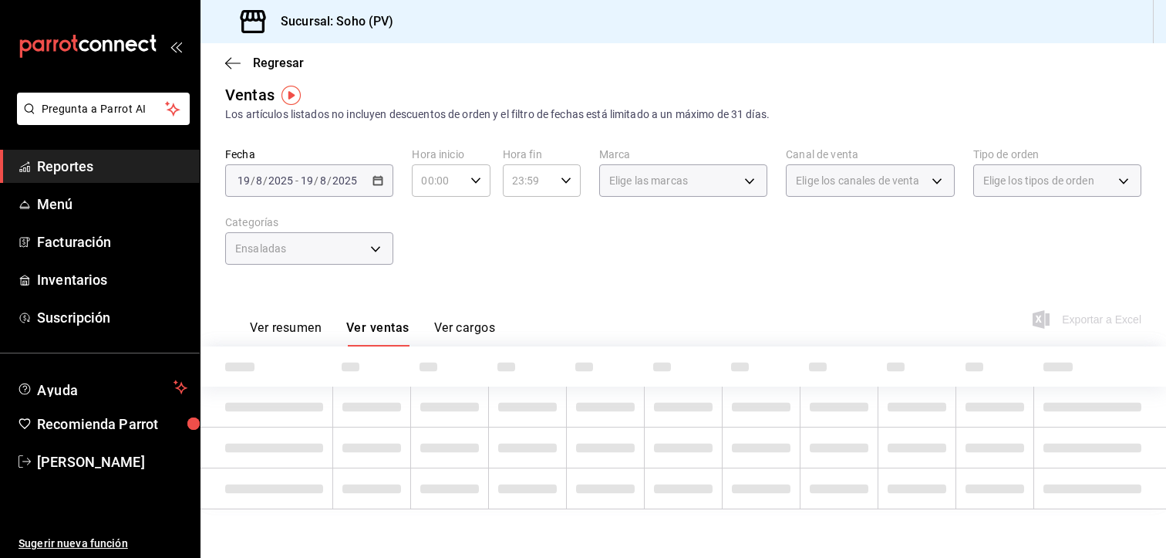
scroll to position [46, 0]
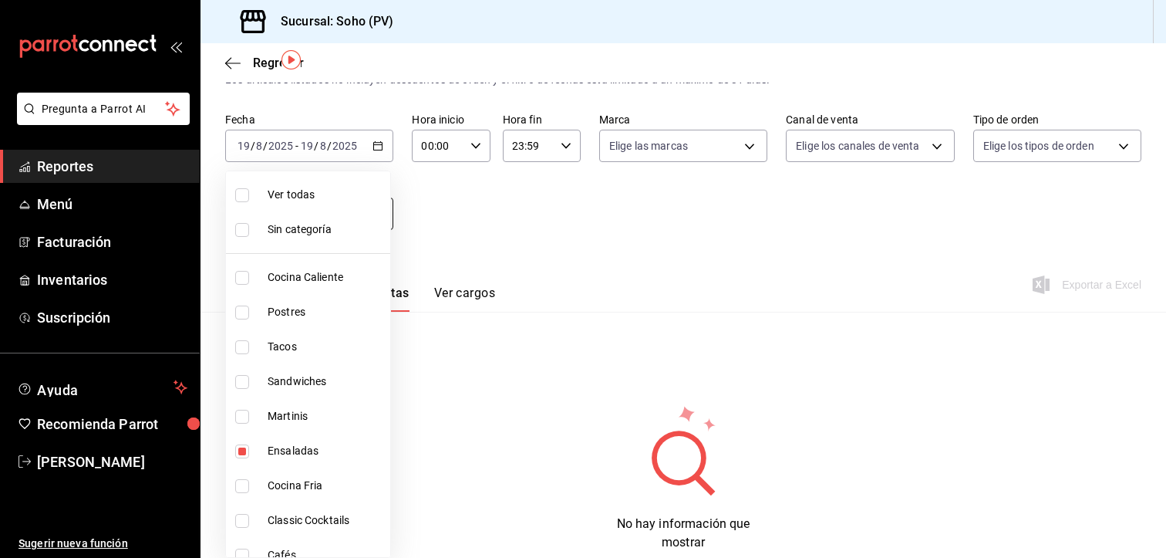
click at [376, 208] on body "Pregunta a Parrot AI Reportes Menú Facturación Inventarios Suscripción Ayuda Re…" at bounding box center [583, 279] width 1166 height 558
click at [288, 388] on span "Sandwiches" at bounding box center [326, 381] width 116 height 16
type input "c5cd4cd2-9fca-4823-b0c8-dedc172d02de,d2327892-d0d3-469e-9757-fcb6ef69e41c"
checkbox input "true"
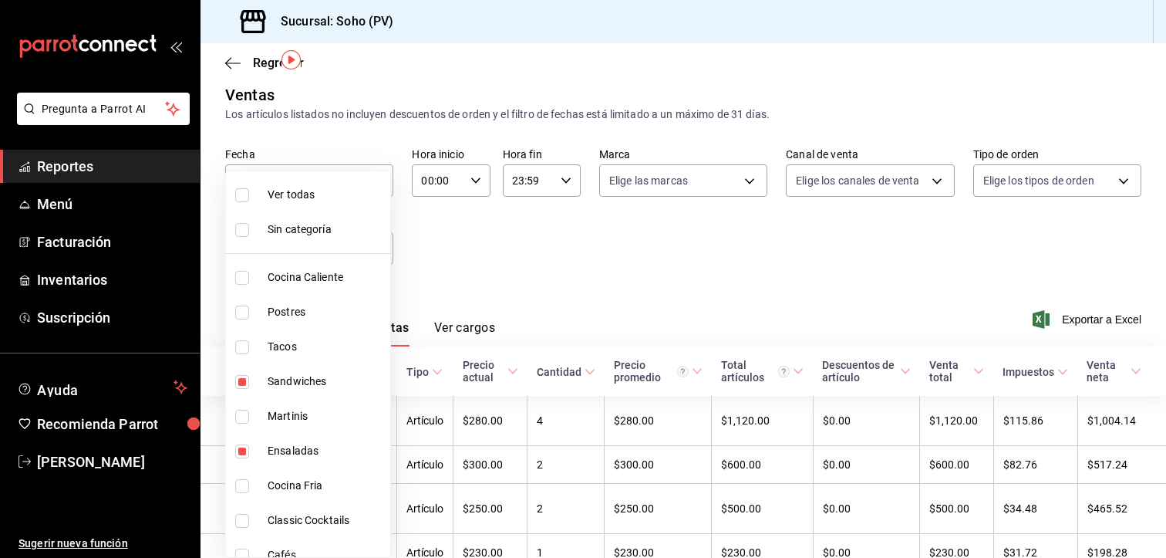
scroll to position [46, 0]
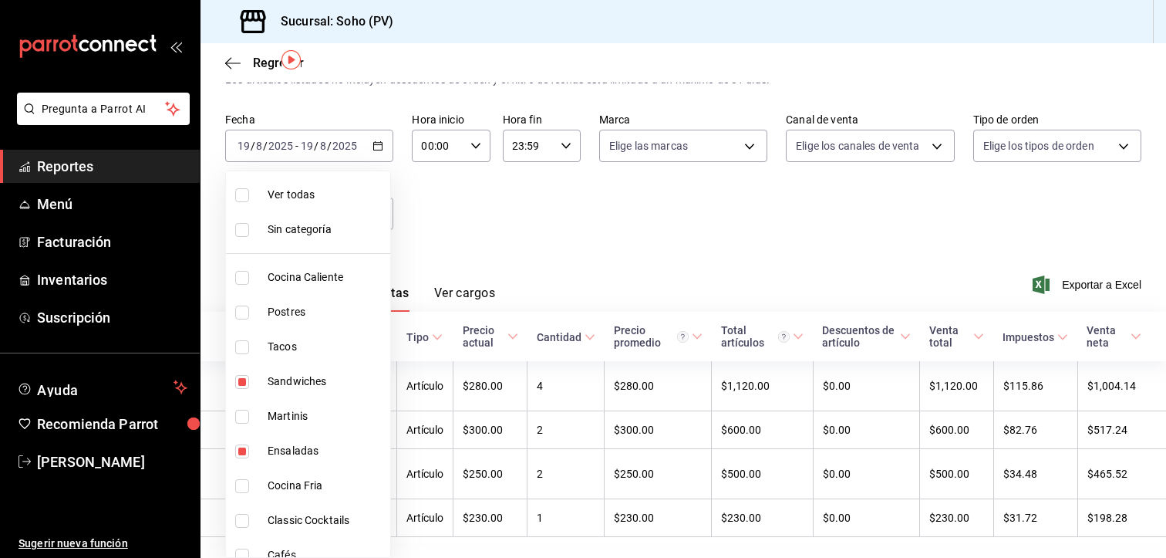
click at [242, 448] on input "checkbox" at bounding box center [242, 451] width 14 height 14
checkbox input "false"
type input "d2327892-d0d3-469e-9757-fcb6ef69e41c"
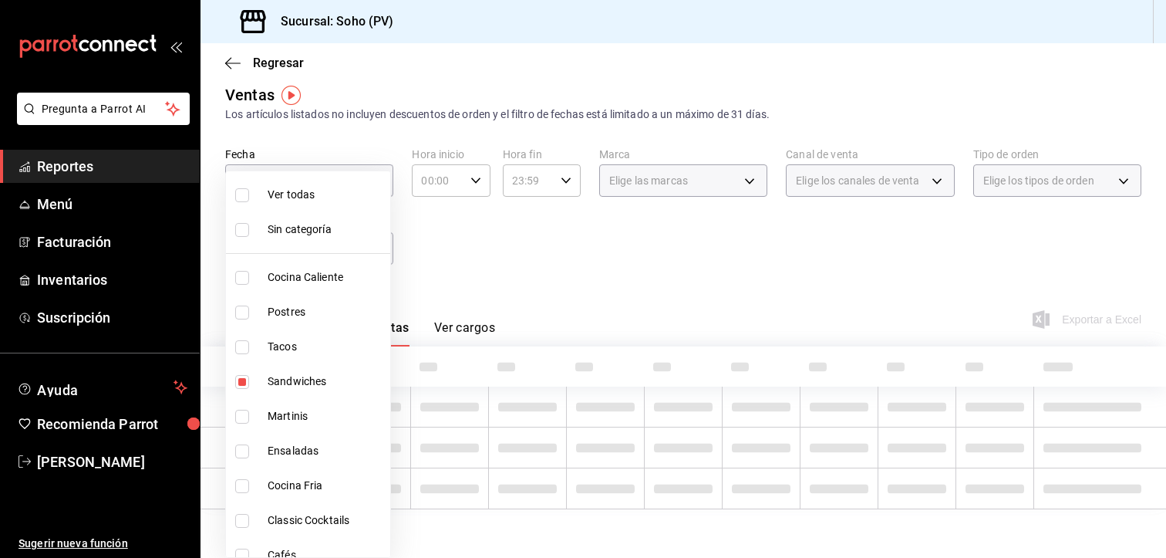
scroll to position [46, 0]
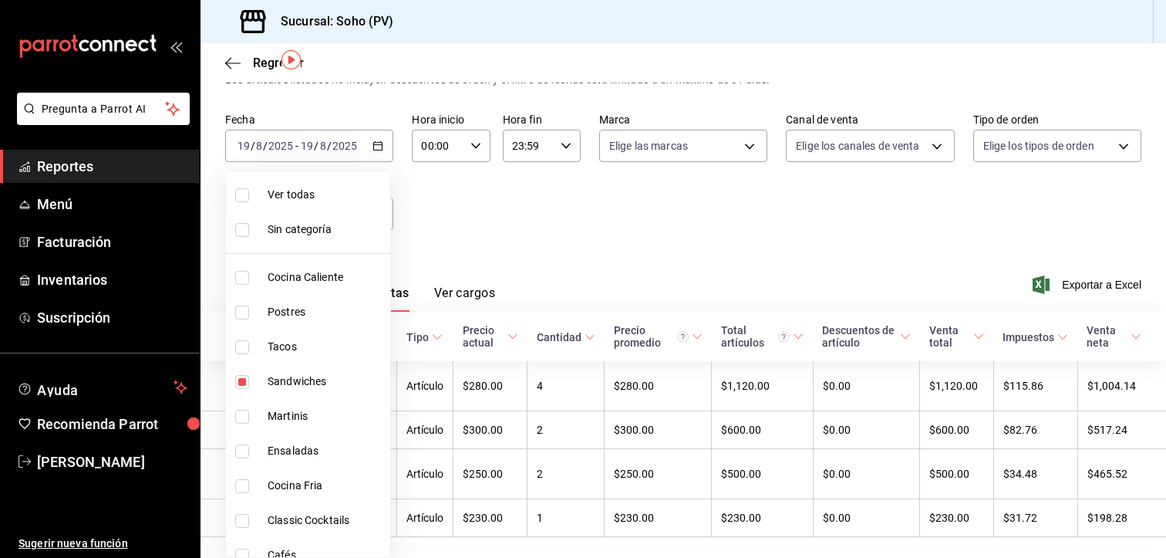
click at [561, 268] on div at bounding box center [583, 279] width 1166 height 558
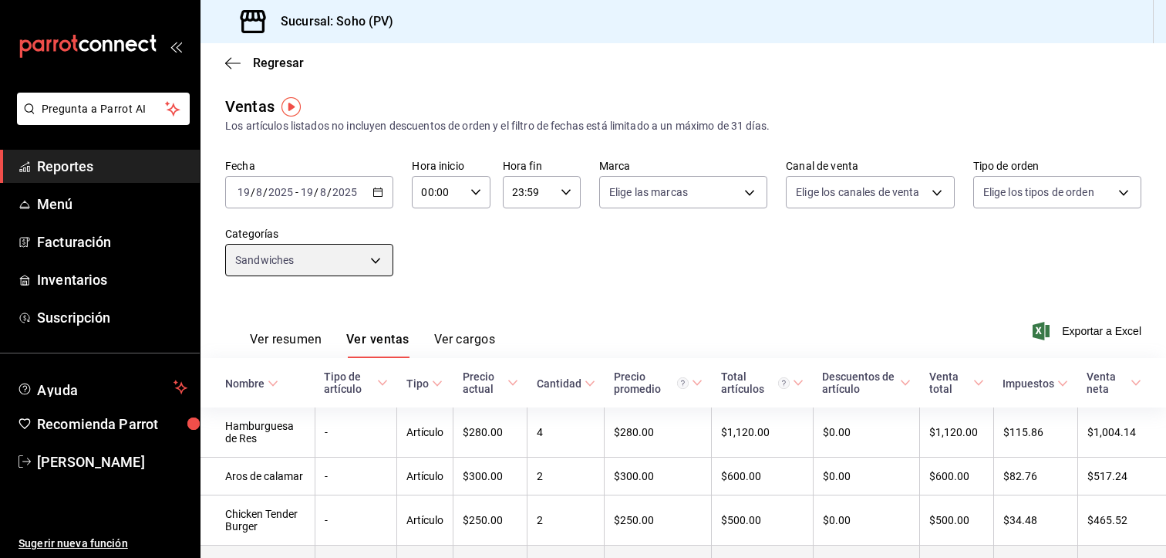
scroll to position [0, 0]
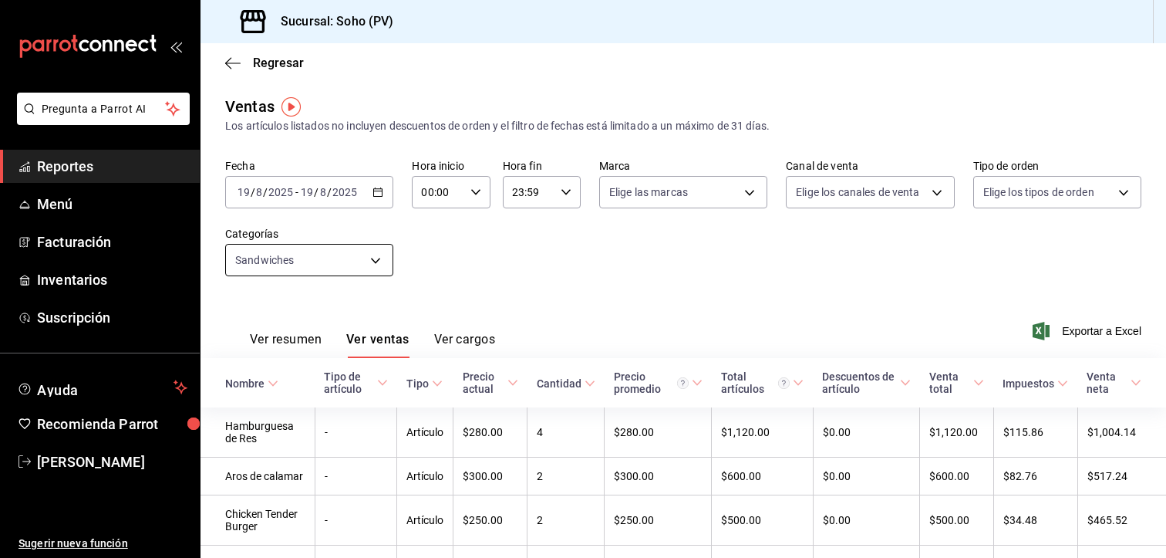
click at [377, 255] on body "Pregunta a Parrot AI Reportes Menú Facturación Inventarios Suscripción Ayuda Re…" at bounding box center [583, 279] width 1166 height 558
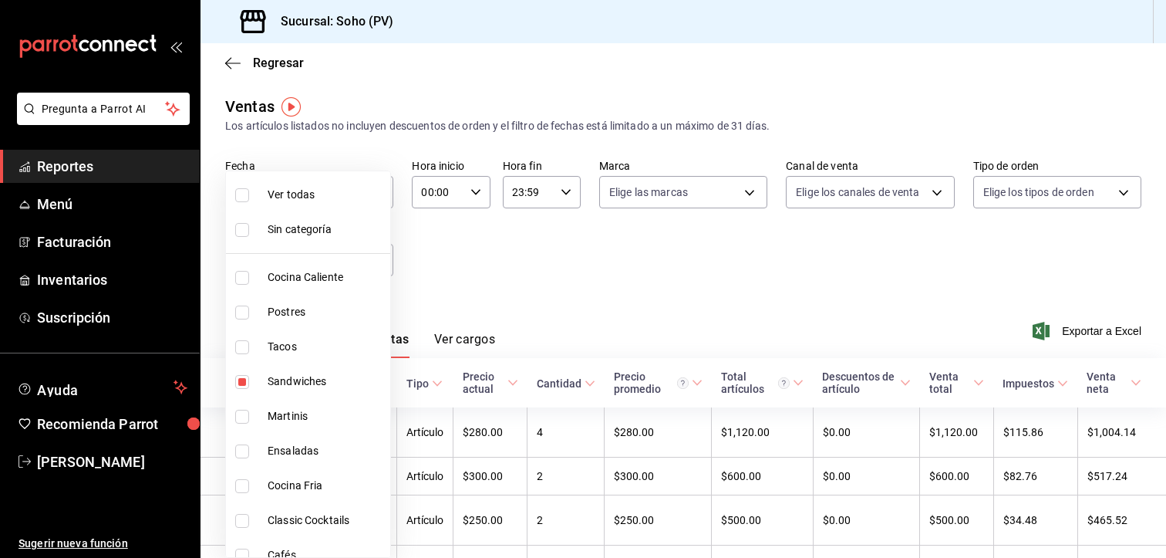
click at [241, 385] on input "checkbox" at bounding box center [242, 382] width 14 height 14
checkbox input "false"
click at [241, 352] on input "checkbox" at bounding box center [242, 347] width 14 height 14
checkbox input "true"
type input "03d17ec0-7097-4488-b376-fc9648932e90"
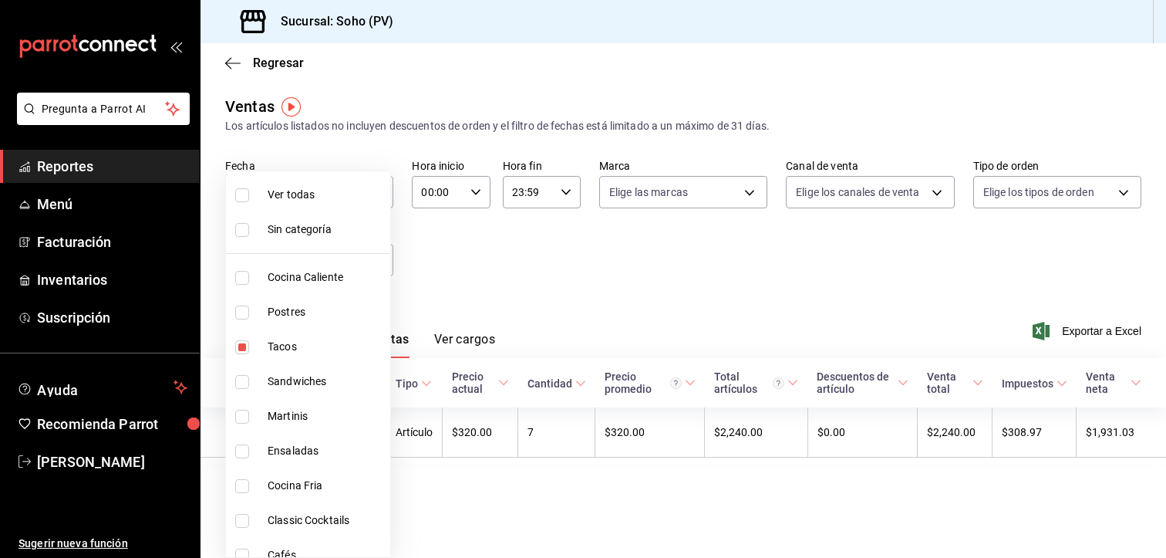
click at [545, 295] on div at bounding box center [583, 279] width 1166 height 558
click at [375, 263] on body "Pregunta a Parrot AI Reportes Menú Facturación Inventarios Suscripción Ayuda Re…" at bounding box center [583, 279] width 1166 height 558
click at [243, 276] on input "checkbox" at bounding box center [242, 278] width 14 height 14
checkbox input "true"
type input "03d17ec0-7097-4488-b376-fc9648932e90,294dd8ab-7ded-4000-a2e2-9960a58c864d"
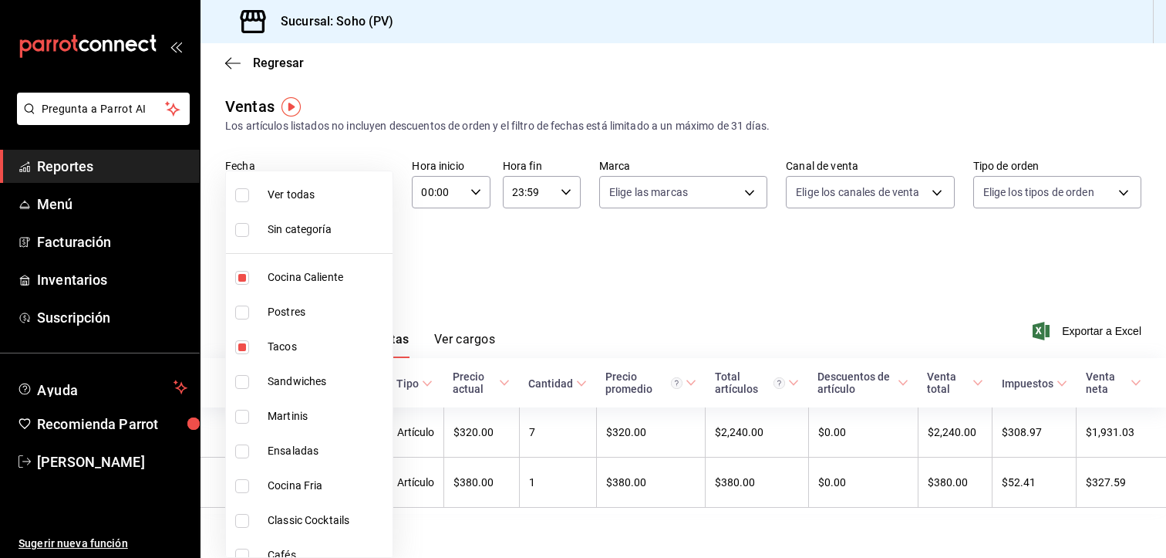
click at [240, 345] on input "checkbox" at bounding box center [242, 347] width 14 height 14
checkbox input "false"
type input "294dd8ab-7ded-4000-a2e2-9960a58c864d"
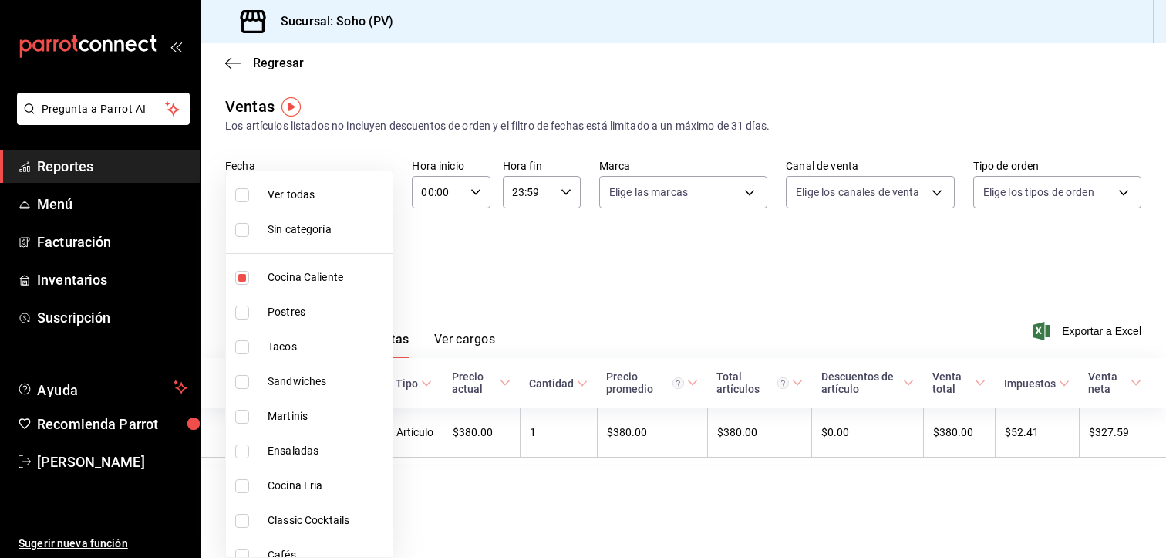
drag, startPoint x: 248, startPoint y: 315, endPoint x: 237, endPoint y: 286, distance: 31.2
click at [248, 315] on input "checkbox" at bounding box center [242, 312] width 14 height 14
checkbox input "true"
type input "294dd8ab-7ded-4000-a2e2-9960a58c864d,97b1b117-[DATE]-47b9-8b5d-f234750411ab"
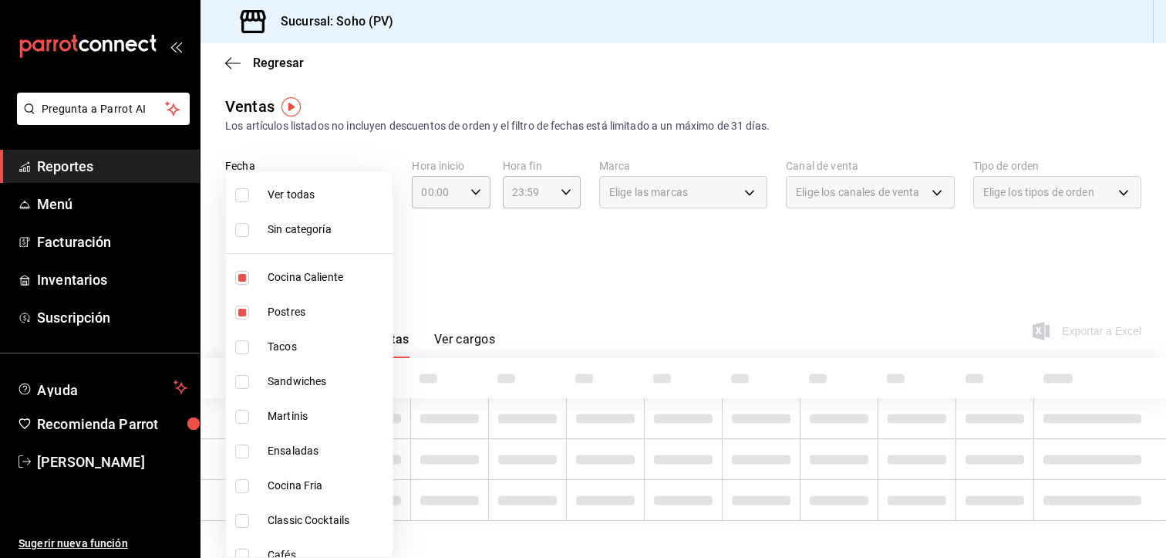
click at [237, 283] on input "checkbox" at bounding box center [242, 278] width 14 height 14
checkbox input "false"
type input "97b1b117-[DATE]-47b9-8b5d-f234750411ab"
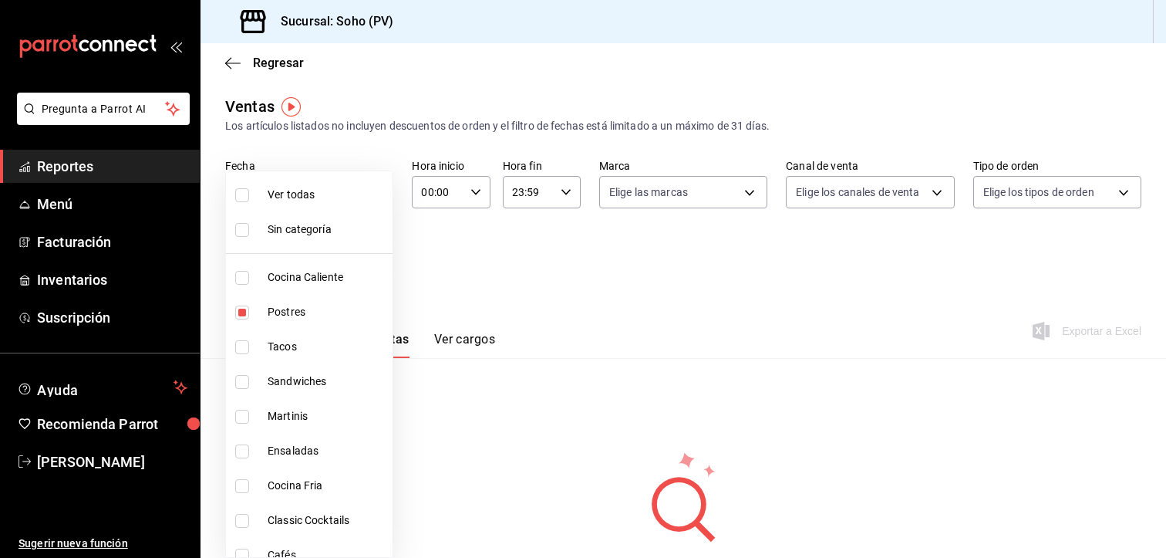
click at [537, 262] on div at bounding box center [583, 279] width 1166 height 558
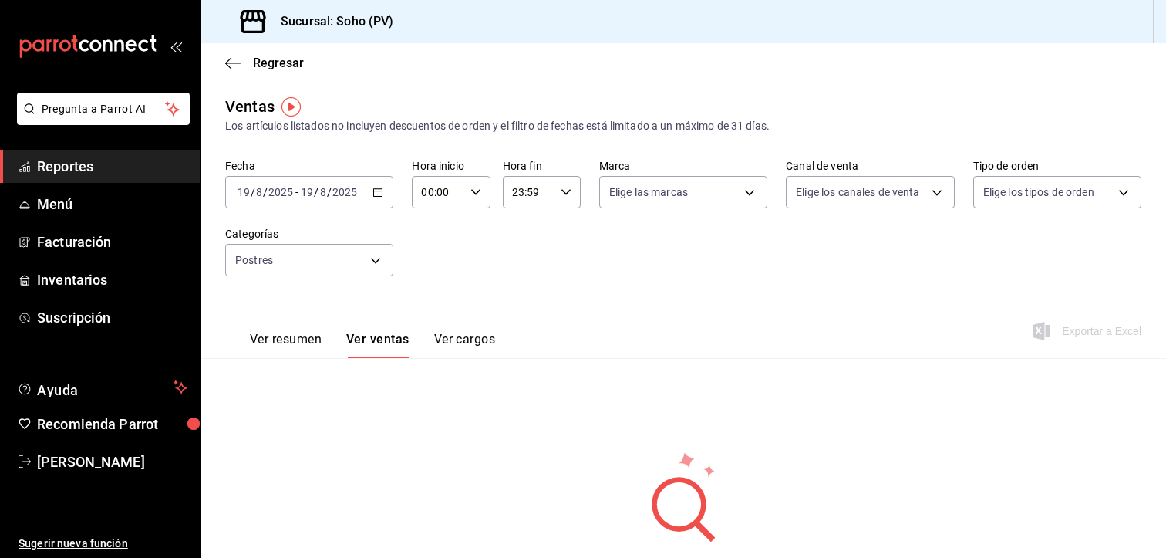
click at [447, 334] on button "Ver cargos" at bounding box center [465, 345] width 62 height 26
click at [389, 339] on button "Ver ventas" at bounding box center [376, 345] width 61 height 26
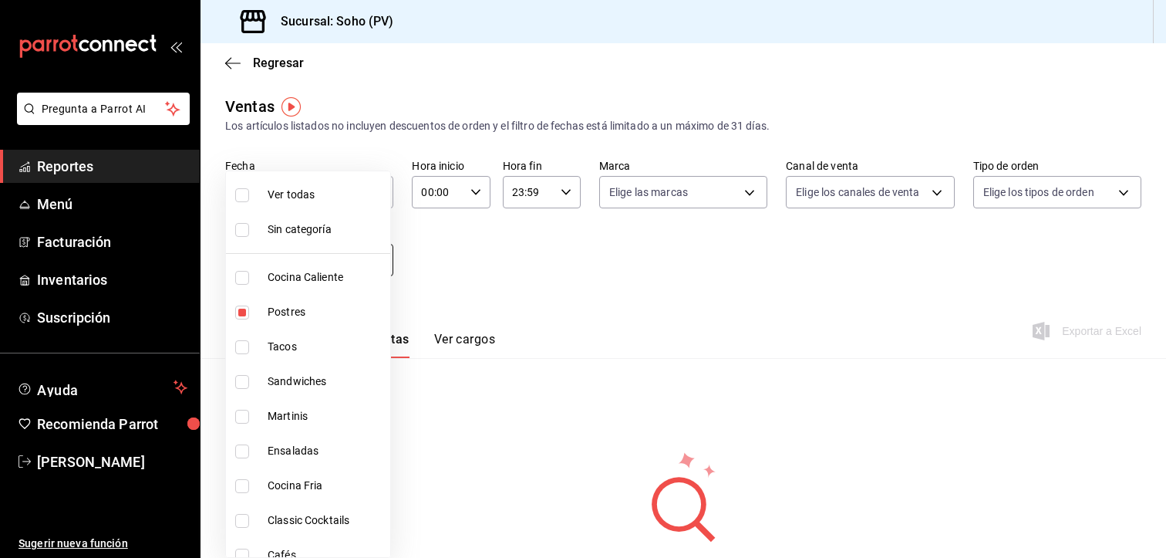
click at [380, 264] on body "Pregunta a Parrot AI Reportes Menú Facturación Inventarios Suscripción Ayuda Re…" at bounding box center [583, 279] width 1166 height 558
click at [248, 278] on input "checkbox" at bounding box center [242, 278] width 14 height 14
checkbox input "true"
type input "97b1b117-[DATE]-47b9-8b5d-f234750411ab,294dd8ab-7ded-4000-a2e2-9960a58c864d"
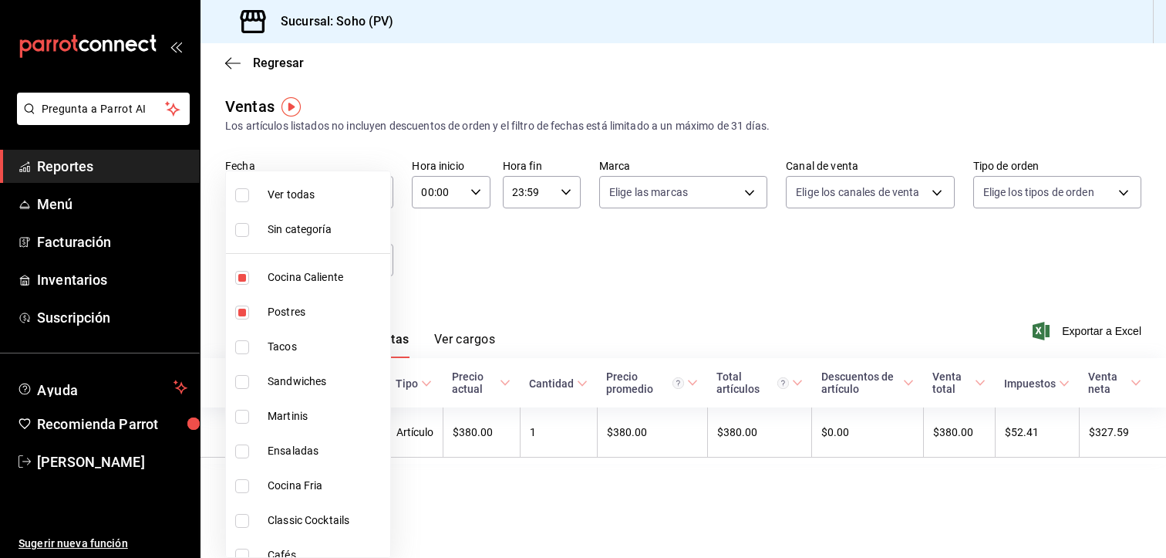
click at [244, 312] on input "checkbox" at bounding box center [242, 312] width 14 height 14
checkbox input "false"
type input "294dd8ab-7ded-4000-a2e2-9960a58c864d"
click at [555, 309] on div at bounding box center [583, 279] width 1166 height 558
click at [382, 264] on body "Pregunta a Parrot AI Reportes Menú Facturación Inventarios Suscripción Ayuda Re…" at bounding box center [583, 279] width 1166 height 558
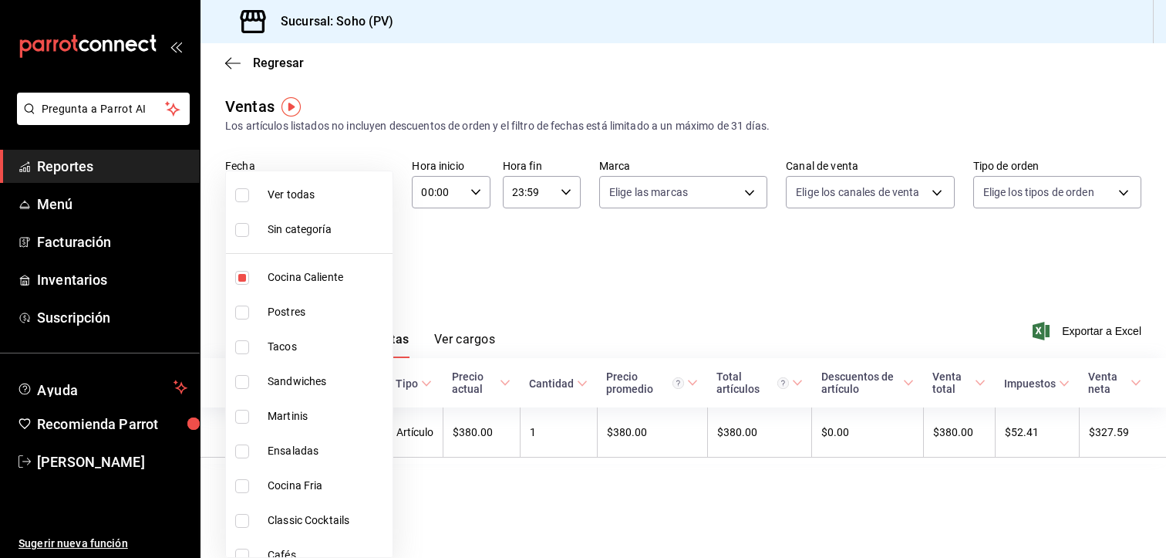
scroll to position [154, 0]
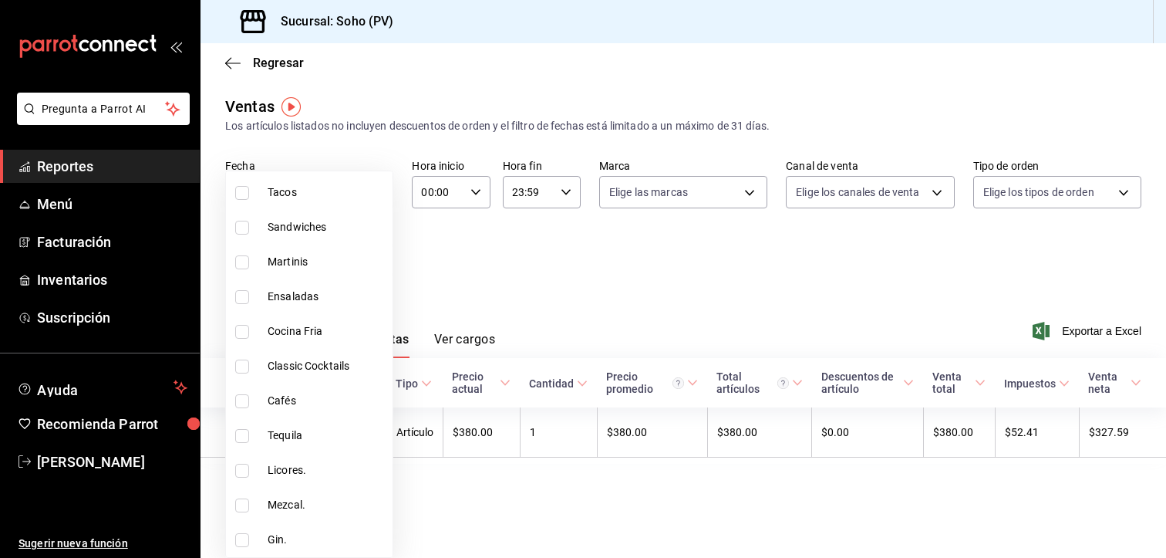
click at [445, 250] on div at bounding box center [583, 279] width 1166 height 558
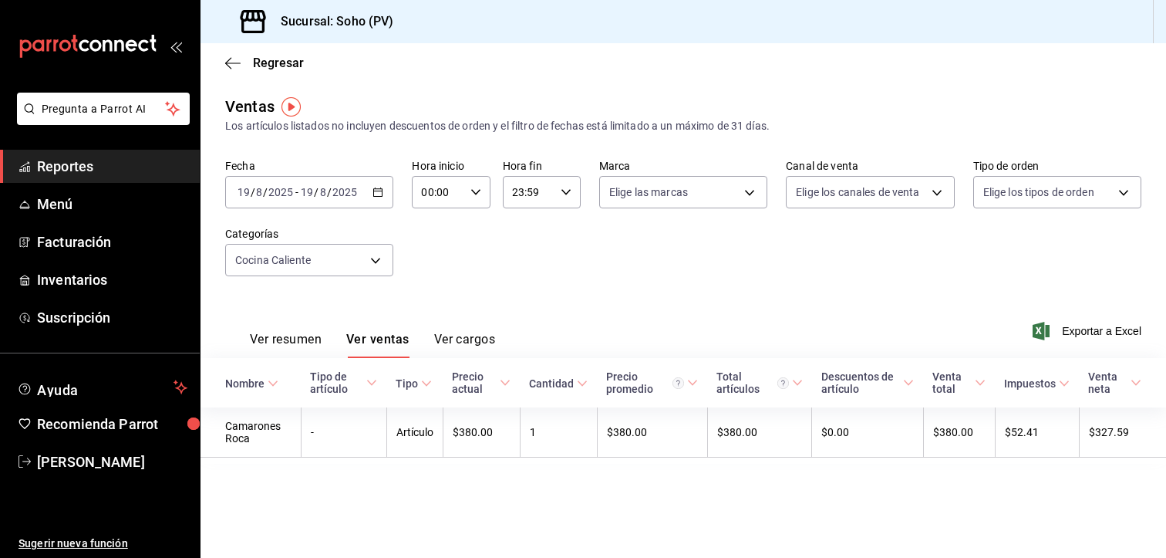
click at [376, 196] on \(Stroke\) "button" at bounding box center [377, 192] width 9 height 8
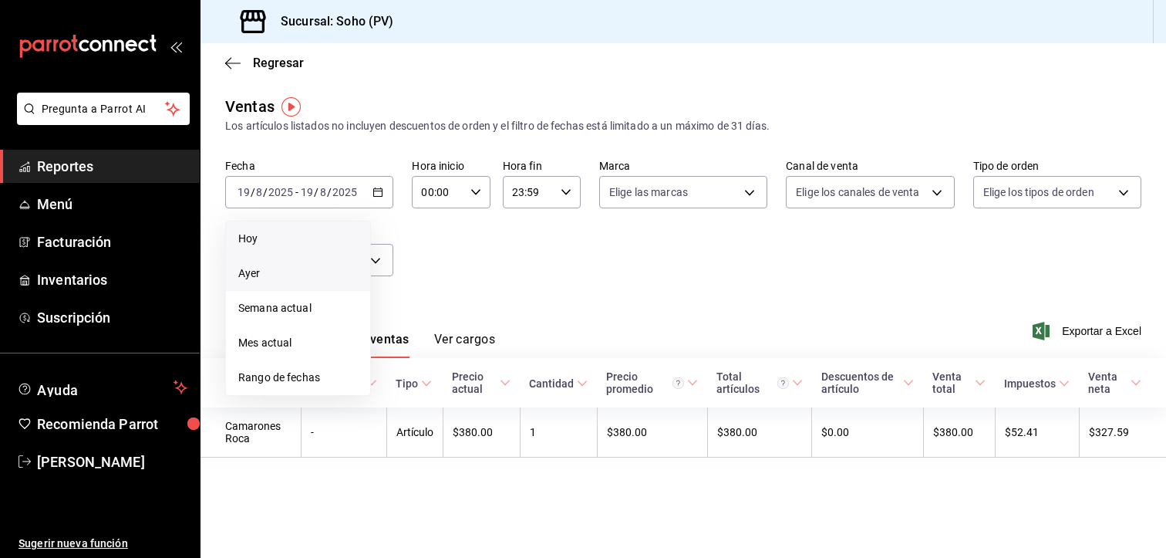
click at [261, 240] on span "Hoy" at bounding box center [298, 239] width 120 height 16
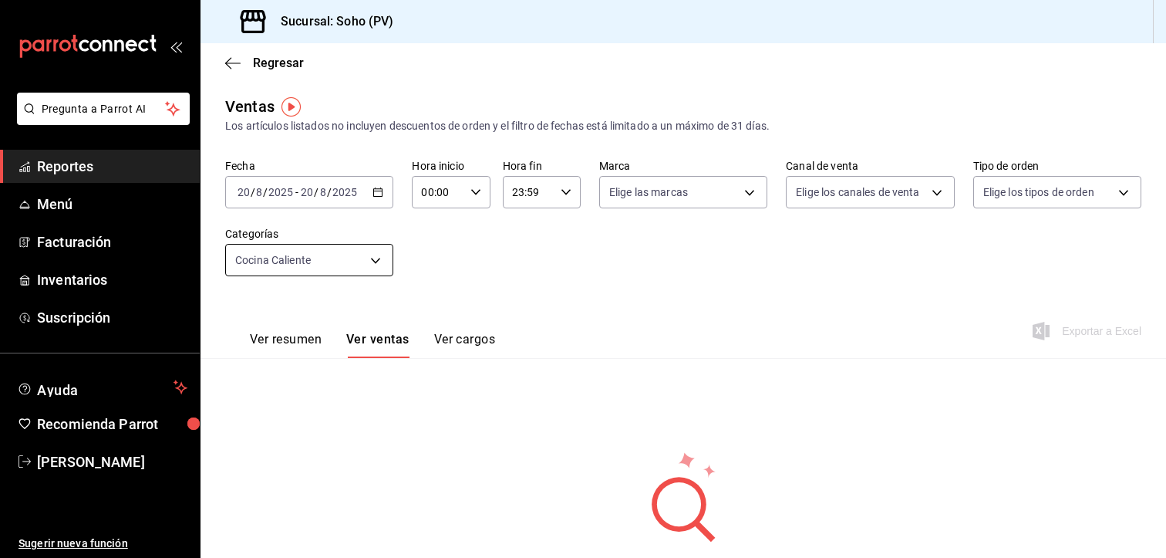
click at [362, 261] on body "Pregunta a Parrot AI Reportes Menú Facturación Inventarios Suscripción Ayuda Re…" at bounding box center [583, 279] width 1166 height 558
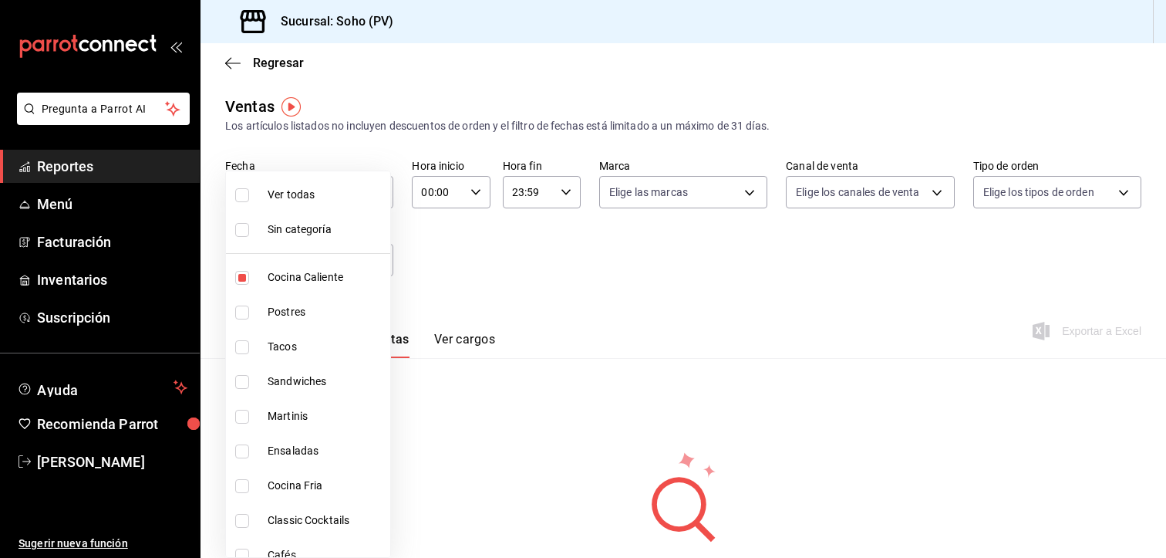
click at [245, 272] on input "checkbox" at bounding box center [242, 278] width 14 height 14
checkbox input "false"
click at [242, 274] on input "checkbox" at bounding box center [242, 278] width 14 height 14
checkbox input "true"
type input "294dd8ab-7ded-4000-a2e2-9960a58c864d"
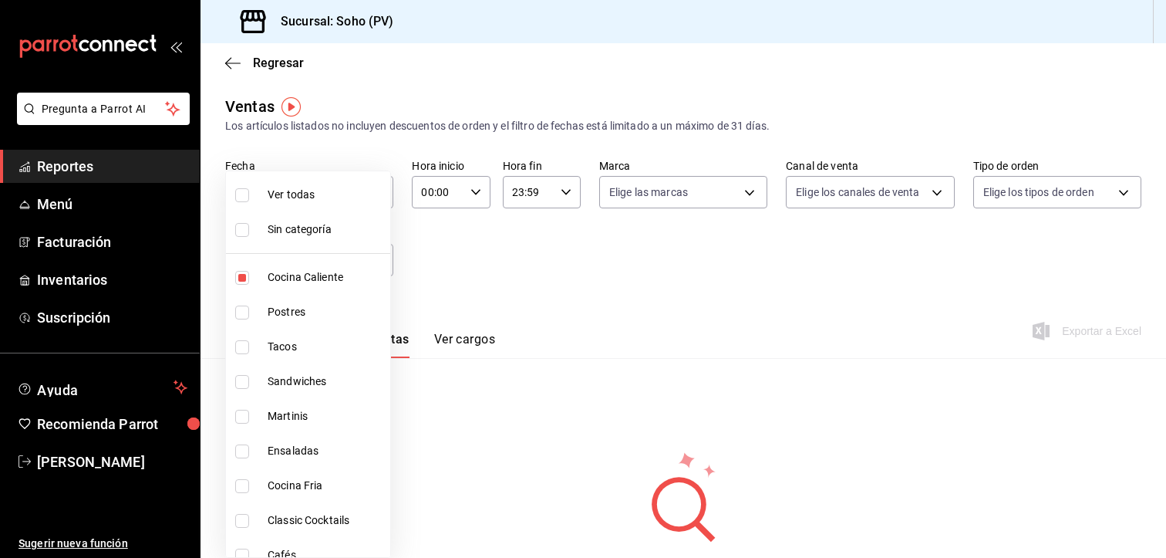
click at [245, 312] on input "checkbox" at bounding box center [242, 312] width 14 height 14
checkbox input "true"
type input "294dd8ab-7ded-4000-a2e2-9960a58c864d,97b1b117-[DATE]-47b9-8b5d-f234750411ab"
click at [250, 348] on label at bounding box center [245, 347] width 20 height 14
click at [249, 348] on input "checkbox" at bounding box center [242, 347] width 14 height 14
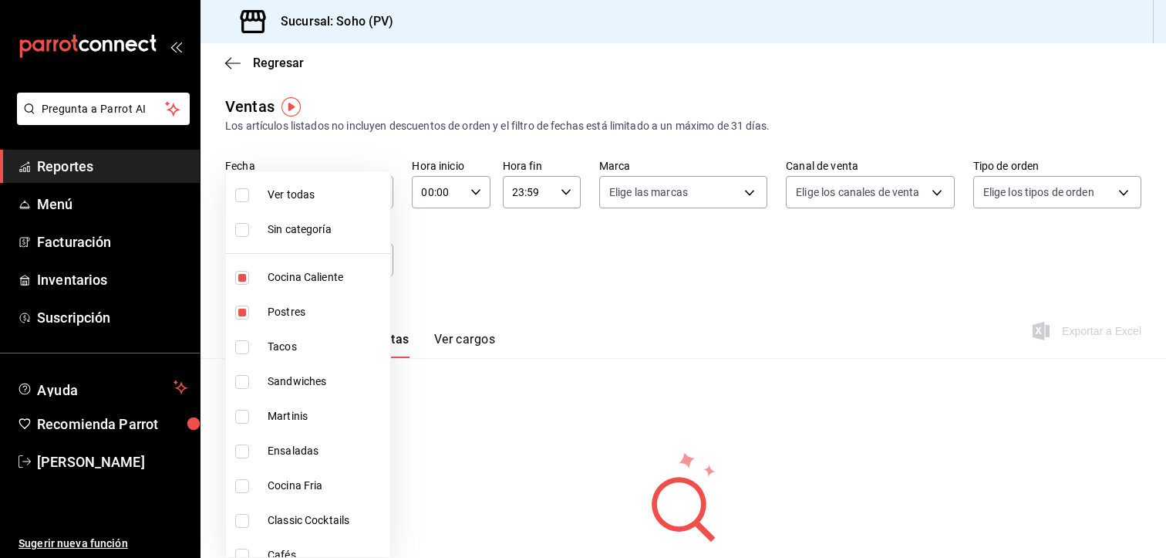
checkbox input "false"
type input "294dd8ab-7ded-4000-a2e2-9960a58c864d,97b1b117-[DATE]-47b9-8b5d-f234750411ab"
click at [240, 313] on input "checkbox" at bounding box center [242, 312] width 14 height 14
checkbox input "false"
type input "294dd8ab-7ded-4000-a2e2-9960a58c864d"
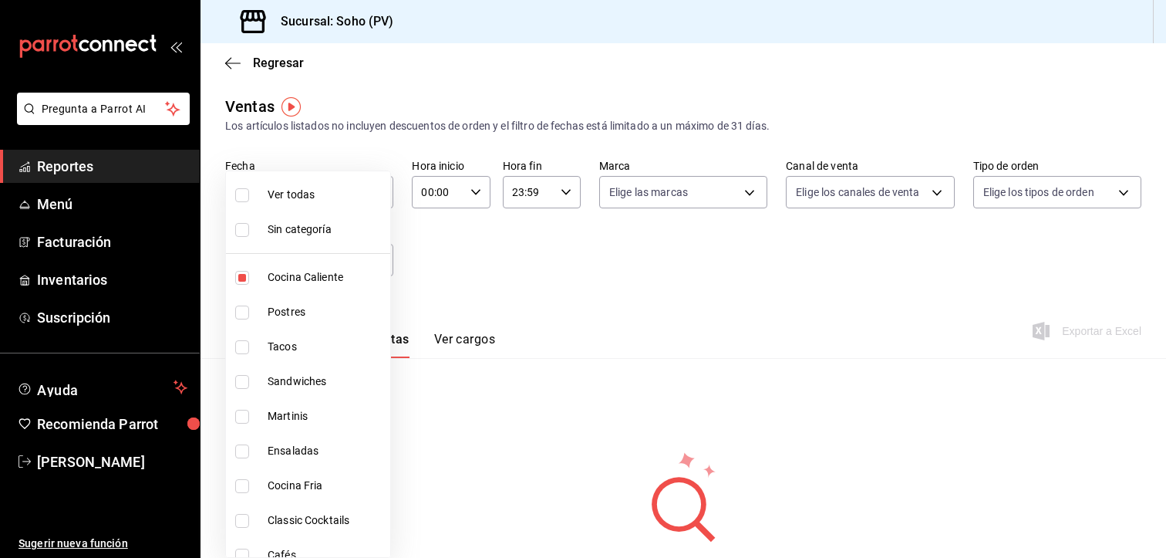
click at [237, 285] on li "Cocina Caliente" at bounding box center [308, 277] width 164 height 35
checkbox input "false"
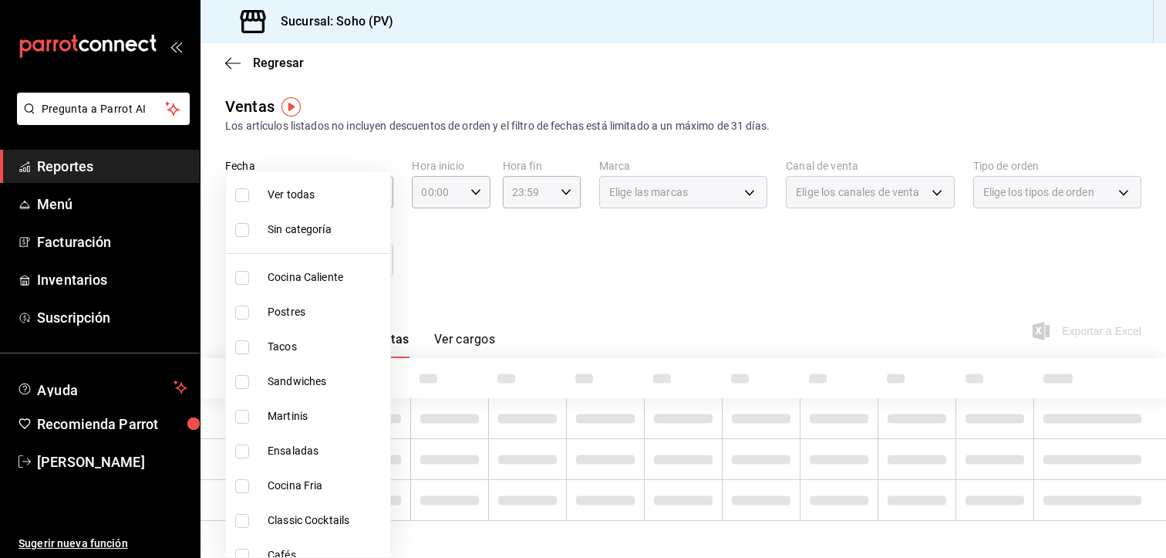
click at [248, 345] on input "checkbox" at bounding box center [242, 347] width 14 height 14
checkbox input "true"
type input "03d17ec0-7097-4488-b376-fc9648932e90"
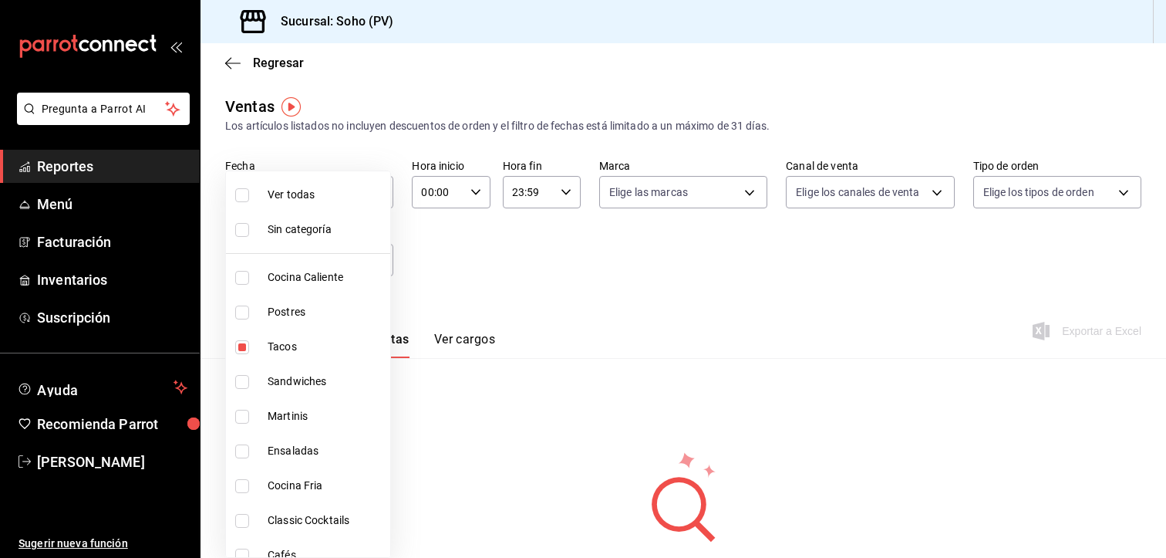
click at [443, 384] on div at bounding box center [583, 279] width 1166 height 558
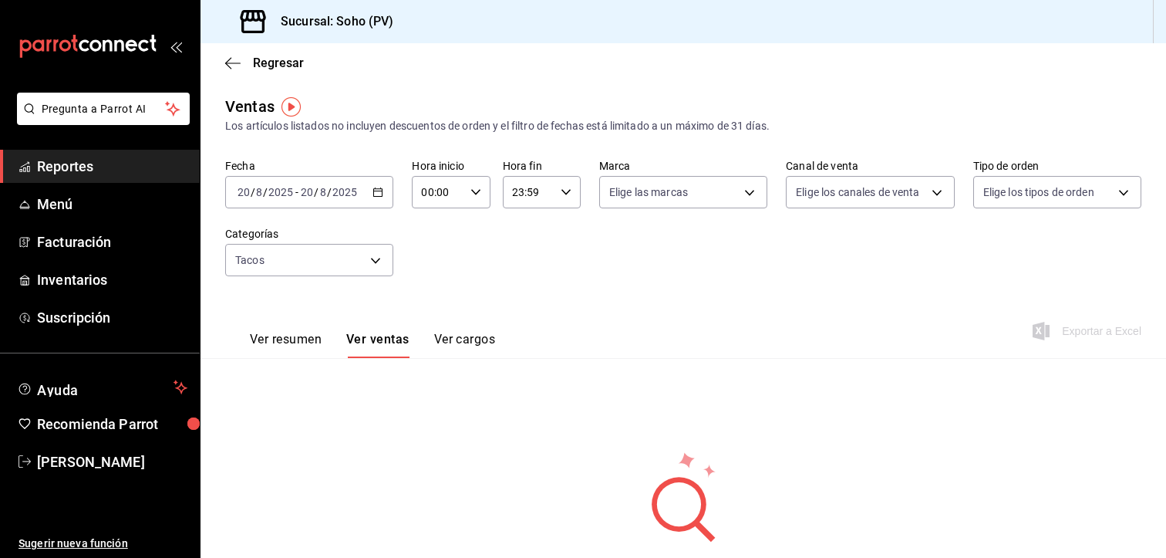
click at [396, 339] on button "Ver ventas" at bounding box center [377, 345] width 63 height 26
click at [361, 261] on body "Pregunta a Parrot AI Reportes Menú Facturación Inventarios Suscripción Ayuda Re…" at bounding box center [583, 279] width 1166 height 558
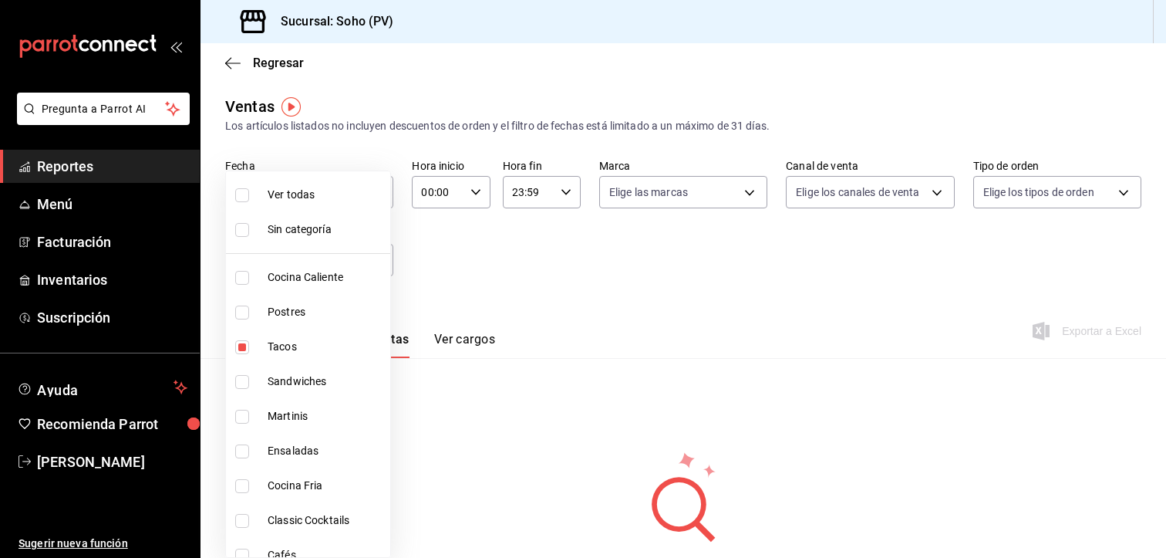
click at [241, 347] on input "checkbox" at bounding box center [242, 347] width 14 height 14
checkbox input "false"
click at [248, 380] on input "checkbox" at bounding box center [242, 382] width 14 height 14
checkbox input "true"
type input "d2327892-d0d3-469e-9757-fcb6ef69e41c"
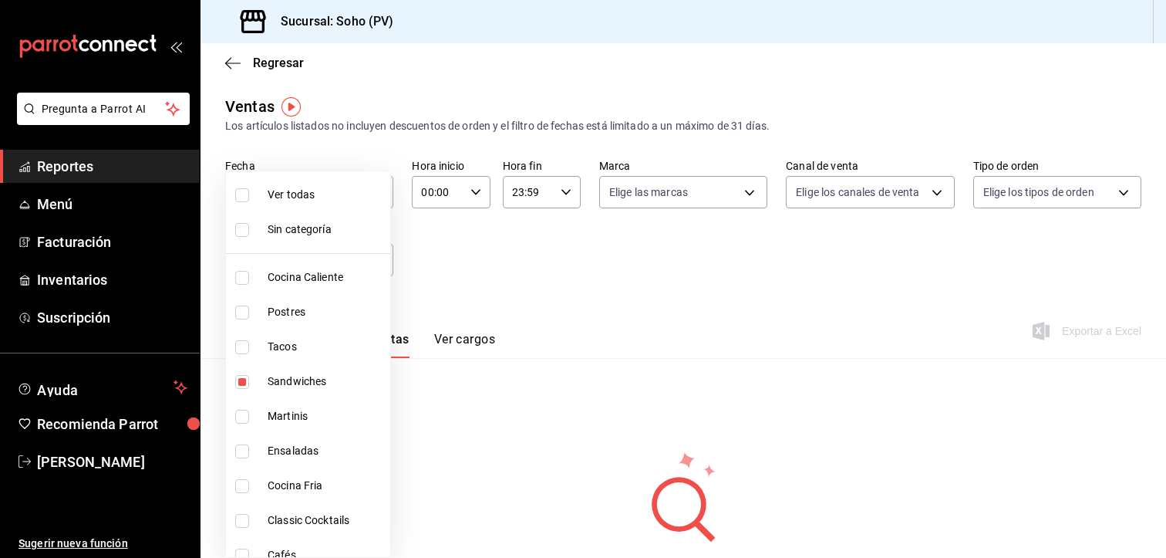
click at [460, 416] on div at bounding box center [583, 279] width 1166 height 558
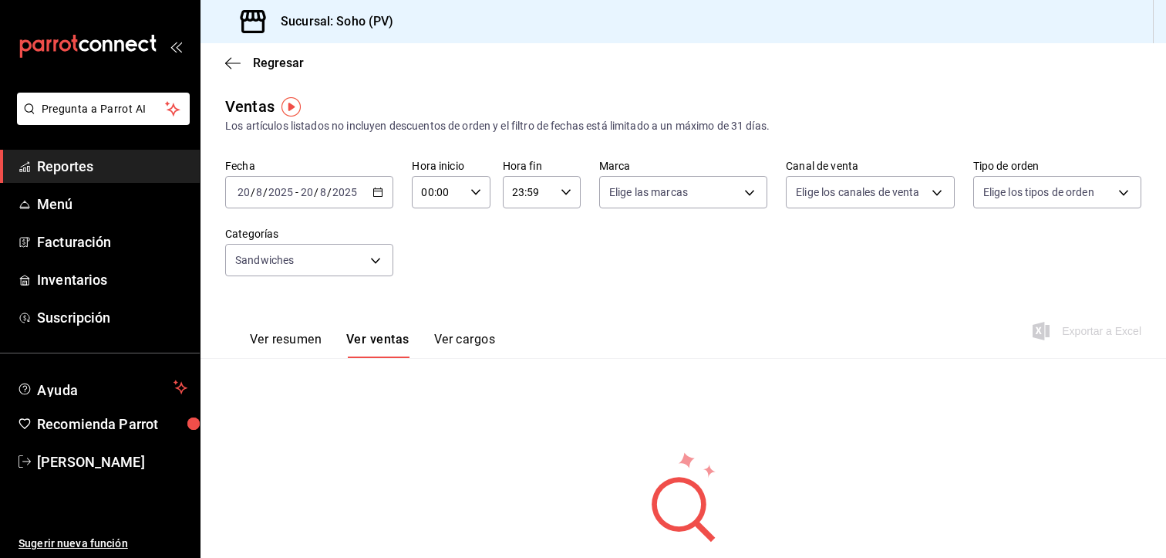
click at [395, 342] on button "Ver ventas" at bounding box center [377, 345] width 63 height 26
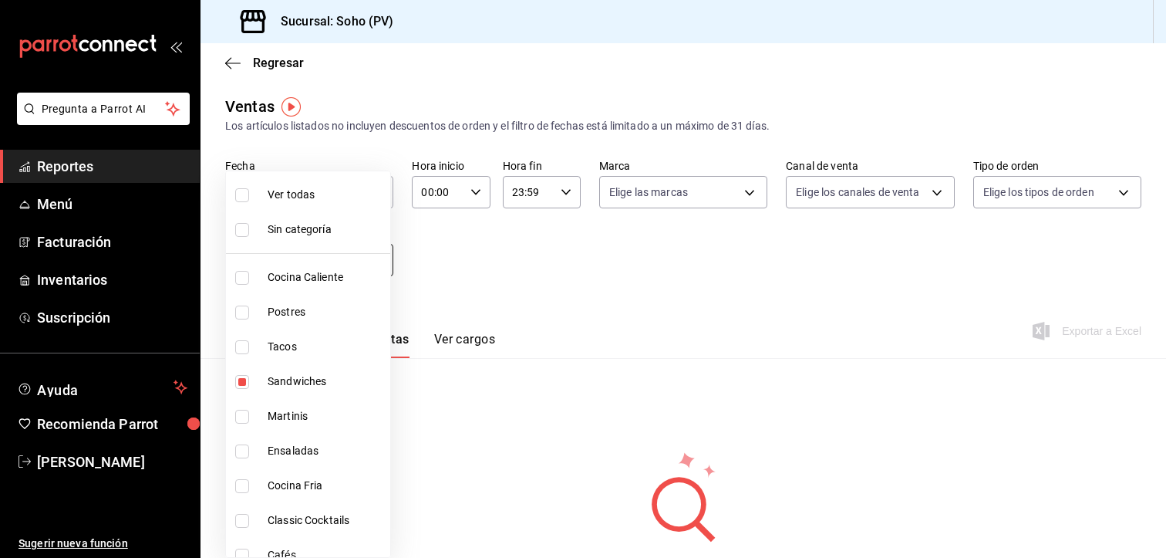
click at [355, 262] on body "Pregunta a Parrot AI Reportes Menú Facturación Inventarios Suscripción Ayuda Re…" at bounding box center [583, 279] width 1166 height 558
click at [241, 385] on input "checkbox" at bounding box center [242, 382] width 14 height 14
checkbox input "false"
click at [248, 194] on input "checkbox" at bounding box center [242, 195] width 14 height 14
checkbox input "true"
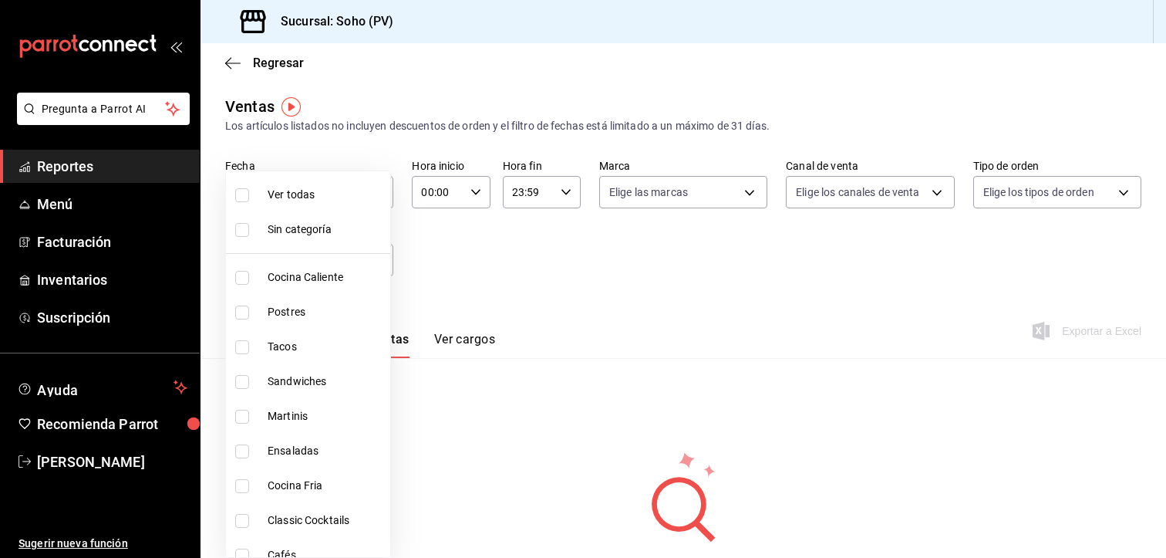
type input "294dd8ab-7ded-4000-a2e2-9960a58c864d,97b1b117-c0dc-47b9-8b5d-f234750411ab,03d17…"
checkbox input "true"
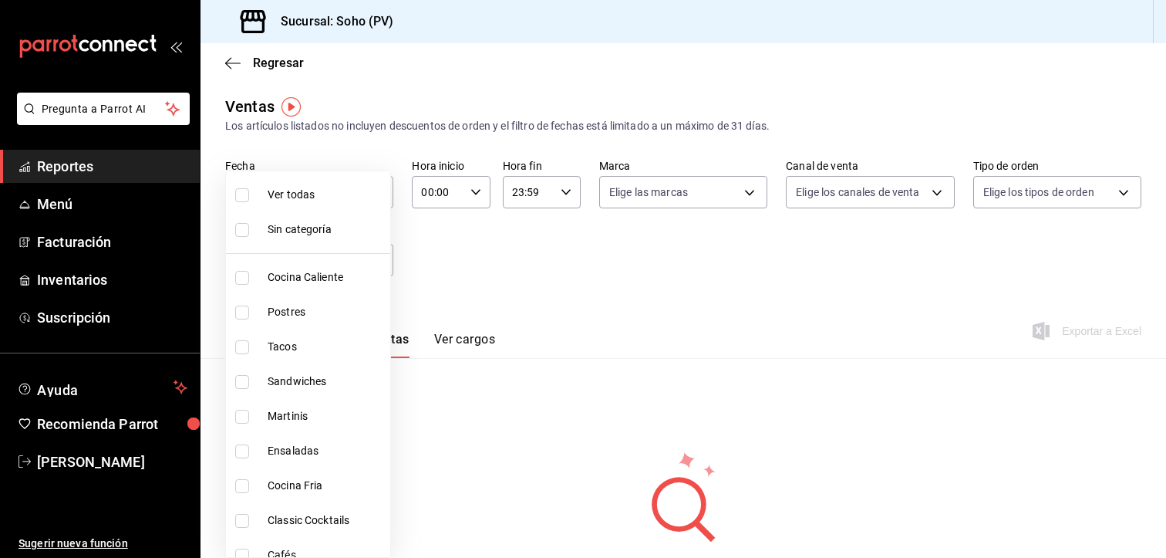
checkbox input "true"
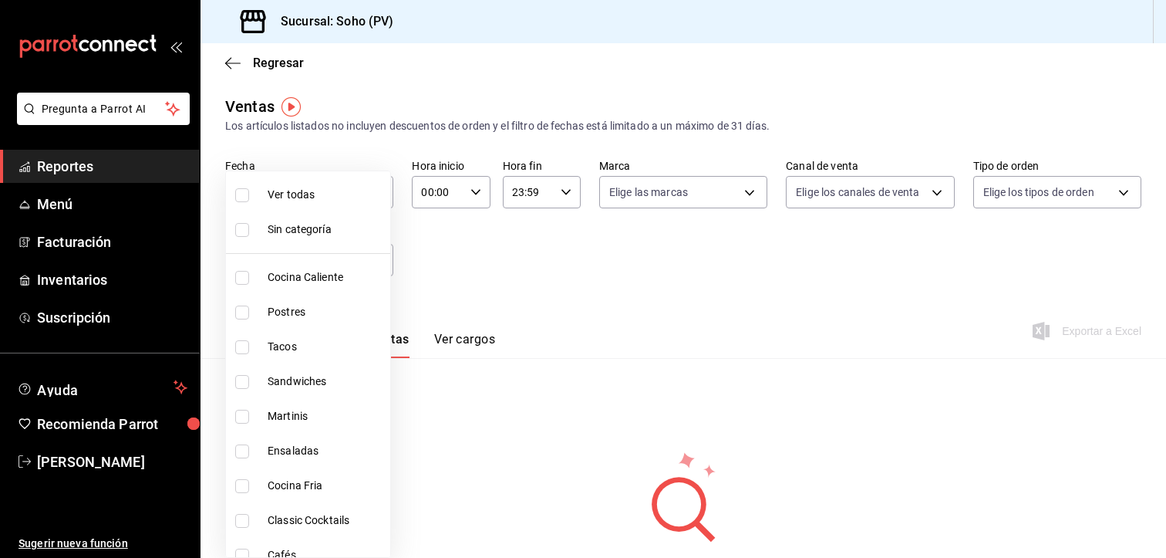
checkbox input "true"
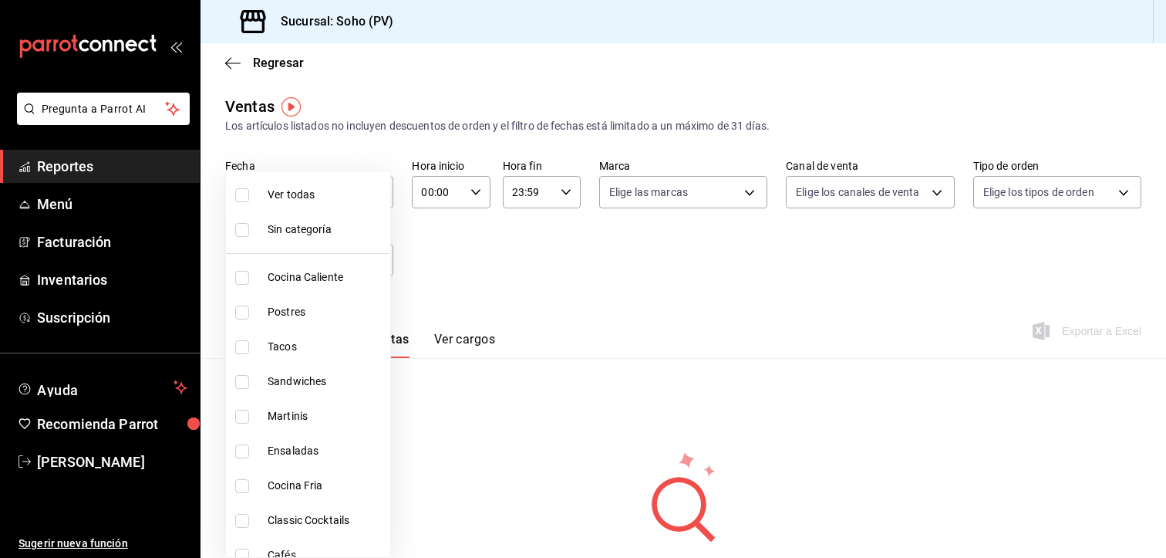
checkbox input "true"
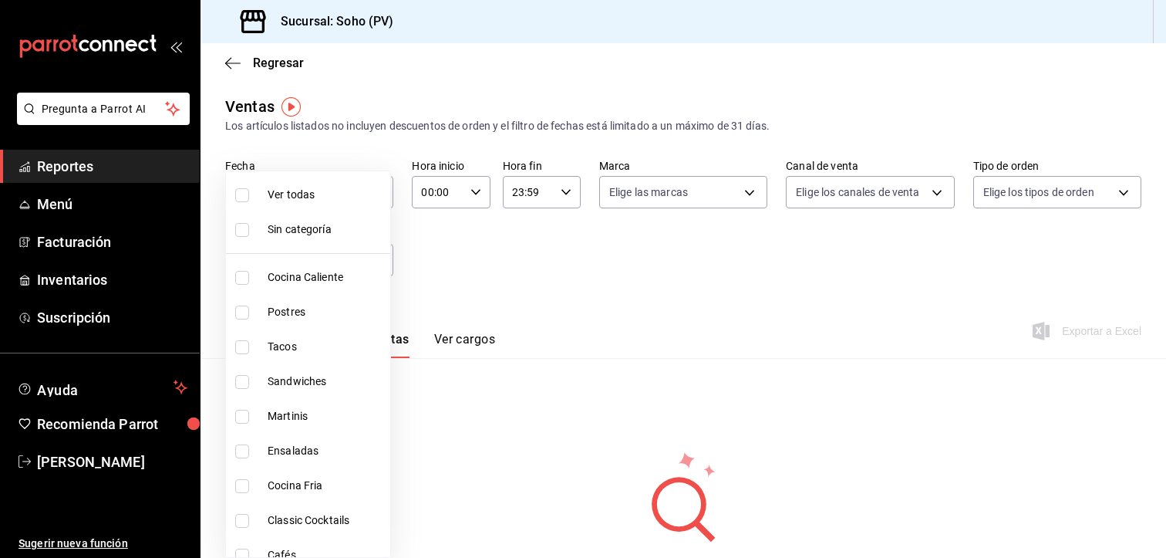
checkbox input "true"
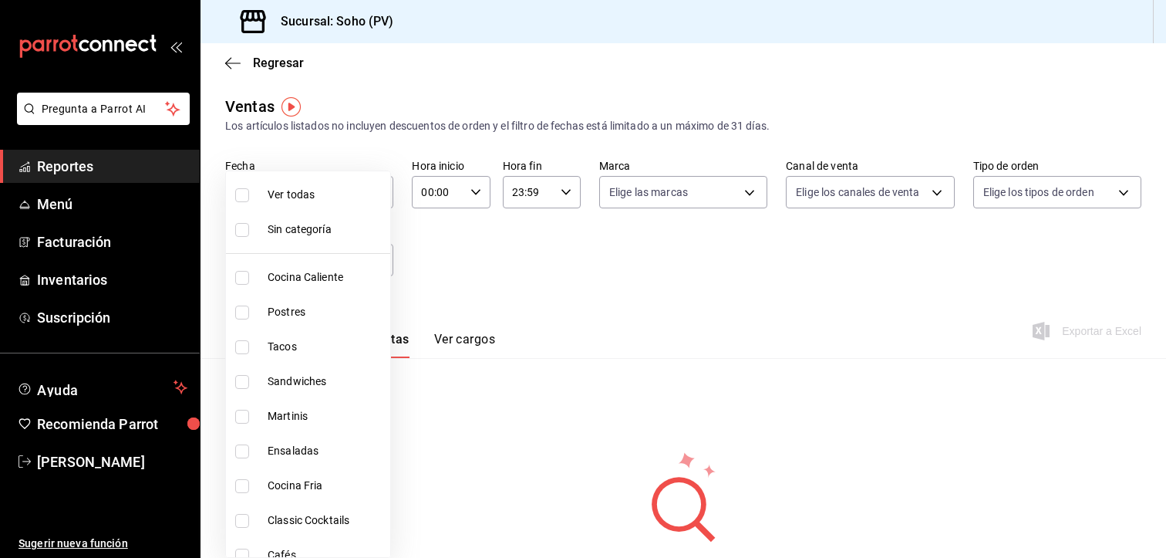
checkbox input "true"
click at [244, 227] on input "checkbox" at bounding box center [242, 230] width 14 height 14
click at [240, 227] on input "checkbox" at bounding box center [242, 230] width 14 height 14
checkbox input "false"
click at [512, 289] on div at bounding box center [583, 279] width 1166 height 558
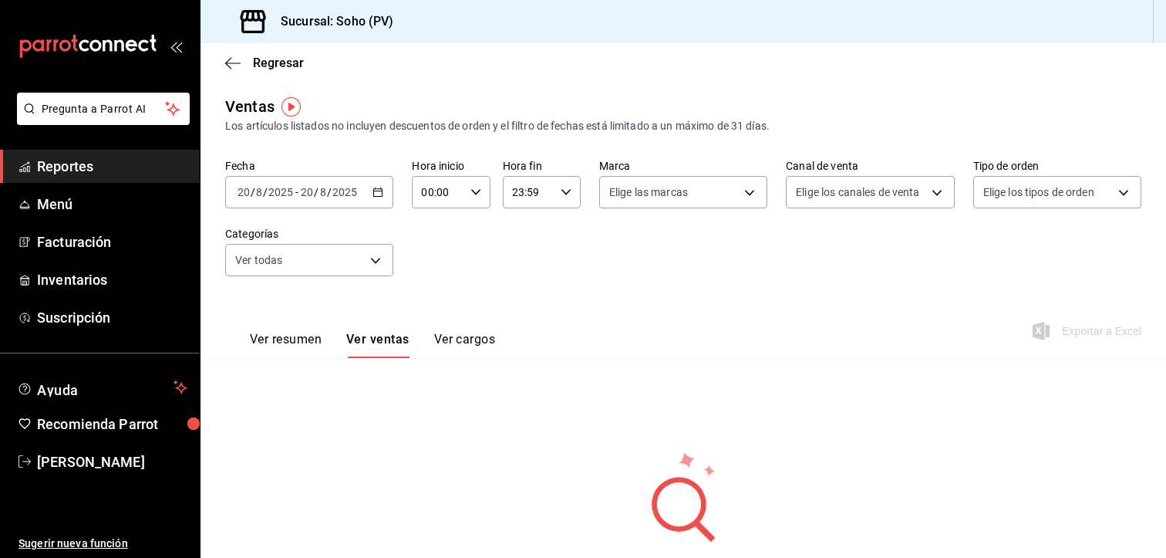
click at [389, 337] on button "Ver ventas" at bounding box center [377, 345] width 63 height 26
click at [458, 339] on button "Ver cargos" at bounding box center [465, 345] width 62 height 26
click at [395, 342] on button "Ver ventas" at bounding box center [376, 345] width 61 height 26
click at [372, 262] on body "Pregunta a Parrot AI Reportes Menú Facturación Inventarios Suscripción Ayuda Re…" at bounding box center [583, 279] width 1166 height 558
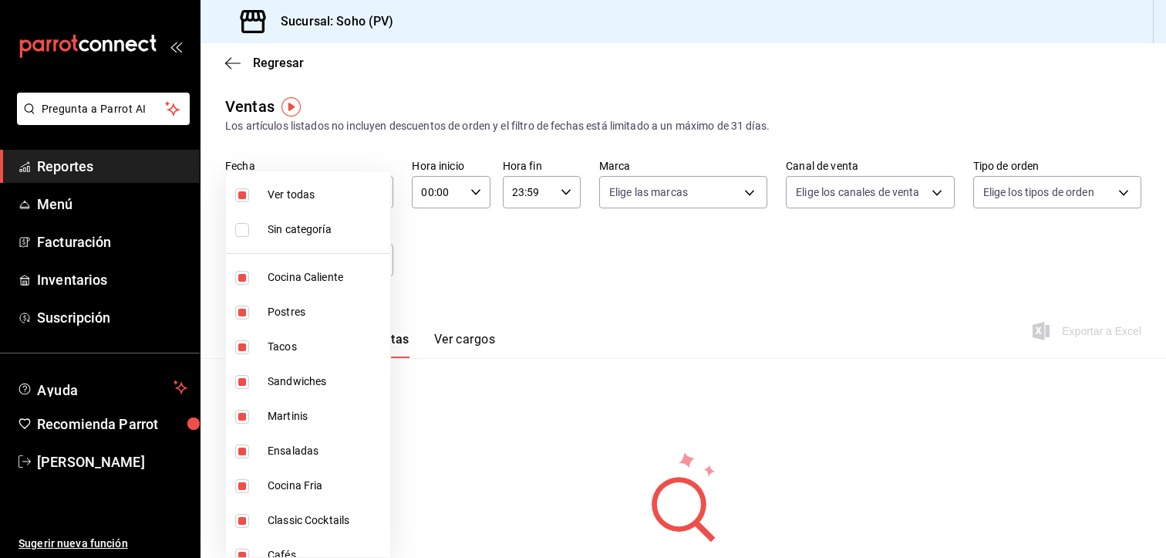
click at [429, 290] on div at bounding box center [583, 279] width 1166 height 558
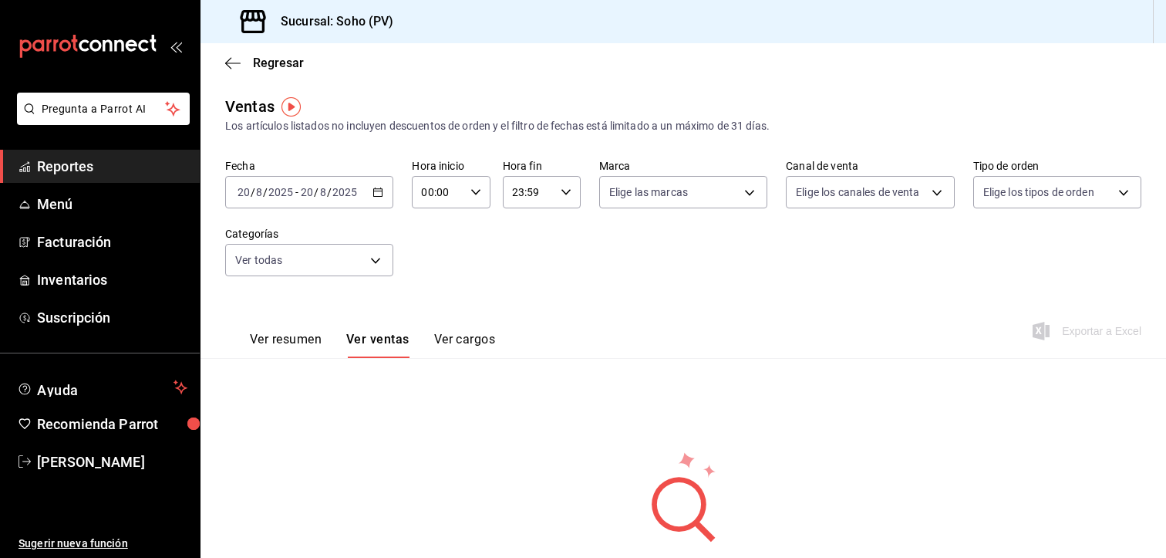
click at [377, 188] on \(Stroke\) "button" at bounding box center [377, 192] width 9 height 8
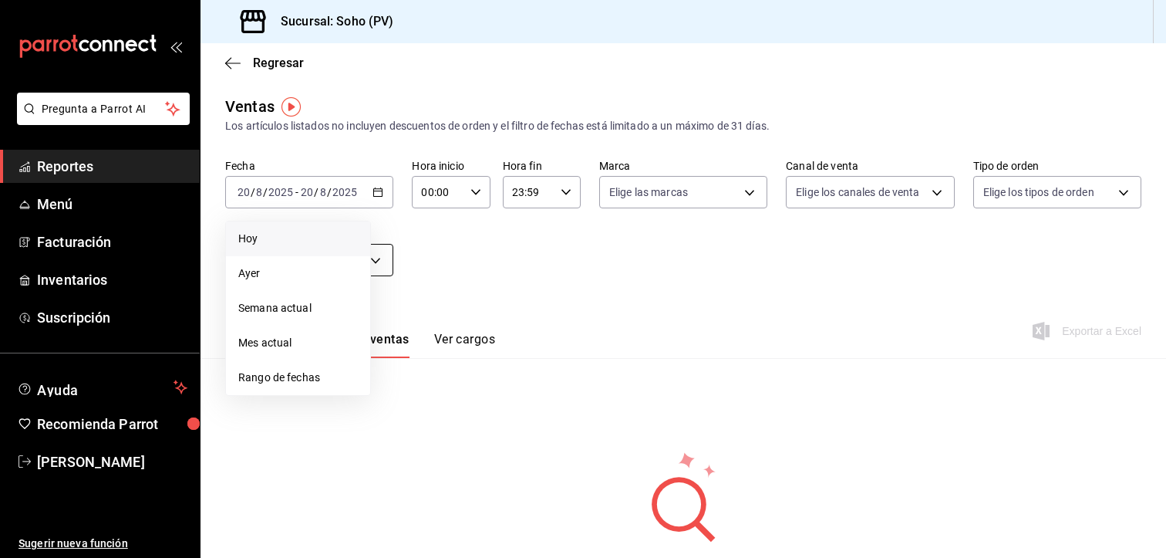
click at [278, 280] on span "Ayer" at bounding box center [298, 273] width 120 height 16
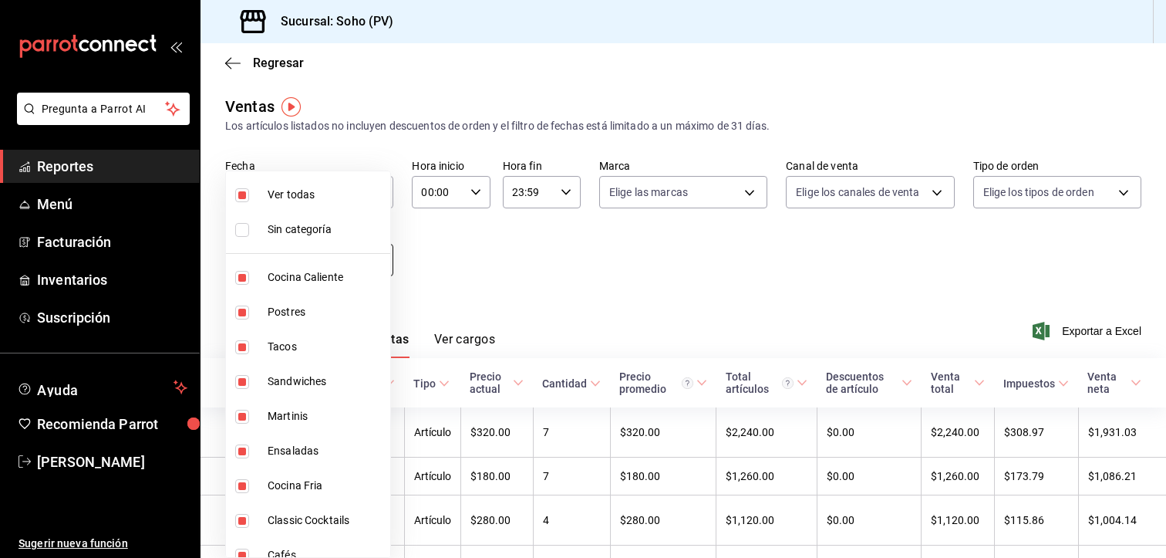
click at [363, 260] on body "Pregunta a Parrot AI Reportes Menú Facturación Inventarios Suscripción Ayuda Re…" at bounding box center [583, 279] width 1166 height 558
click at [608, 339] on div at bounding box center [583, 279] width 1166 height 558
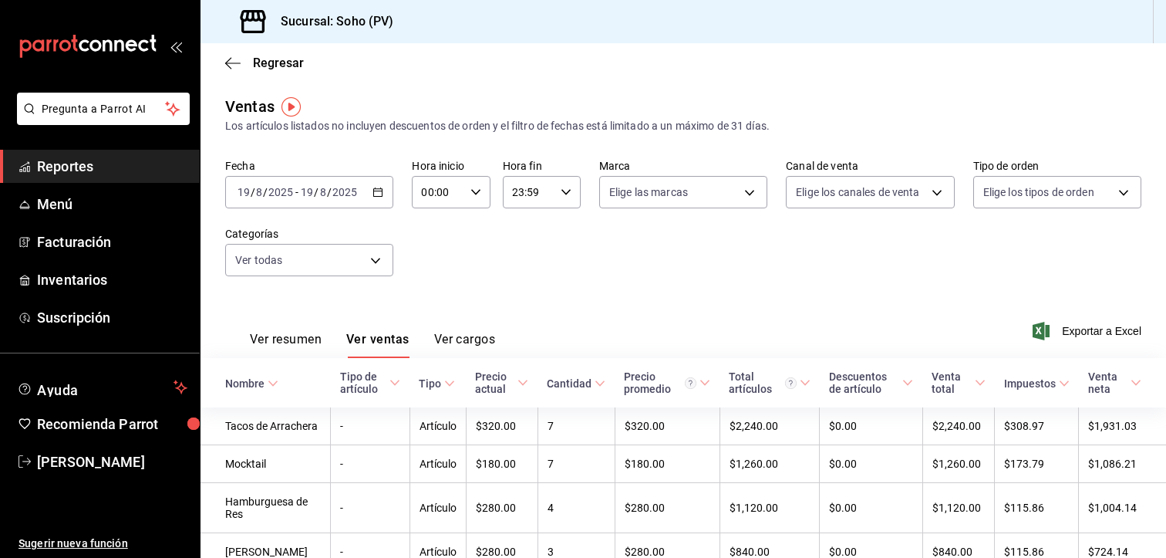
click at [68, 162] on span "Reportes" at bounding box center [112, 166] width 150 height 21
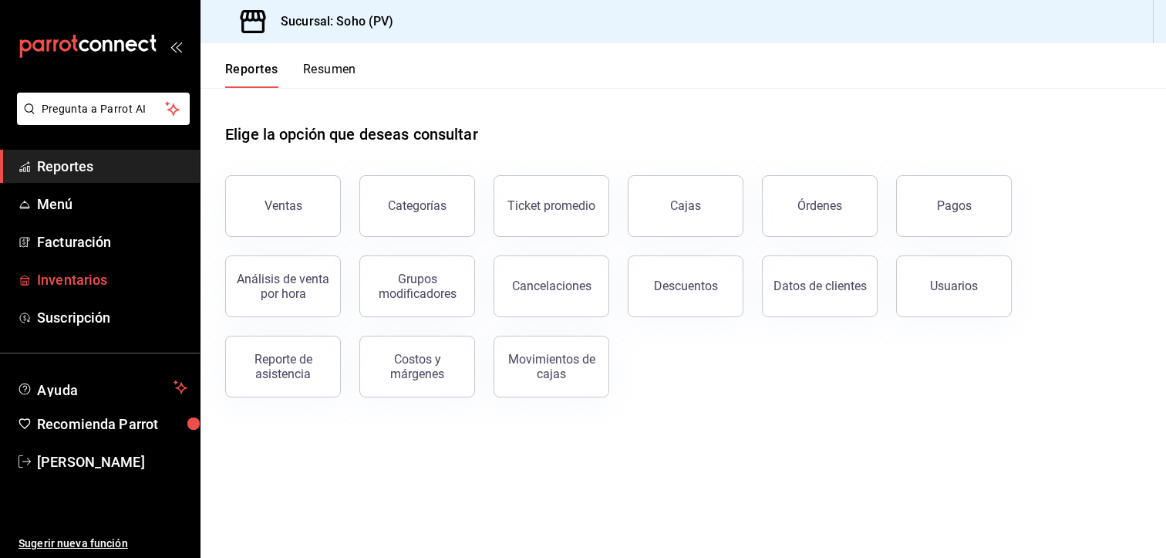
click at [47, 292] on link "Inventarios" at bounding box center [100, 279] width 200 height 33
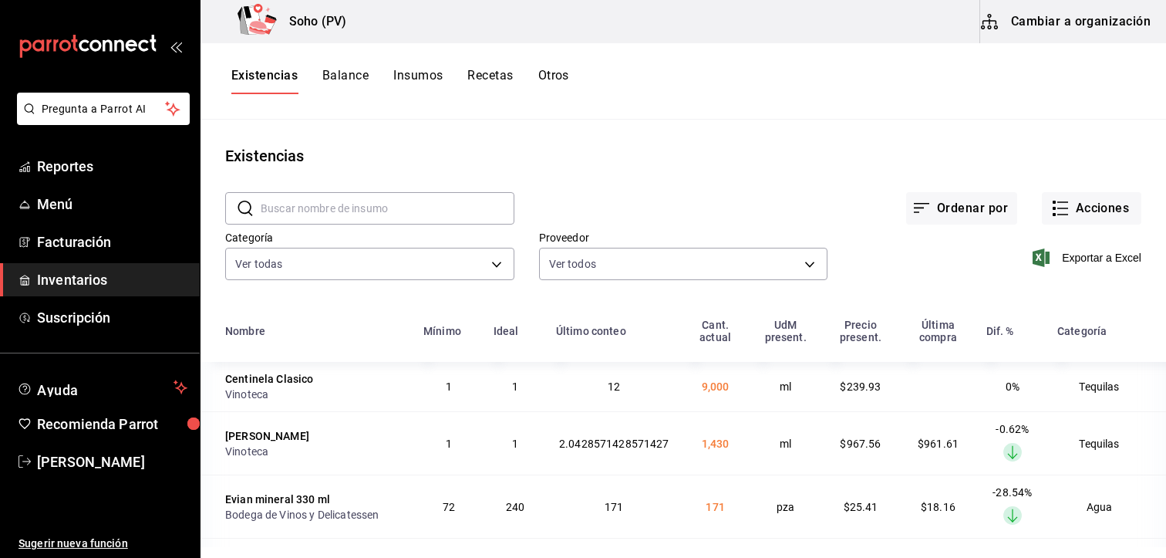
scroll to position [231, 0]
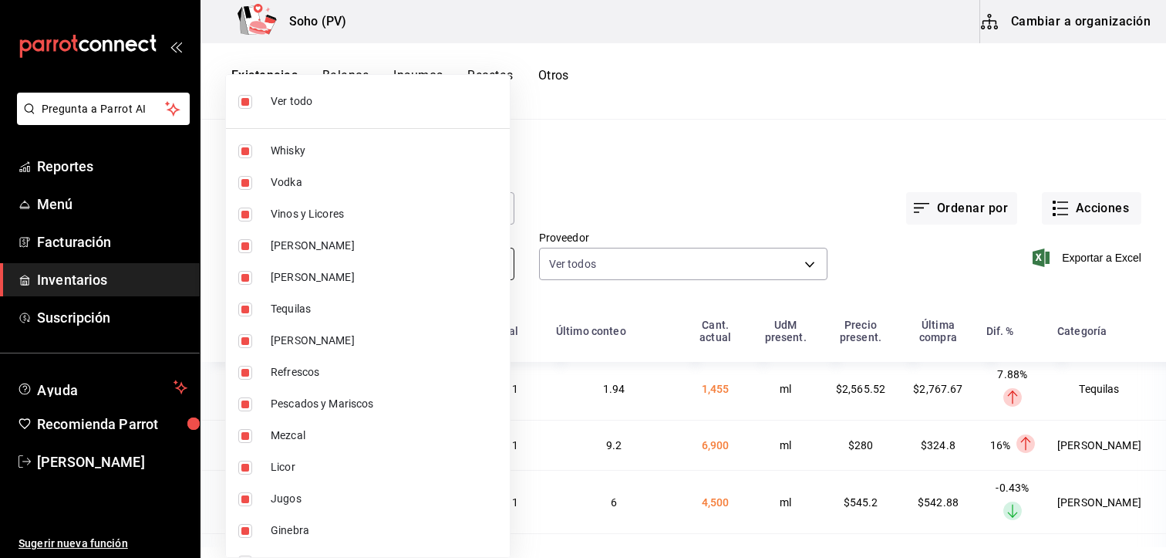
click at [495, 264] on body "Pregunta a Parrot AI Reportes Menú Facturación Inventarios Suscripción Ayuda Re…" at bounding box center [583, 273] width 1166 height 547
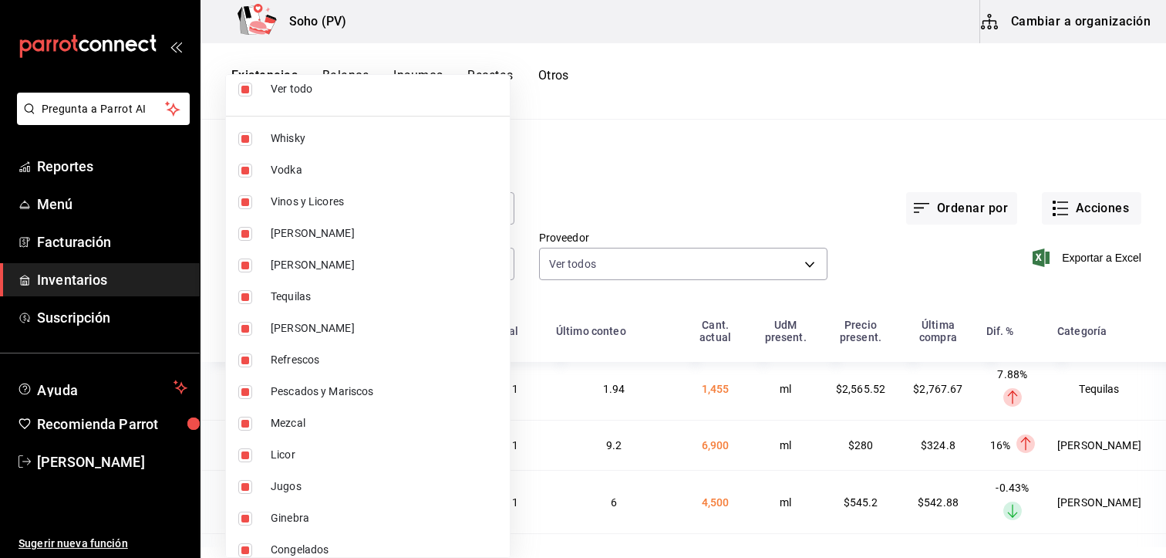
scroll to position [0, 0]
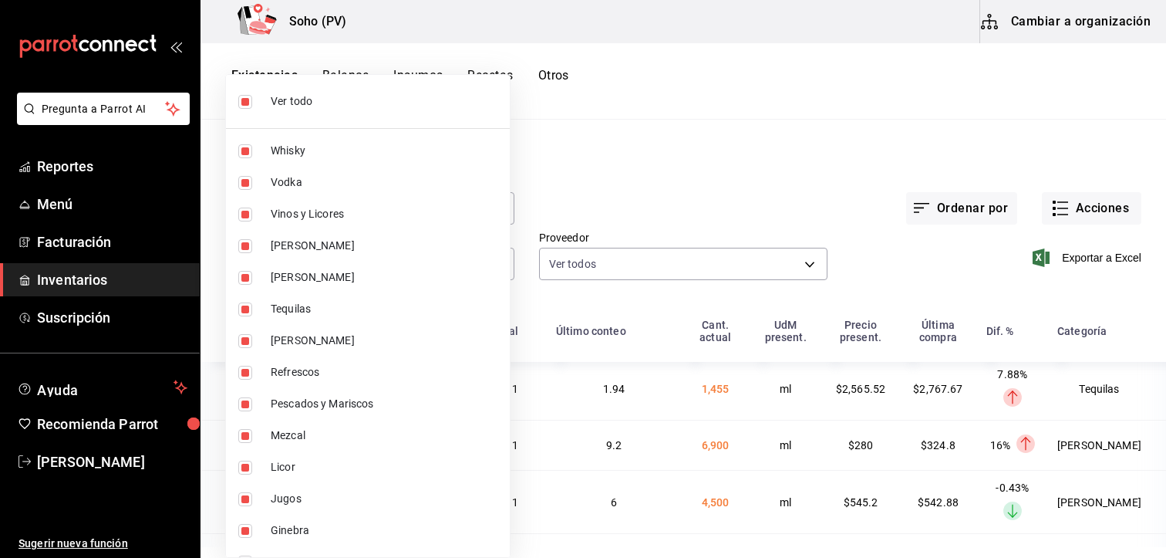
click at [244, 101] on input "checkbox" at bounding box center [245, 102] width 14 height 14
checkbox input "false"
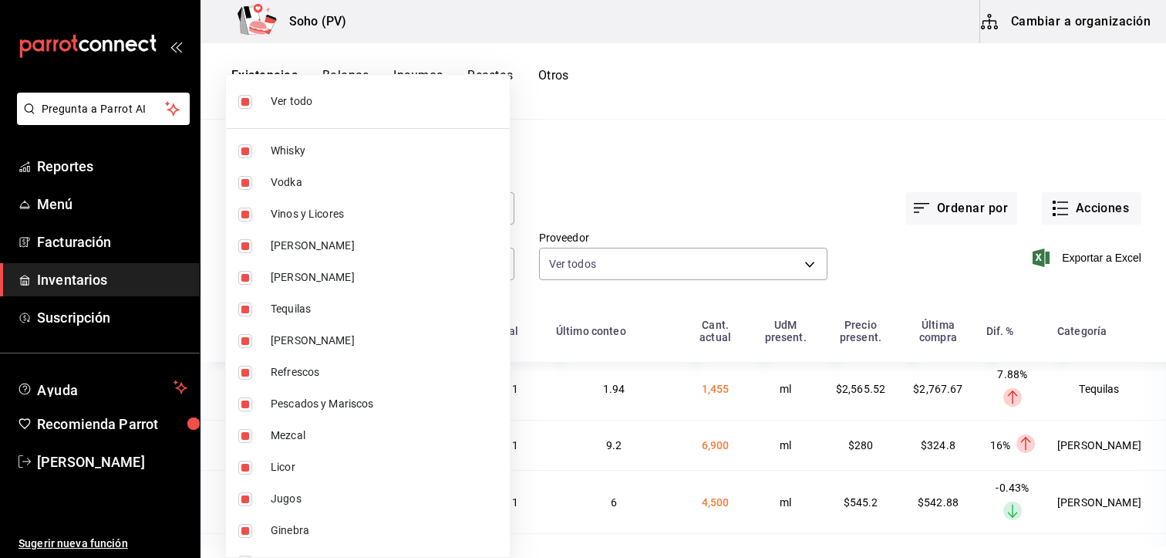
checkbox input "false"
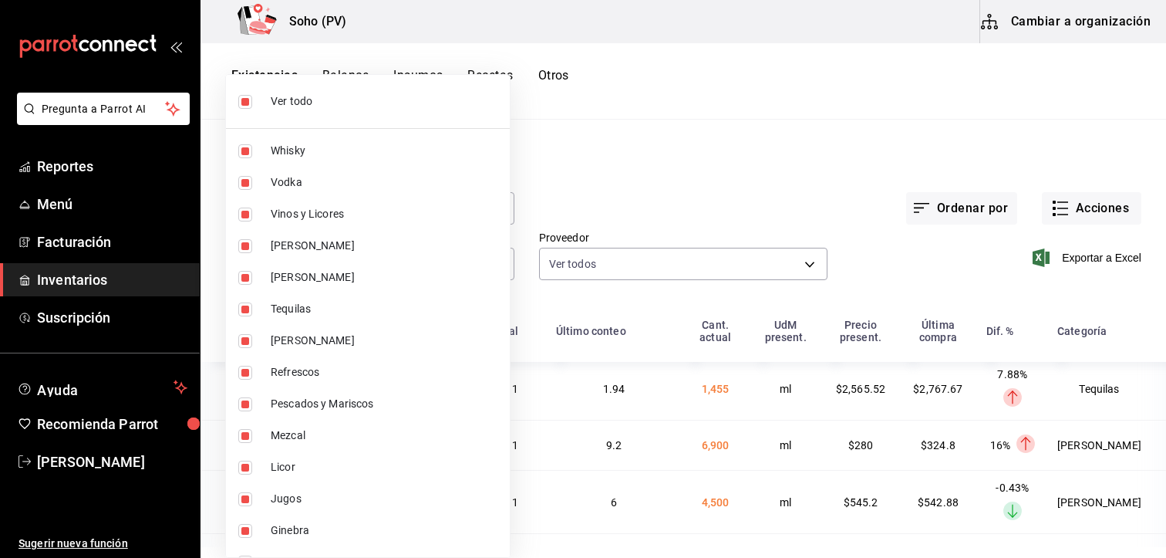
checkbox input "false"
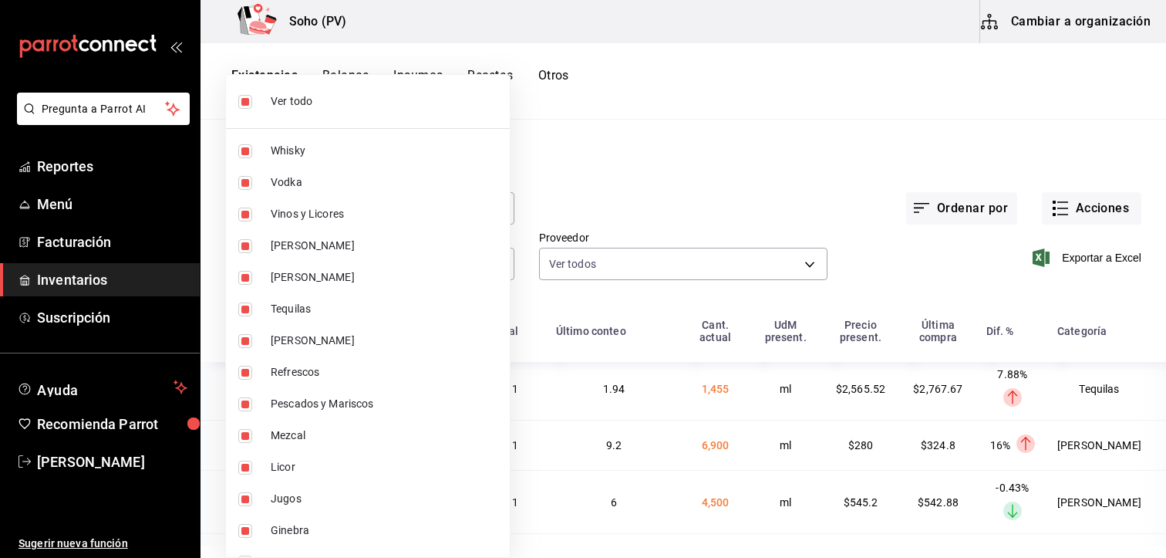
checkbox input "false"
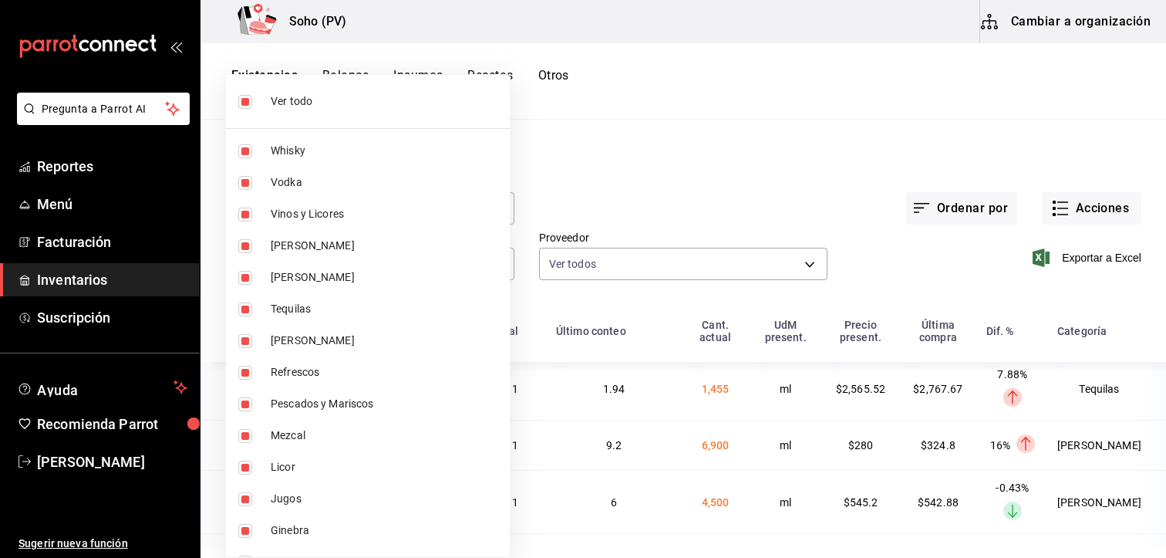
checkbox input "false"
click at [253, 464] on label at bounding box center [248, 467] width 20 height 14
click at [252, 464] on input "checkbox" at bounding box center [245, 467] width 14 height 14
checkbox input "false"
click at [241, 468] on input "checkbox" at bounding box center [245, 467] width 14 height 14
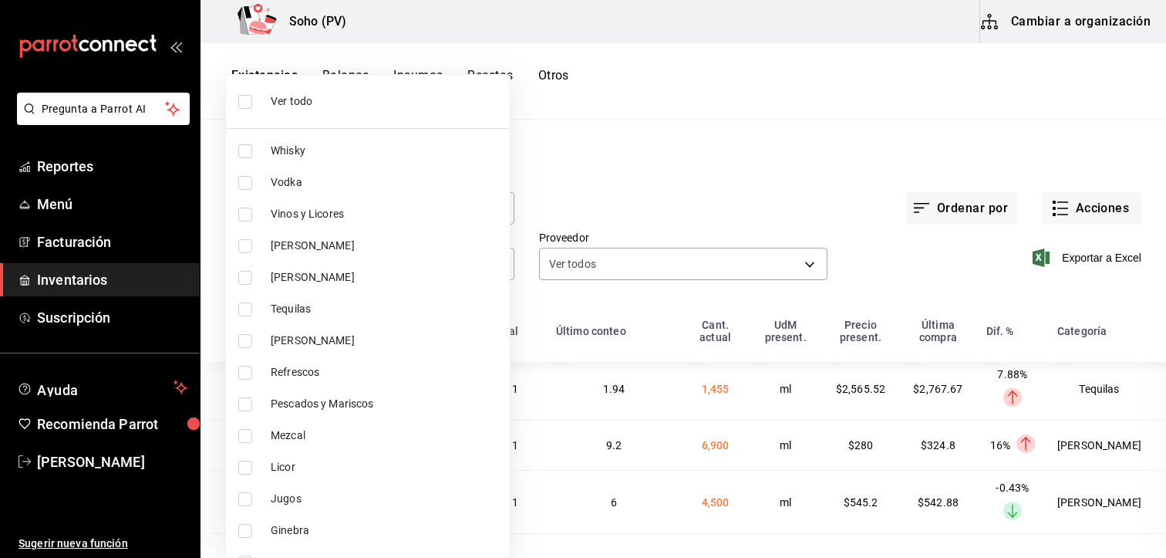
checkbox input "true"
type input "6ac9d8e8-1ede-4632-965e-3128bd714b2b"
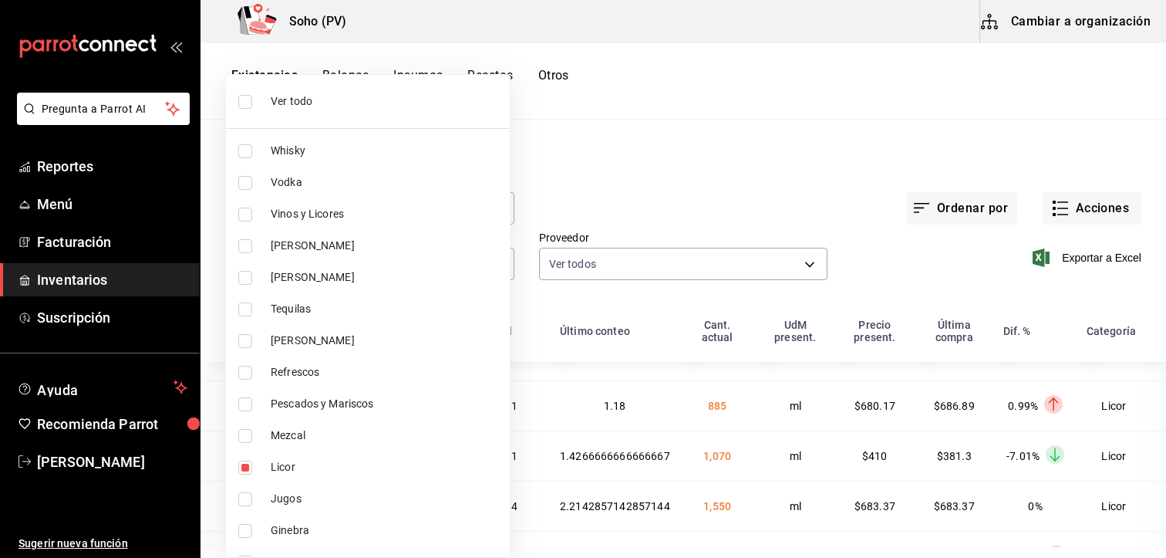
click at [663, 200] on div at bounding box center [583, 279] width 1166 height 558
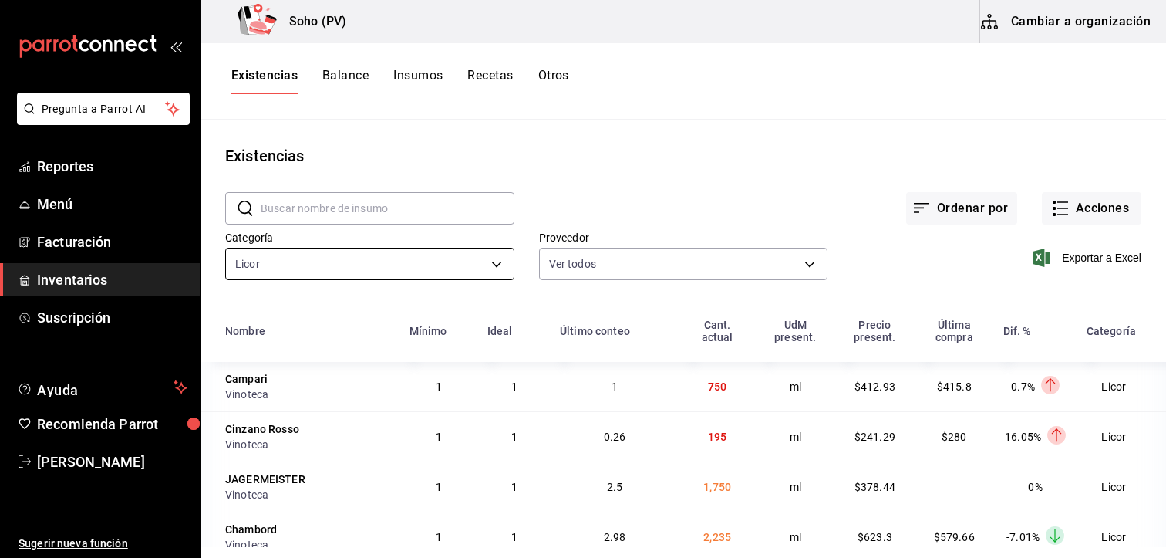
click at [496, 261] on body "Pregunta a Parrot AI Reportes Menú Facturación Inventarios Suscripción Ayuda Re…" at bounding box center [583, 273] width 1166 height 547
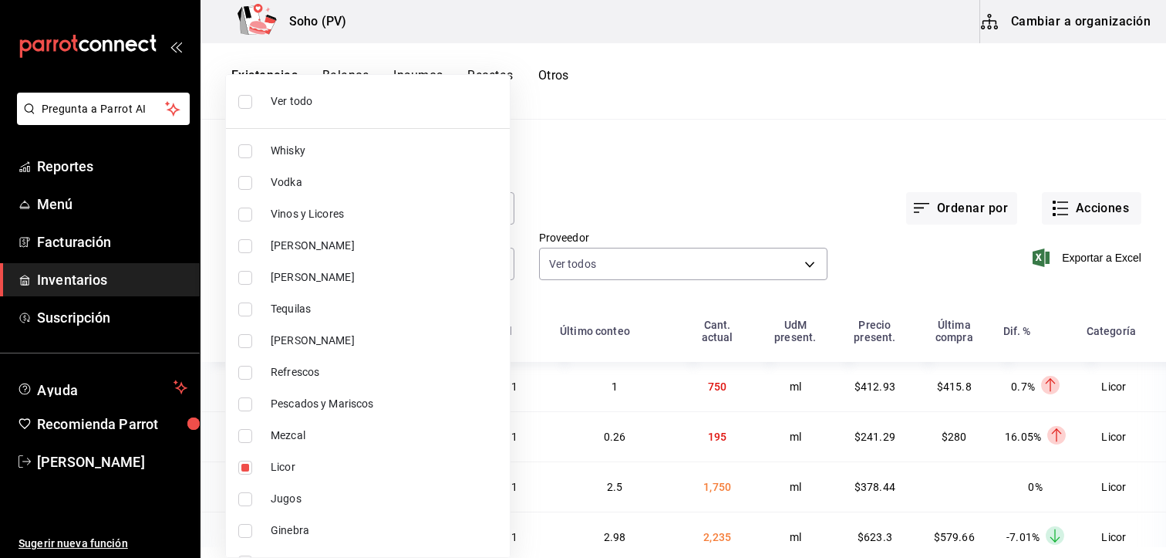
click at [643, 209] on div at bounding box center [583, 279] width 1166 height 558
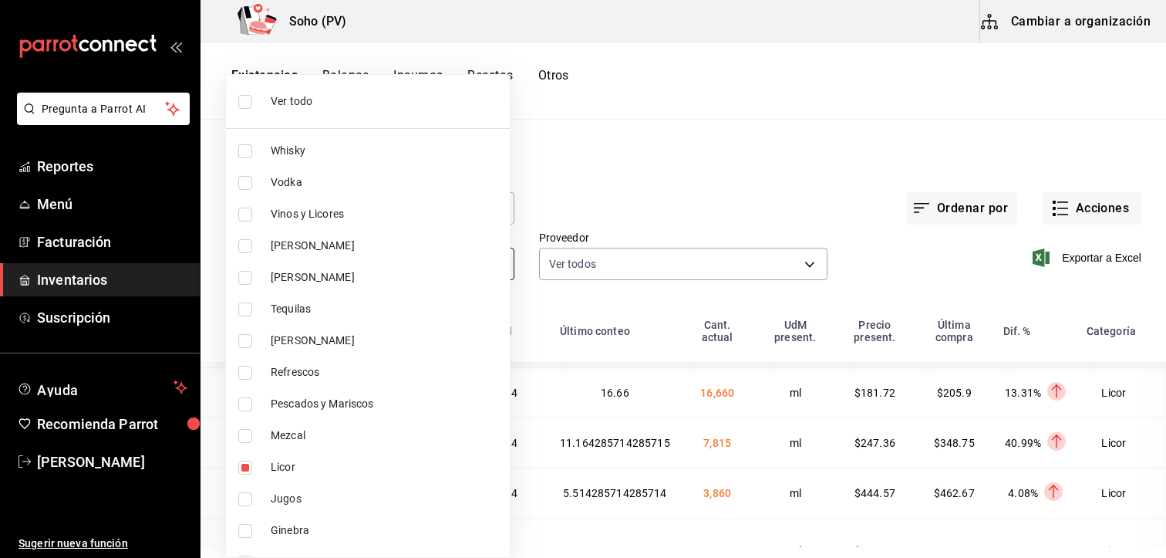
click at [484, 263] on body "Pregunta a Parrot AI Reportes Menú Facturación Inventarios Suscripción Ayuda Re…" at bounding box center [583, 273] width 1166 height 547
click at [244, 469] on input "checkbox" at bounding box center [245, 467] width 14 height 14
checkbox input "false"
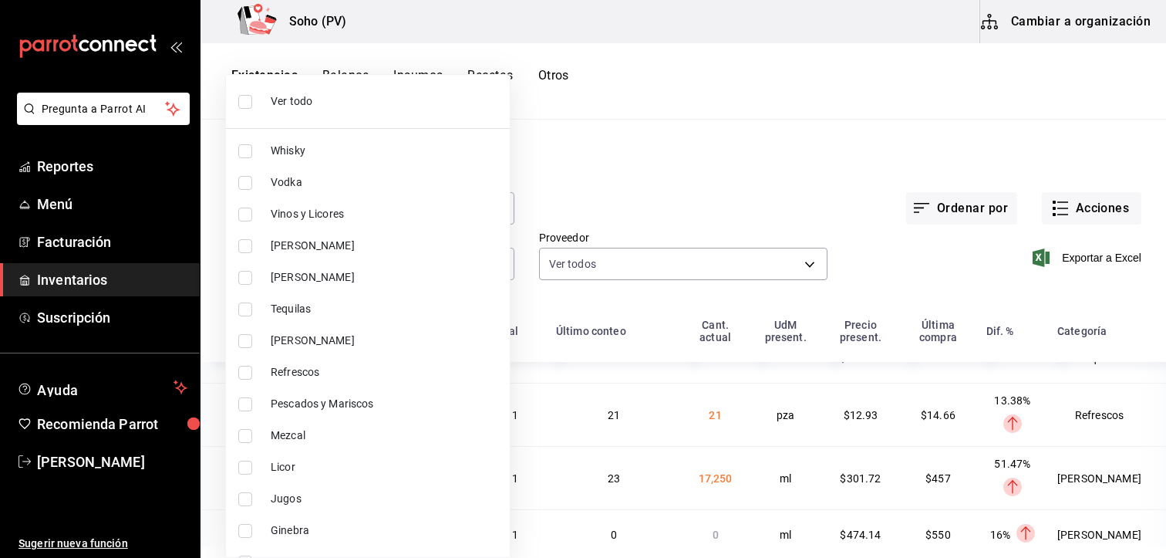
scroll to position [184, 0]
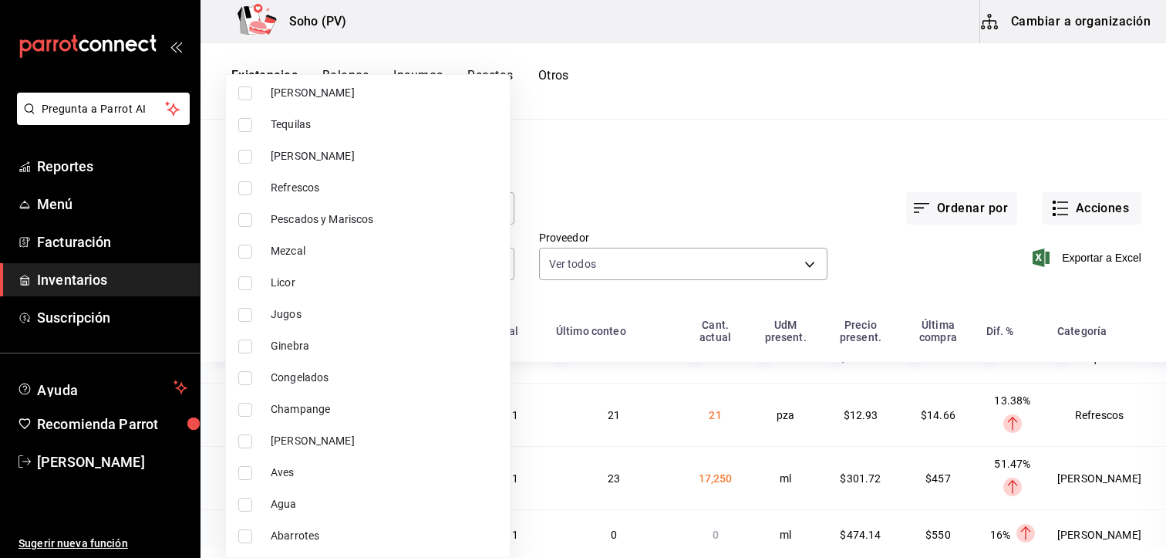
click at [315, 537] on span "Abarrotes" at bounding box center [384, 535] width 227 height 16
type input "23ef0417-c277-4f2f-a458-5567c86885b8"
checkbox input "true"
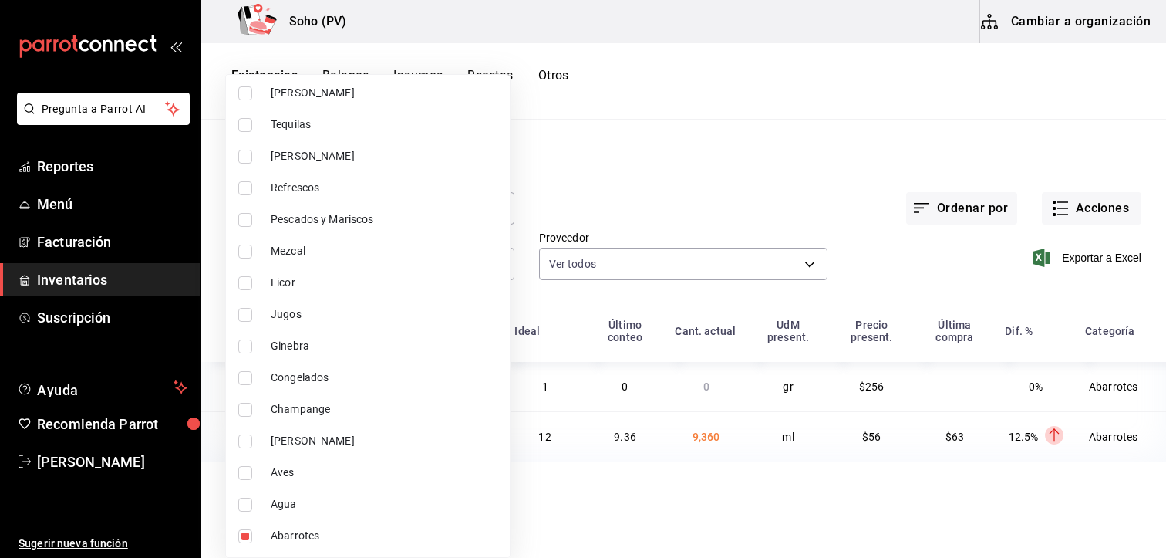
click at [692, 477] on div at bounding box center [583, 279] width 1166 height 558
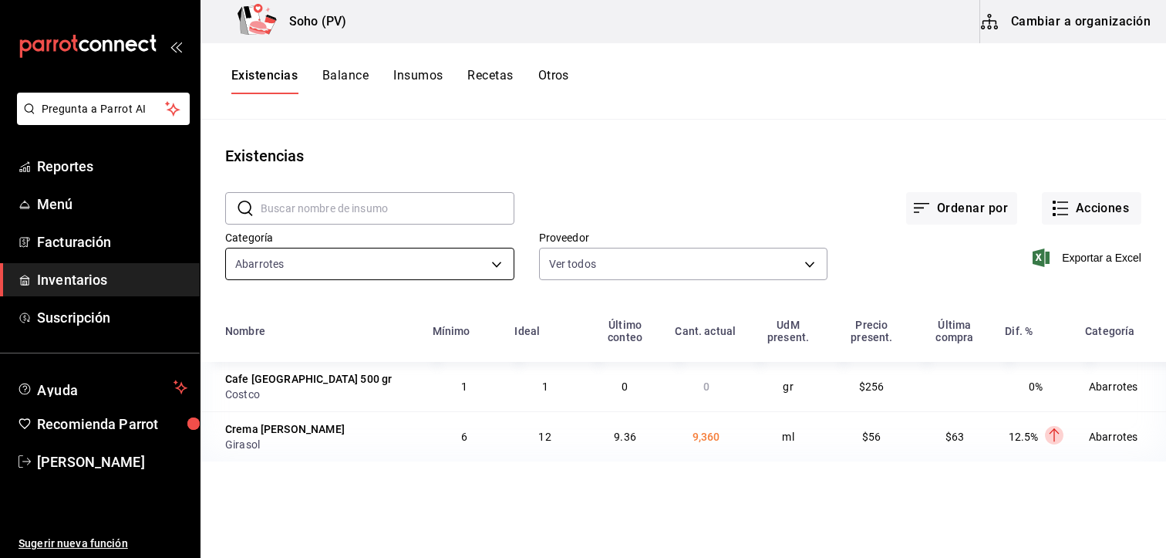
click at [490, 266] on body "Pregunta a Parrot AI Reportes Menú Facturación Inventarios Suscripción Ayuda Re…" at bounding box center [583, 273] width 1166 height 547
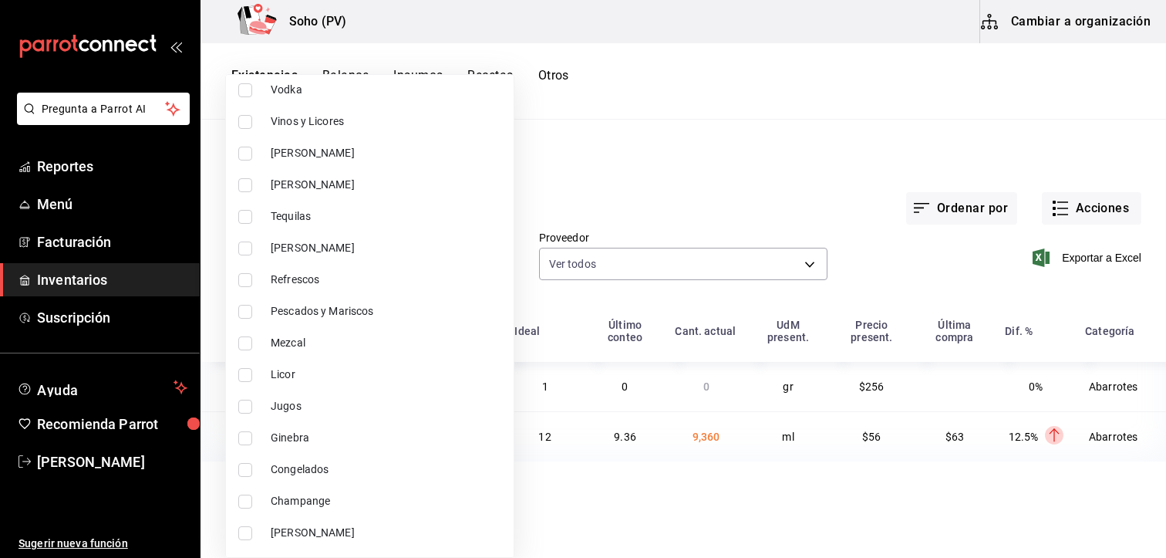
scroll to position [184, 0]
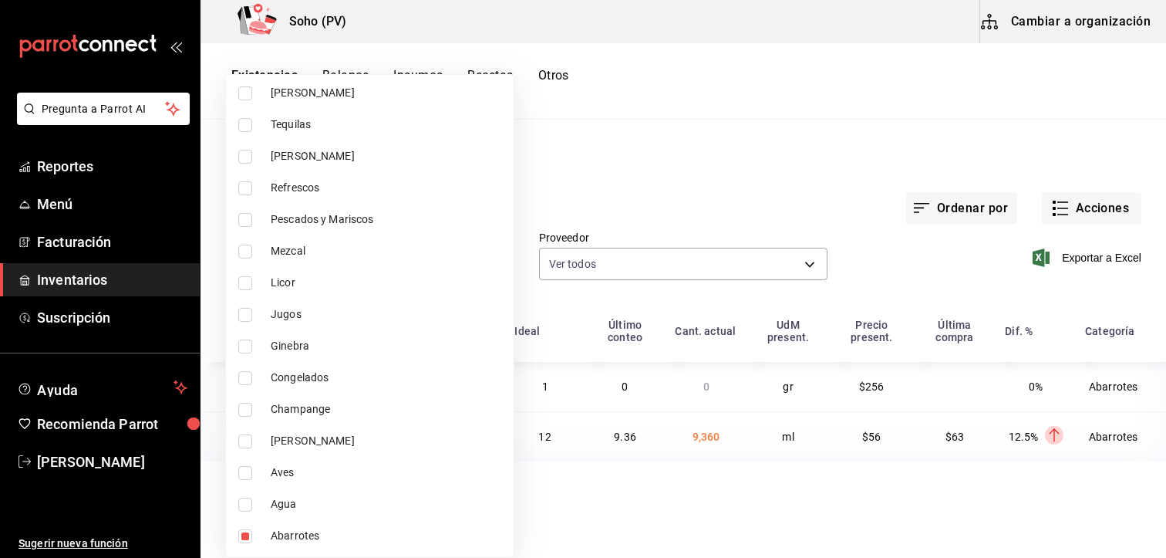
click at [245, 501] on input "checkbox" at bounding box center [245, 504] width 14 height 14
checkbox input "true"
type input "23ef0417-c277-4f2f-a458-5567c86885b8,4727cad1-21af-4f17-b632-d1003abb6226"
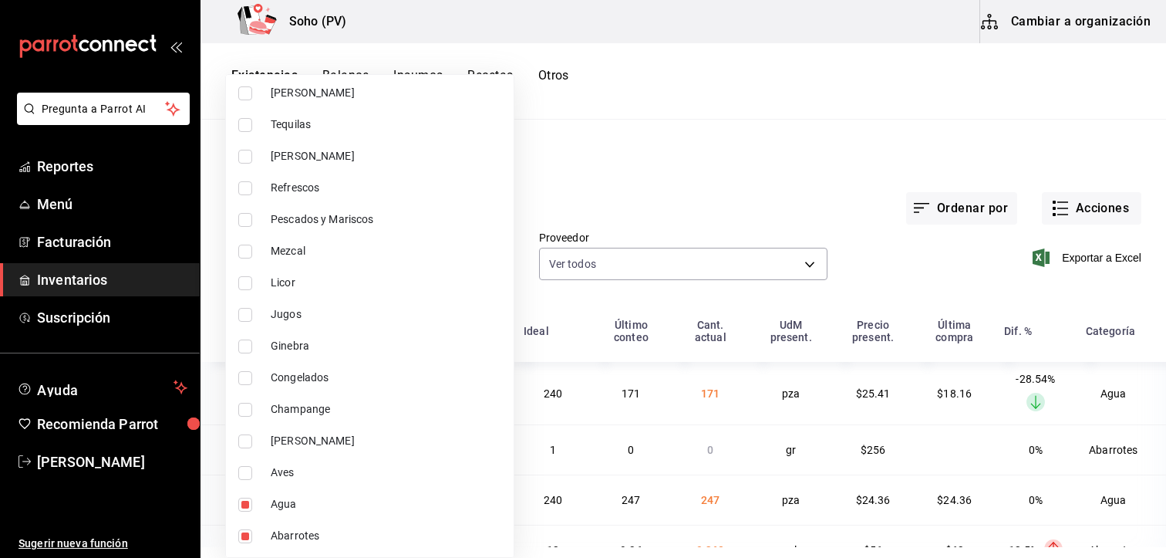
click at [251, 533] on input "checkbox" at bounding box center [245, 536] width 14 height 14
checkbox input "false"
click at [657, 517] on div at bounding box center [583, 279] width 1166 height 558
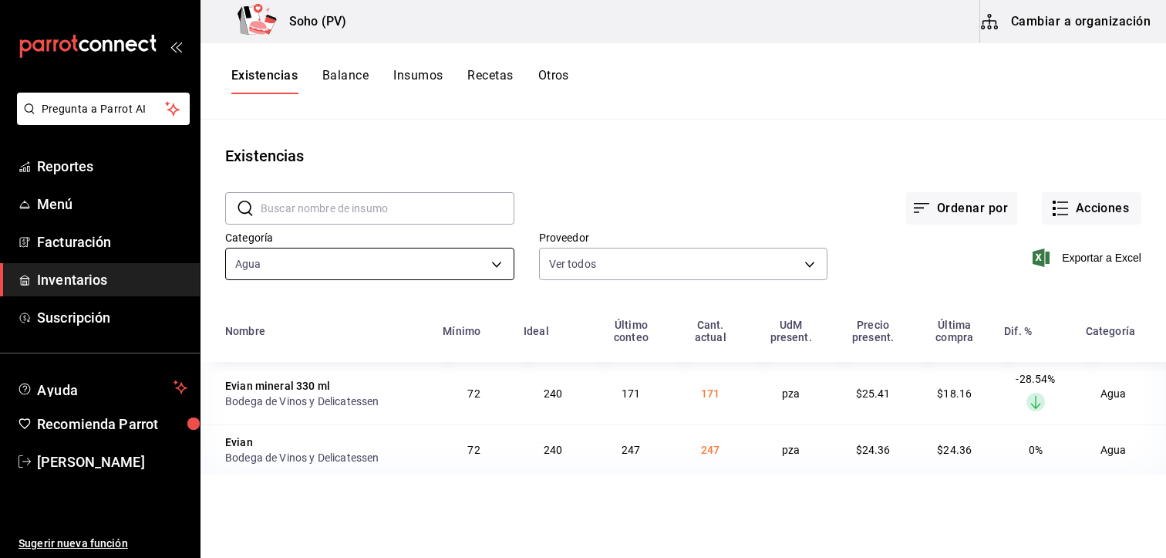
click at [492, 264] on body "Pregunta a Parrot AI Reportes Menú Facturación Inventarios Suscripción Ayuda Re…" at bounding box center [583, 273] width 1166 height 547
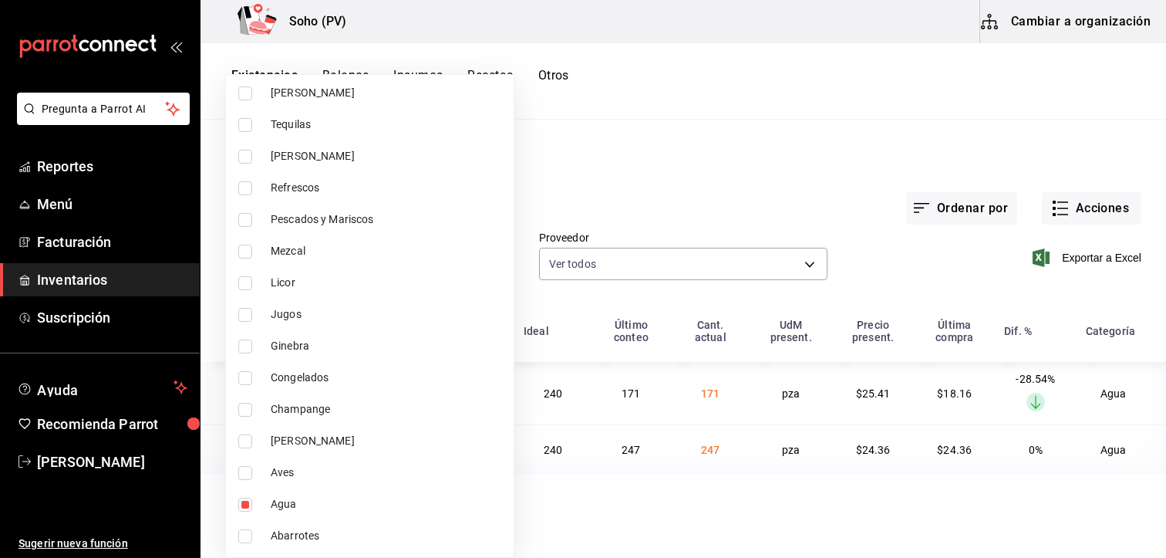
click at [301, 381] on span "Congelados" at bounding box center [386, 377] width 231 height 16
type input "4727cad1-21af-4f17-b632-d1003abb6226,493ff6d8-58df-449b-8bb9-456ec6f85400"
checkbox input "true"
click at [242, 505] on input "checkbox" at bounding box center [245, 504] width 14 height 14
checkbox input "false"
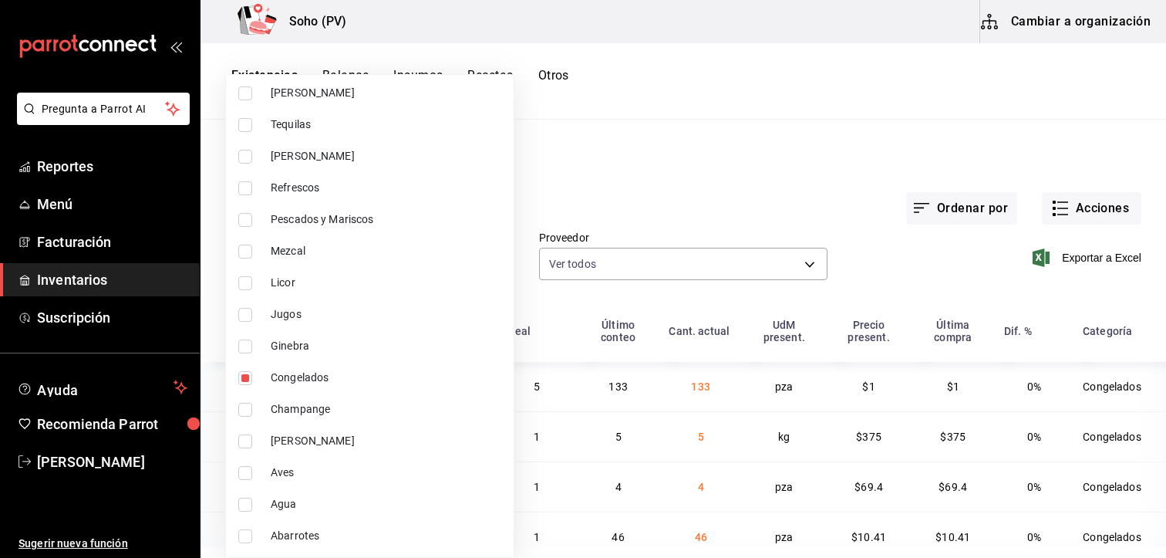
drag, startPoint x: 655, startPoint y: 200, endPoint x: 651, endPoint y: 228, distance: 28.8
click at [659, 208] on div at bounding box center [583, 279] width 1166 height 558
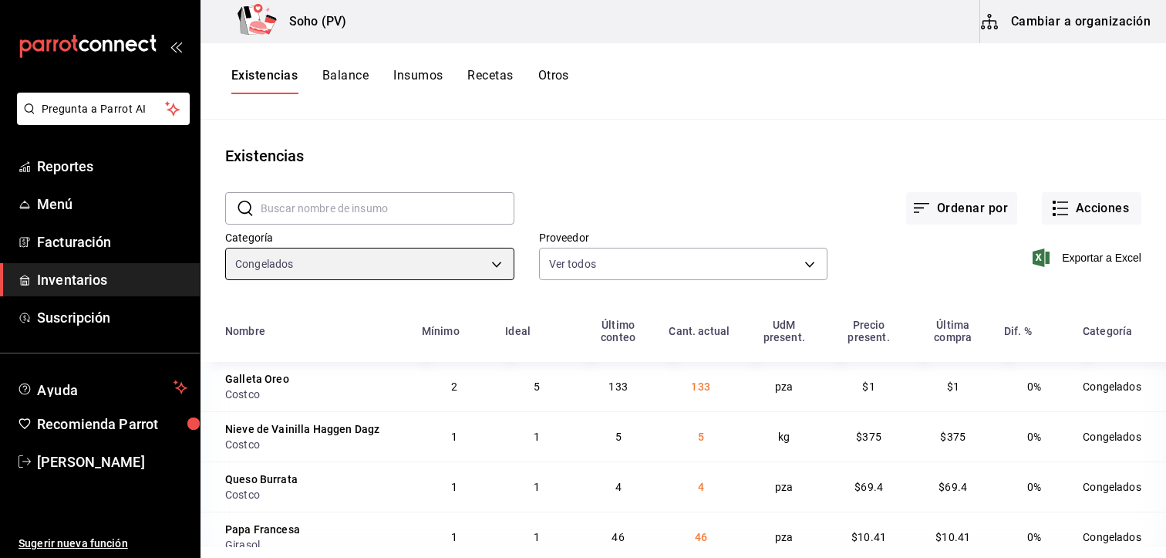
scroll to position [22, 0]
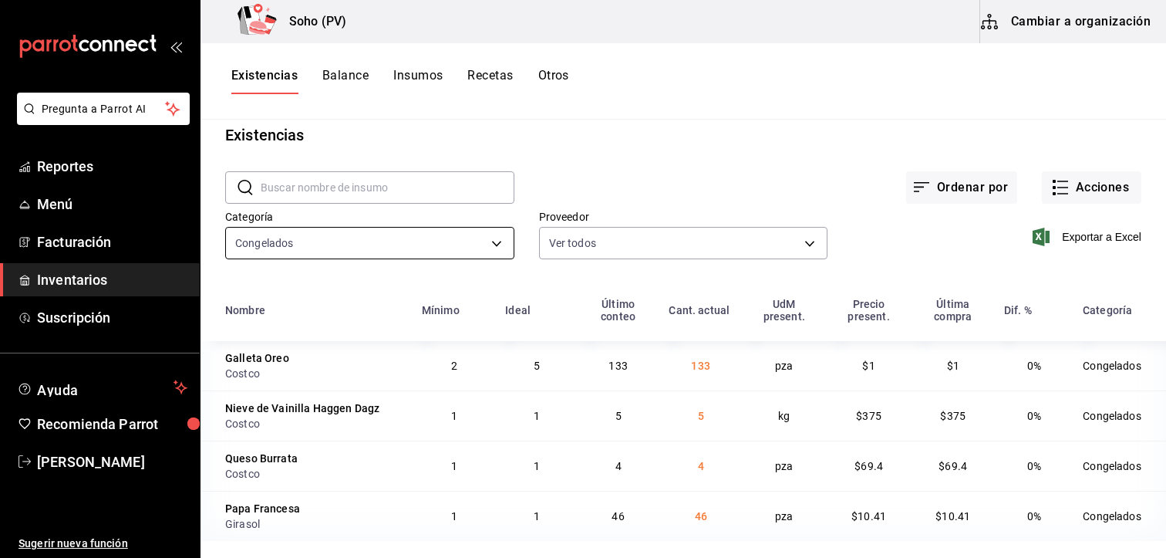
click at [492, 253] on body "Pregunta a Parrot AI Reportes Menú Facturación Inventarios Suscripción Ayuda Re…" at bounding box center [583, 273] width 1166 height 547
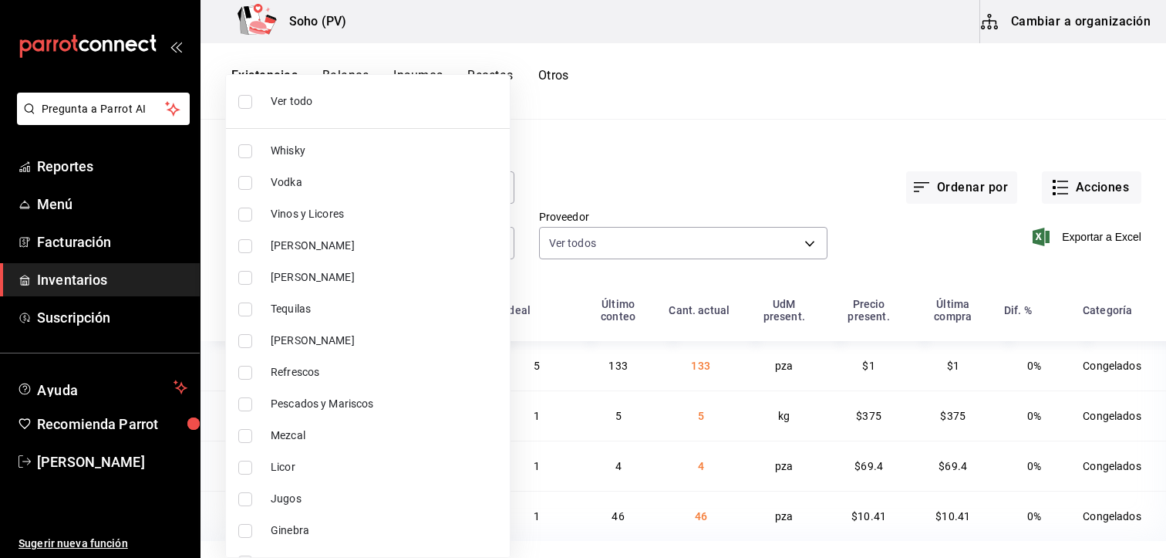
click at [335, 211] on span "Vinos y Licores" at bounding box center [384, 214] width 227 height 16
type input "493ff6d8-58df-449b-8bb9-456ec6f85400,ca73fdc7-5844-4e34-a716-8855119e16ed"
checkbox input "true"
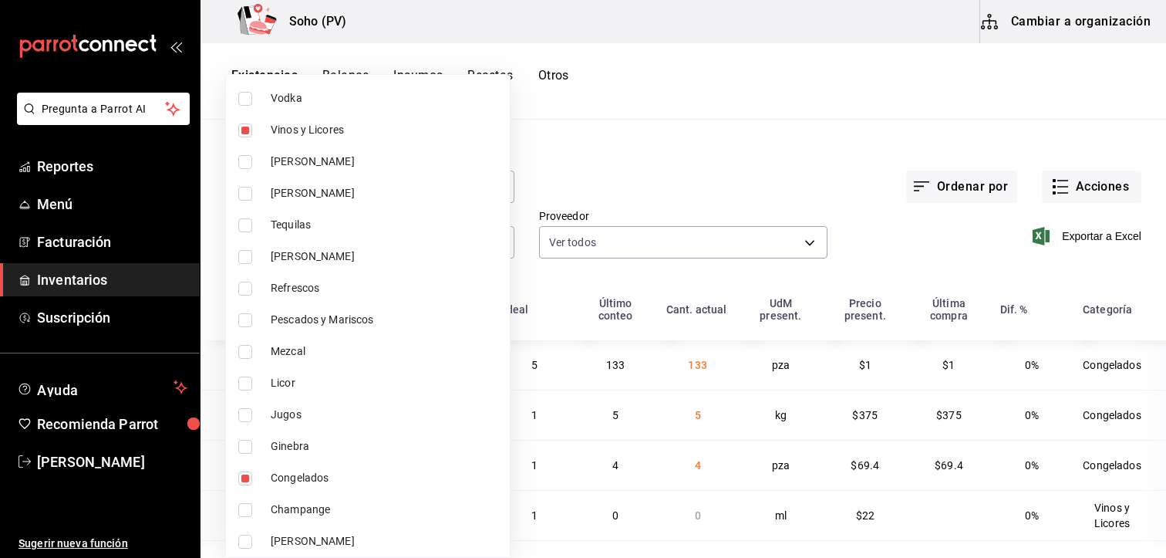
scroll to position [184, 0]
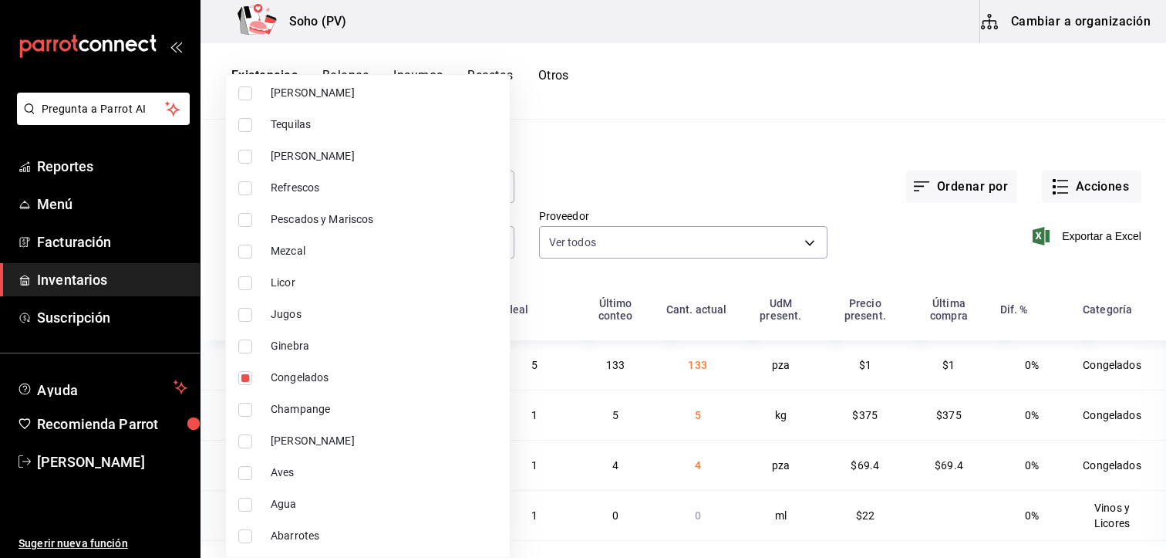
click at [247, 371] on input "checkbox" at bounding box center [245, 378] width 14 height 14
checkbox input "false"
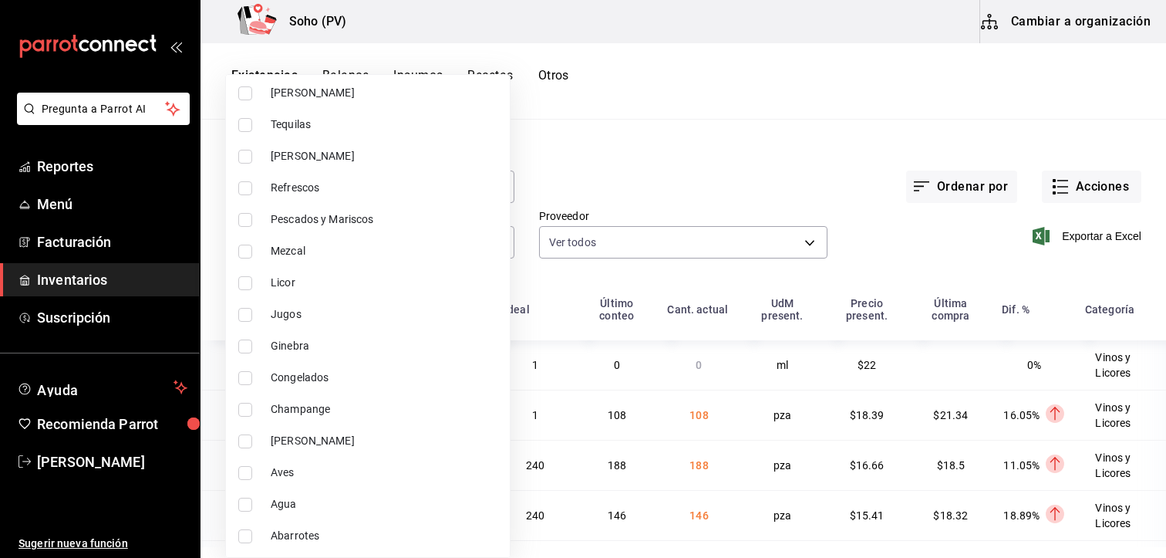
click at [630, 143] on div at bounding box center [583, 279] width 1166 height 558
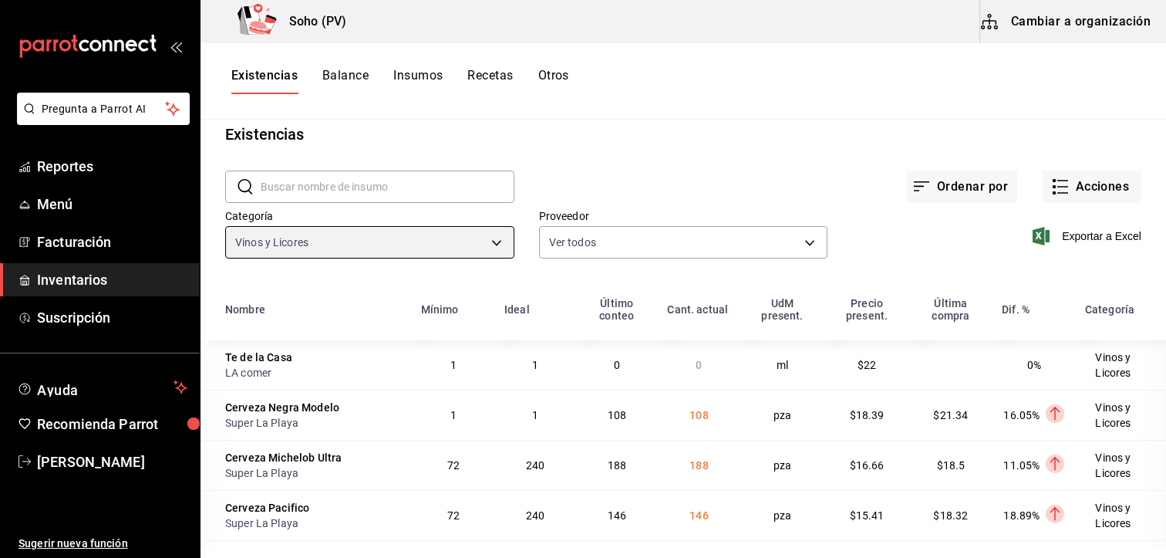
scroll to position [71, 0]
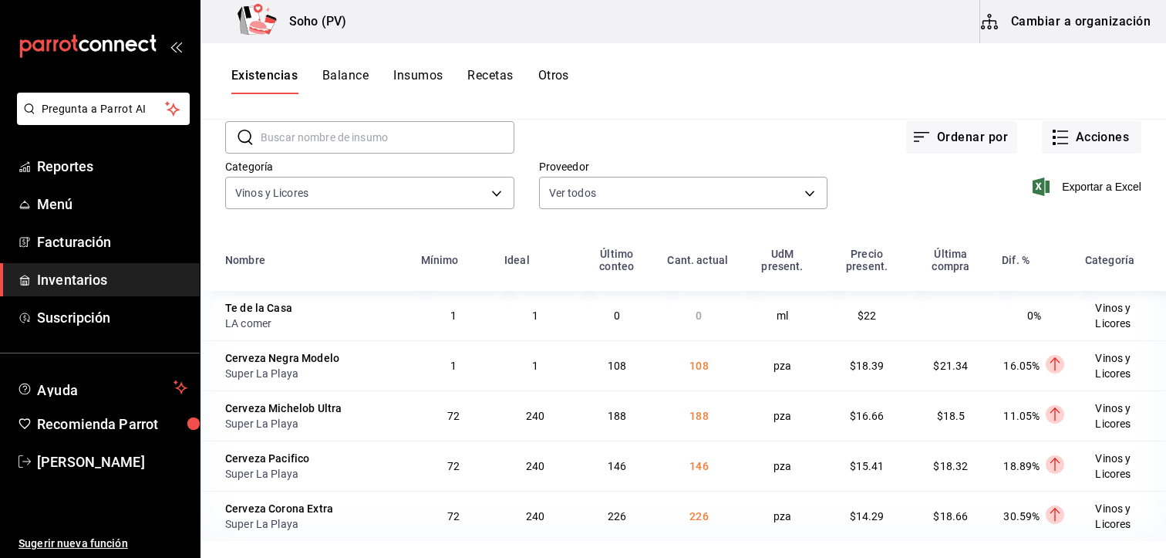
click at [704, 371] on td "108" at bounding box center [699, 365] width 82 height 50
click at [696, 424] on td "188" at bounding box center [699, 415] width 82 height 50
click at [688, 480] on td "146" at bounding box center [699, 465] width 82 height 50
click at [720, 372] on td "108" at bounding box center [699, 365] width 82 height 50
click at [701, 419] on span "188" at bounding box center [698, 415] width 19 height 12
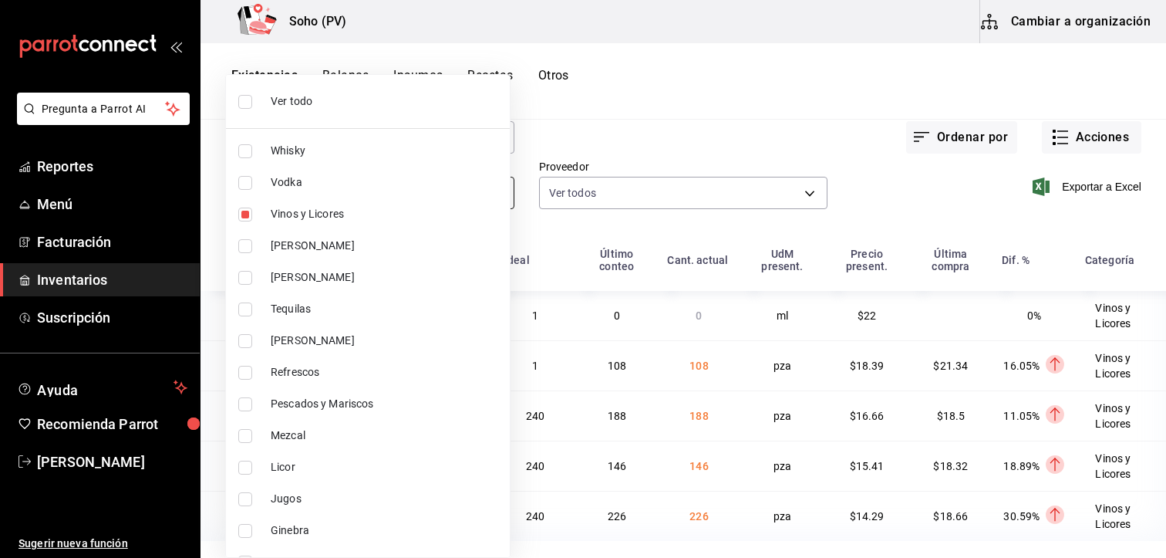
click at [493, 185] on body "Pregunta a Parrot AI Reportes Menú Facturación Inventarios Suscripción Ayuda Re…" at bounding box center [583, 273] width 1166 height 547
click at [742, 144] on div at bounding box center [583, 279] width 1166 height 558
click at [489, 191] on body "Pregunta a Parrot AI Reportes Menú Facturación Inventarios Suscripción Ayuda Re…" at bounding box center [583, 273] width 1166 height 547
click at [308, 373] on span "Refrescos" at bounding box center [384, 372] width 227 height 16
type input "ca73fdc7-5844-4e34-a716-8855119e16ed,807cfd84-bb9f-4962-8be8-266d2855c152"
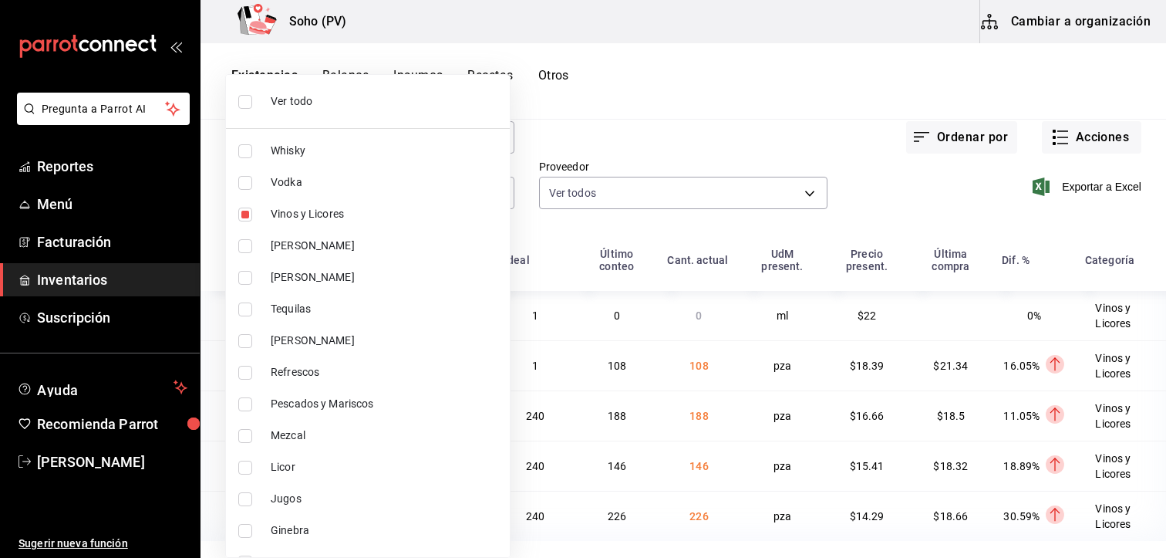
checkbox input "true"
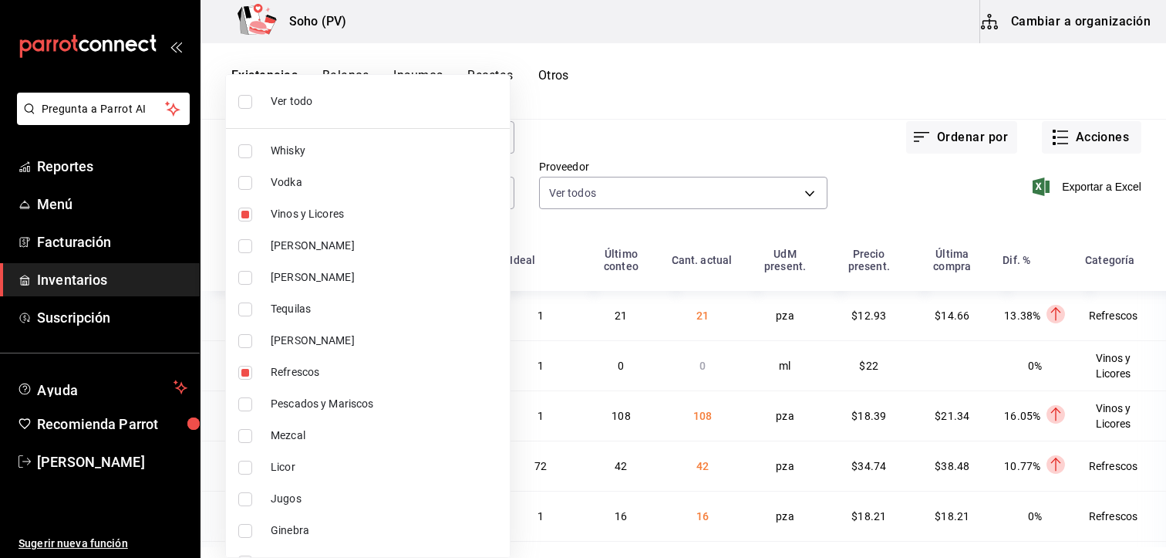
click at [245, 215] on input "checkbox" at bounding box center [245, 214] width 14 height 14
checkbox input "false"
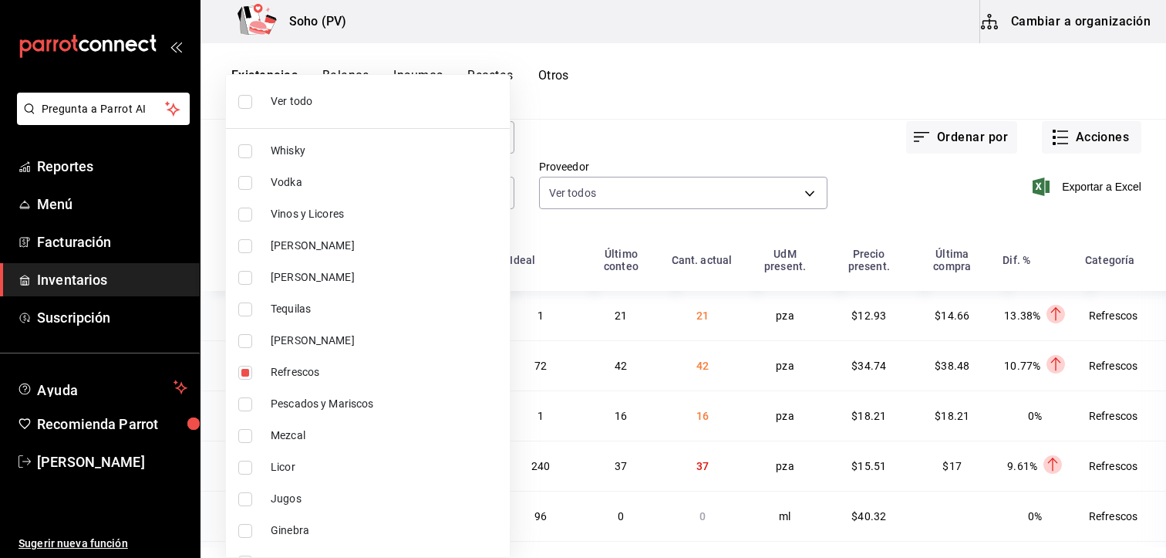
click at [642, 126] on div at bounding box center [583, 279] width 1166 height 558
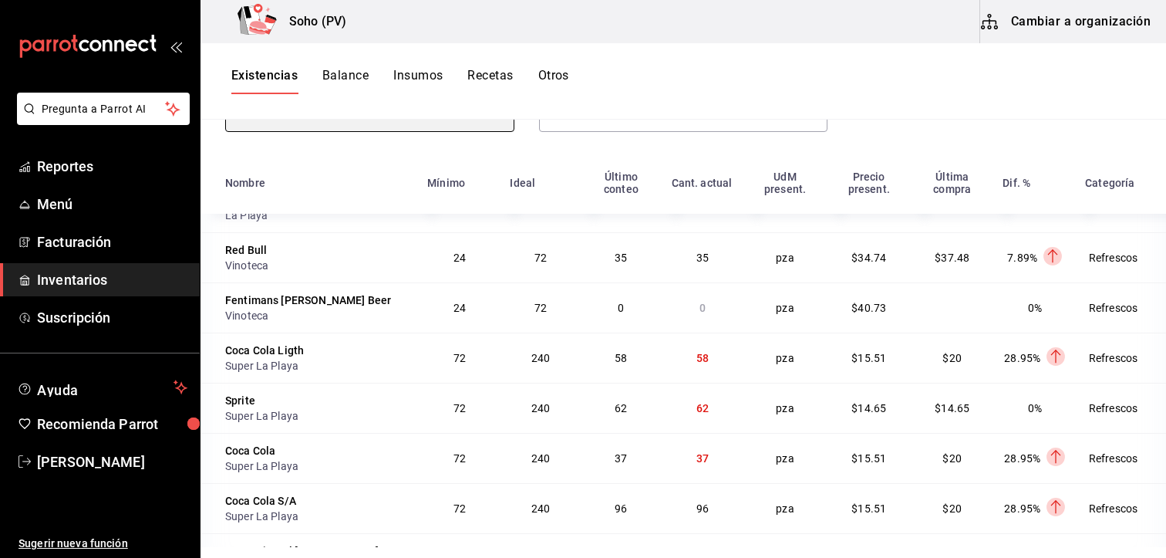
scroll to position [188, 0]
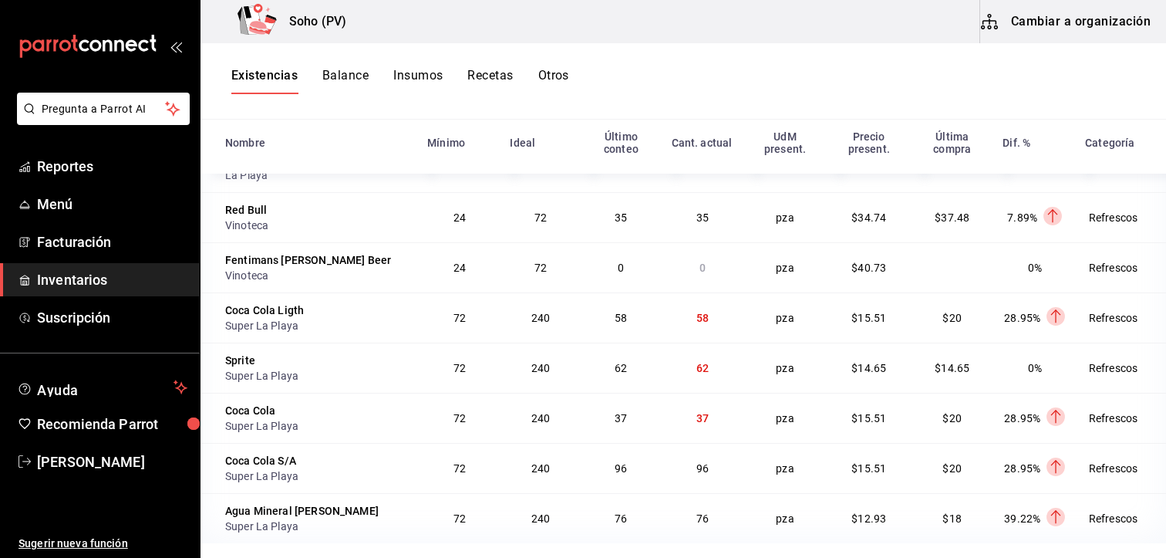
click at [759, 423] on td "pza" at bounding box center [785, 417] width 84 height 50
click at [680, 433] on td "37" at bounding box center [702, 417] width 81 height 50
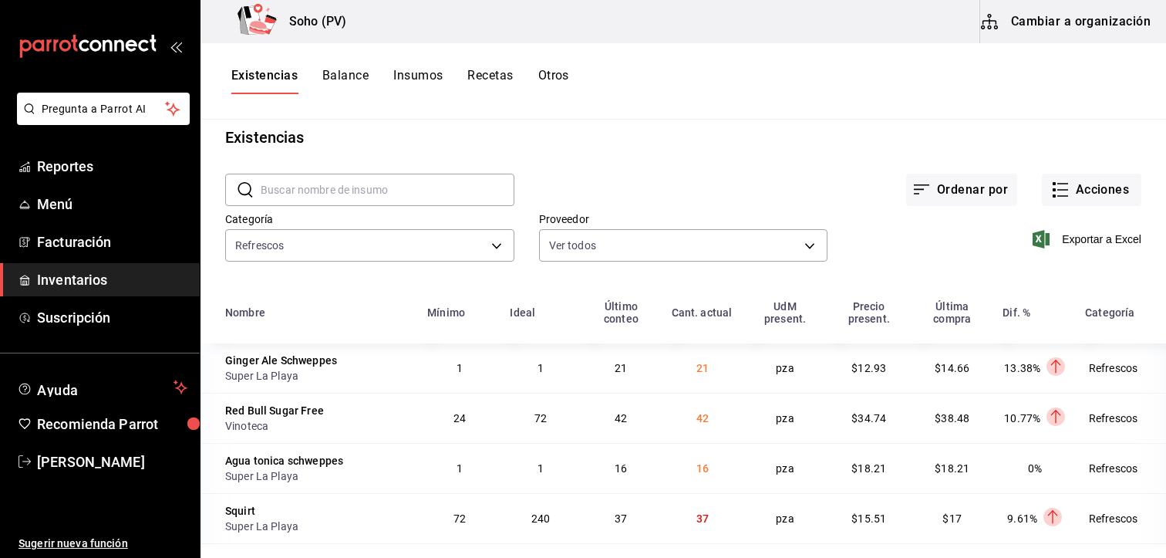
scroll to position [0, 0]
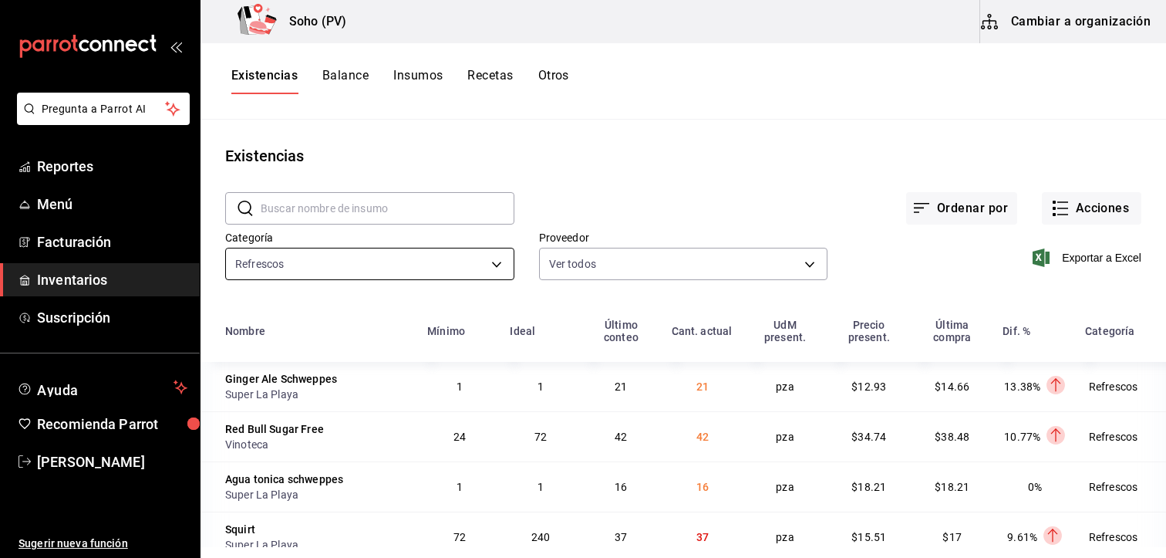
click at [490, 258] on body "Pregunta a Parrot AI Reportes Menú Facturación Inventarios Suscripción Ayuda Re…" at bounding box center [583, 273] width 1166 height 547
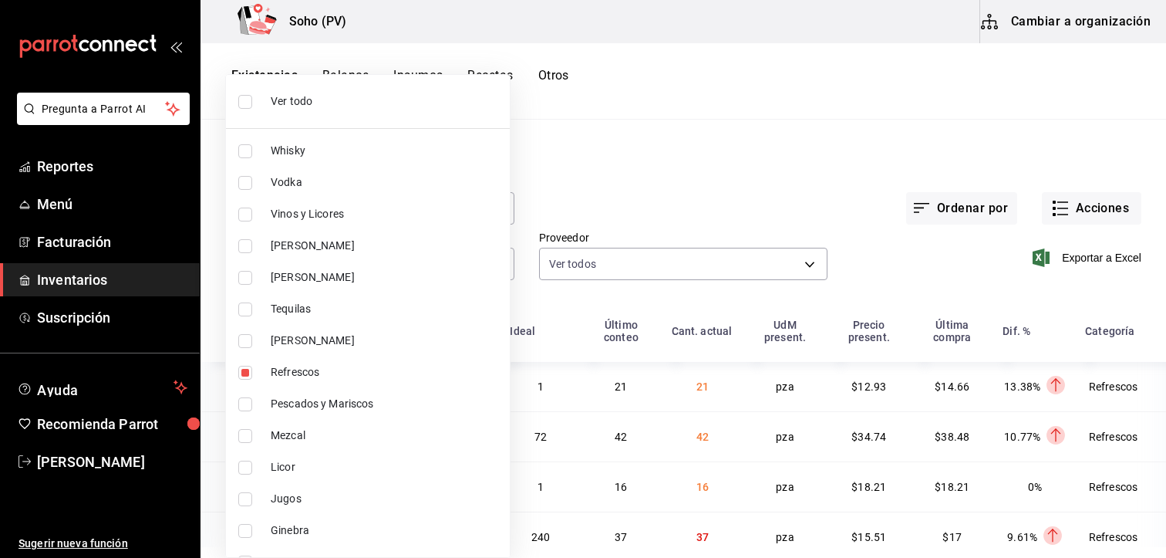
click at [325, 311] on span "Tequilas" at bounding box center [384, 309] width 227 height 16
type input "807cfd84-bb9f-4962-8be8-266d2855c152,cd5a2d3d-425e-4fe0-b018-16e9a4093de8"
checkbox input "true"
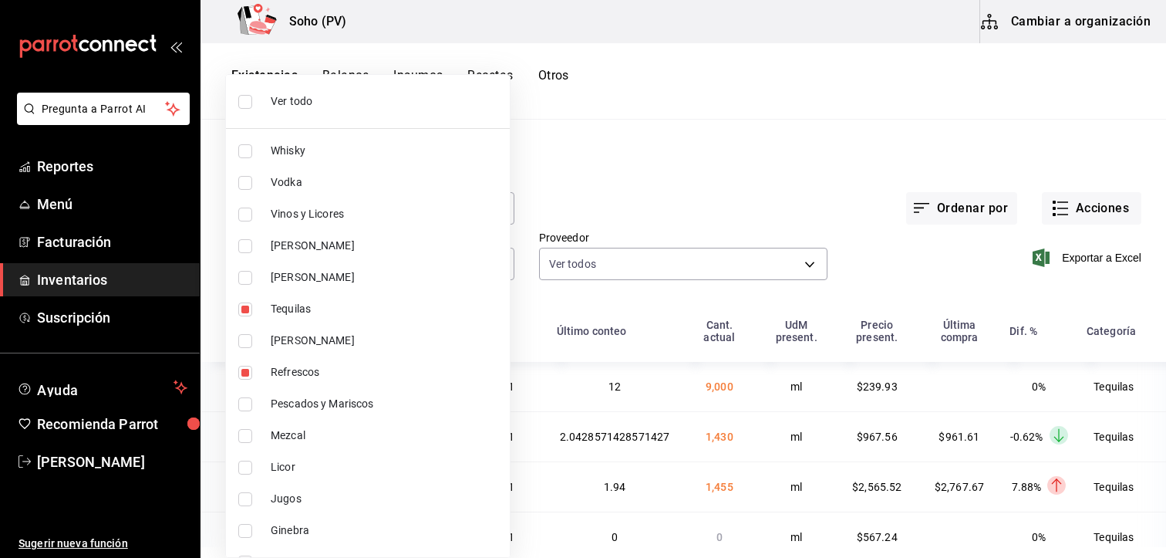
click at [240, 370] on input "checkbox" at bounding box center [245, 373] width 14 height 14
checkbox input "false"
type input "cd5a2d3d-425e-4fe0-b018-16e9a4093de8"
click at [621, 204] on div at bounding box center [583, 279] width 1166 height 558
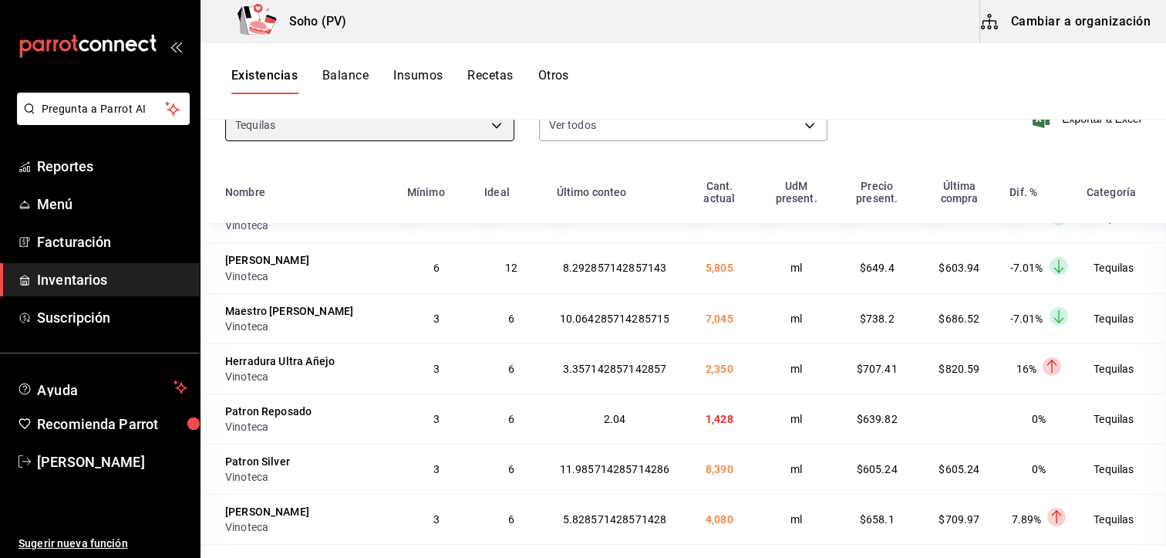
scroll to position [188, 0]
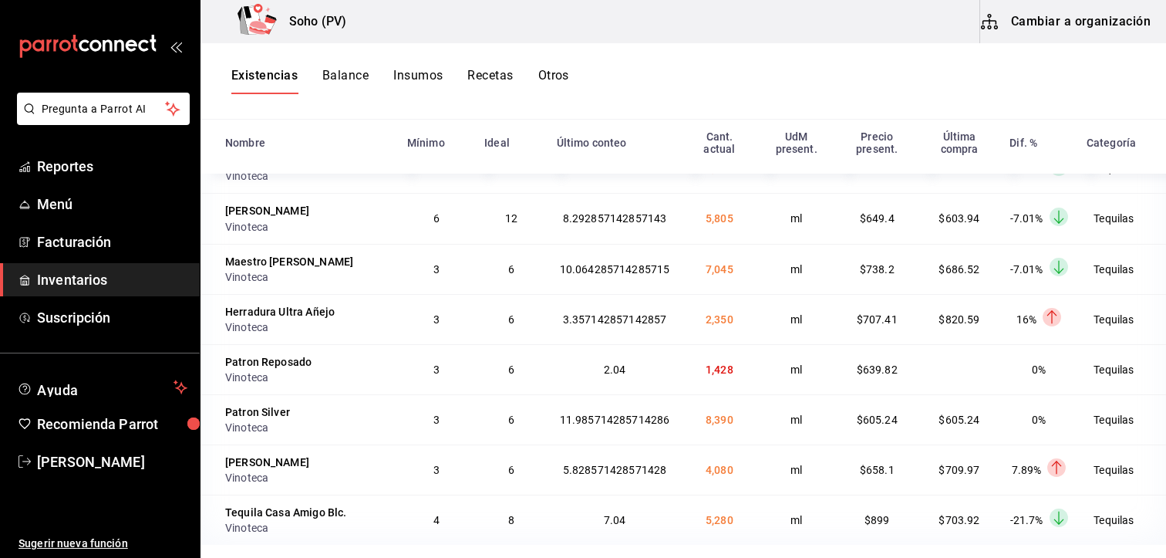
drag, startPoint x: 352, startPoint y: 421, endPoint x: 366, endPoint y: 425, distance: 14.4
click at [355, 431] on td "Patron Silver Vinoteca" at bounding box center [298, 419] width 197 height 50
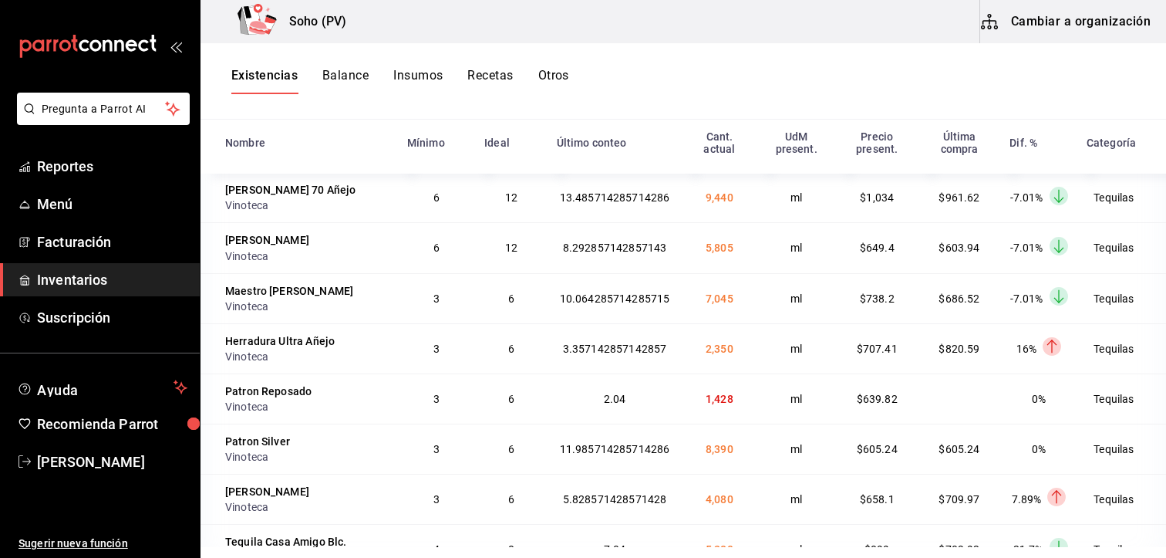
scroll to position [773, 0]
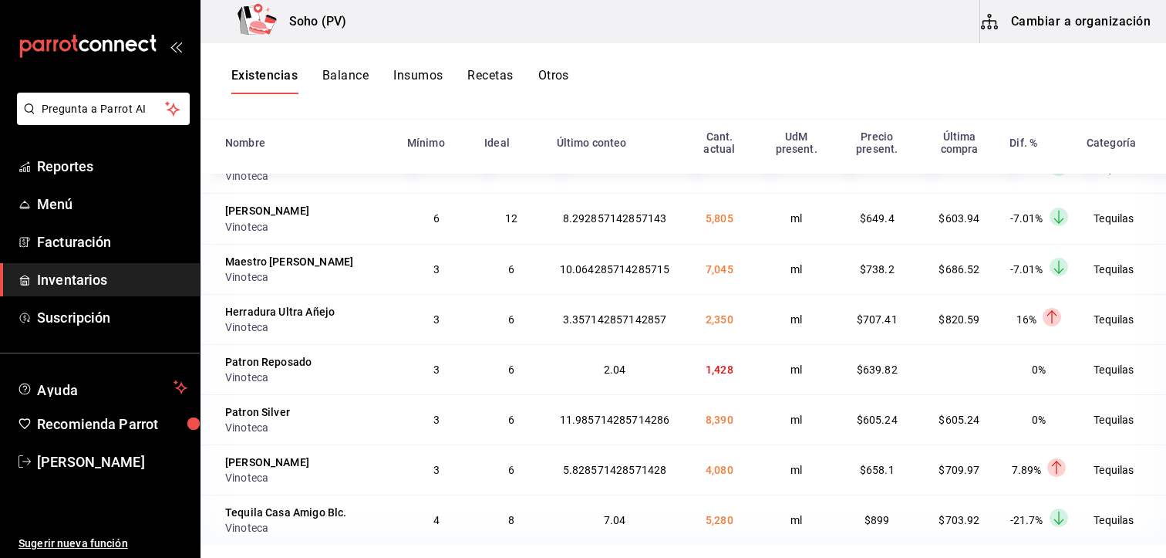
click at [733, 421] on td "8,390" at bounding box center [719, 419] width 75 height 50
click at [710, 425] on td "8,390" at bounding box center [719, 419] width 75 height 50
click at [682, 425] on td "8,390" at bounding box center [719, 419] width 75 height 50
click at [713, 429] on td "8,390" at bounding box center [719, 419] width 75 height 50
click at [708, 422] on span "8,390" at bounding box center [720, 419] width 28 height 12
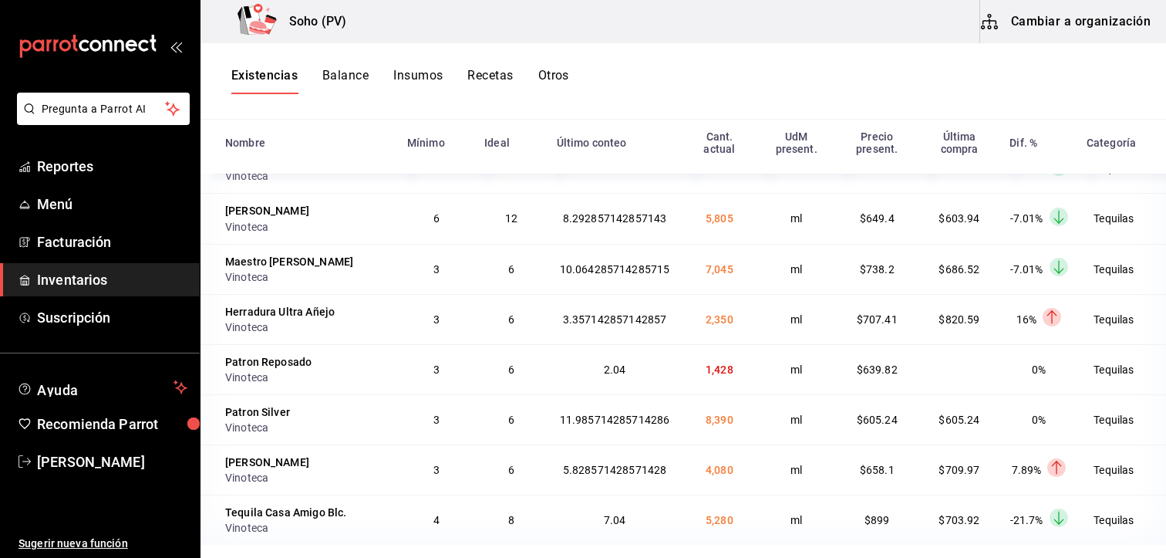
click at [709, 430] on td "8,390" at bounding box center [719, 419] width 75 height 50
click at [709, 429] on td "8,390" at bounding box center [719, 419] width 75 height 50
click at [798, 419] on td "ml" at bounding box center [795, 419] width 79 height 50
click at [783, 416] on td "ml" at bounding box center [795, 419] width 79 height 50
click at [928, 372] on td at bounding box center [959, 369] width 83 height 50
